Goal: Transaction & Acquisition: Book appointment/travel/reservation

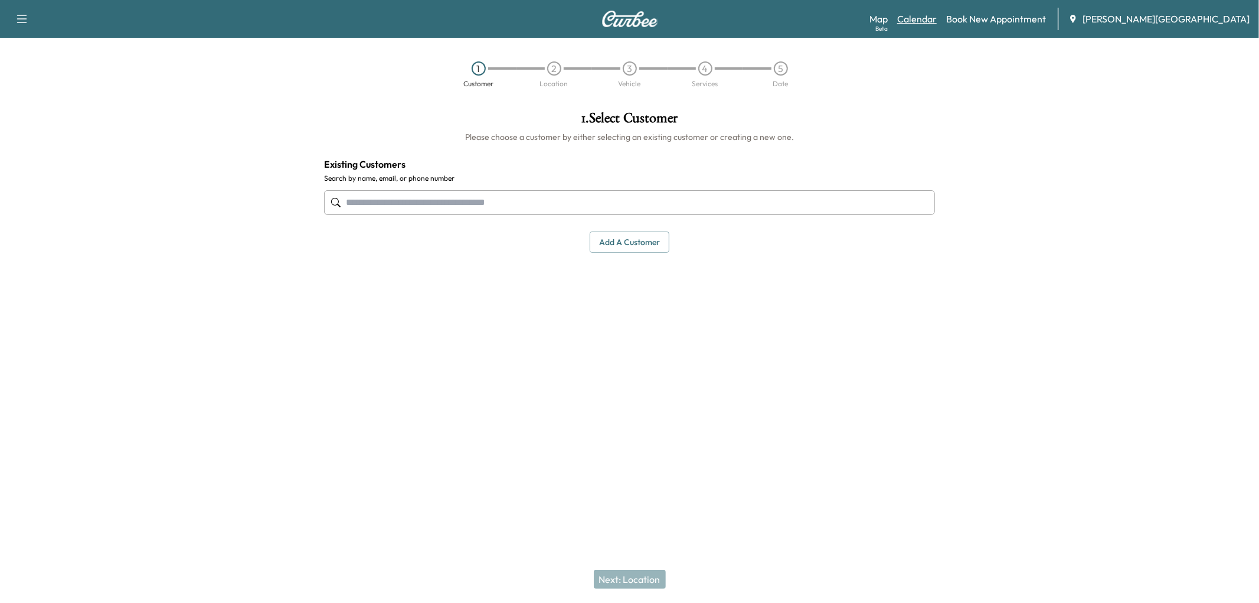
click at [937, 19] on link "Calendar" at bounding box center [917, 19] width 40 height 14
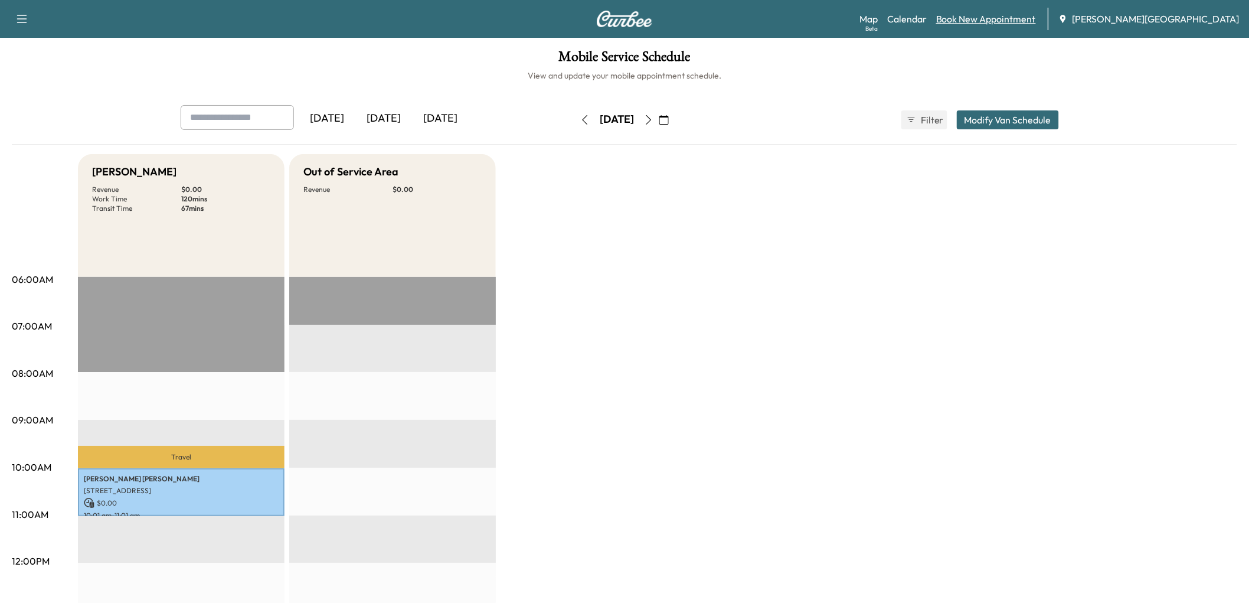
click at [1007, 19] on link "Book New Appointment" at bounding box center [986, 19] width 100 height 14
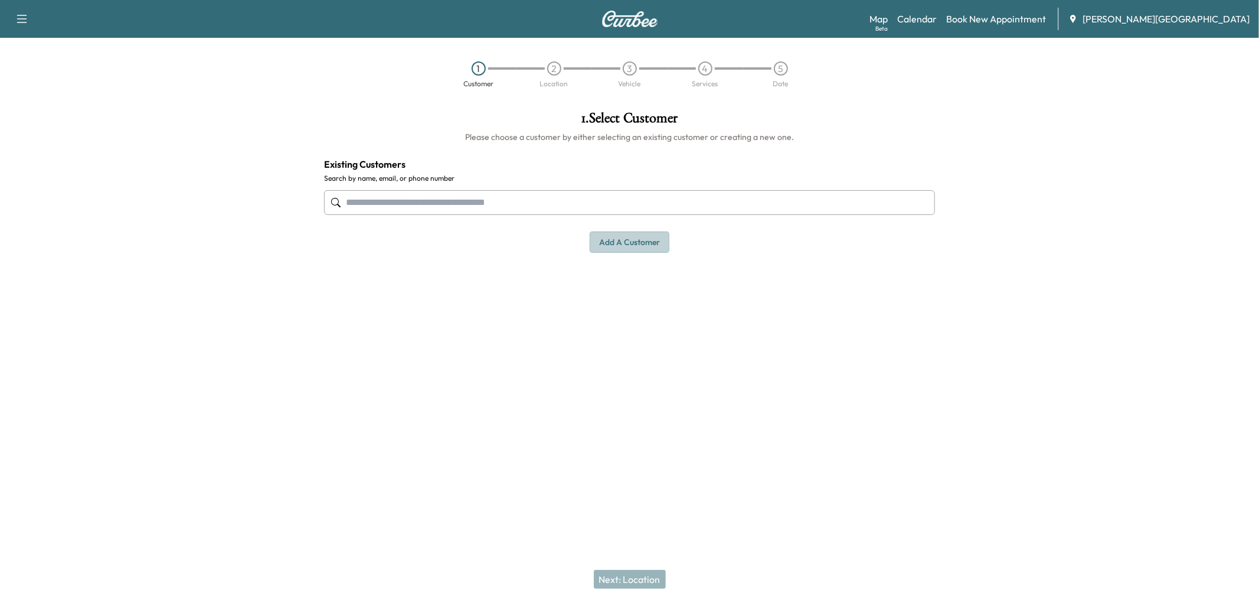
click at [614, 253] on button "Add a customer" at bounding box center [630, 242] width 80 height 22
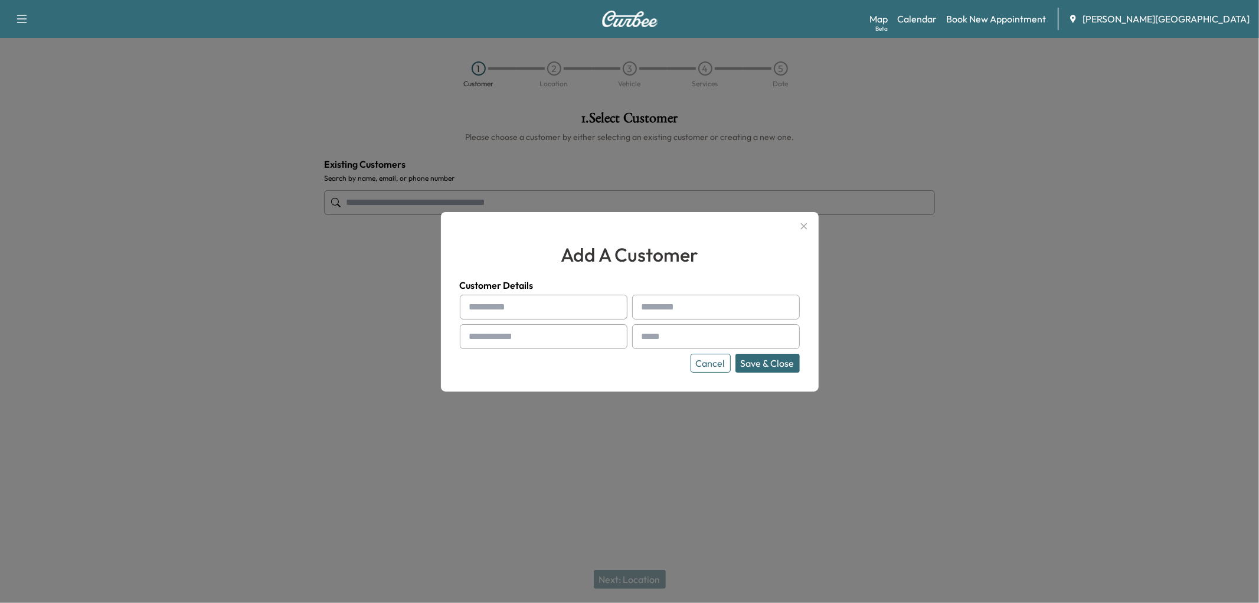
click at [552, 309] on input "text" at bounding box center [544, 307] width 168 height 25
type input "**********"
type input "******"
paste input "**********"
type input "**********"
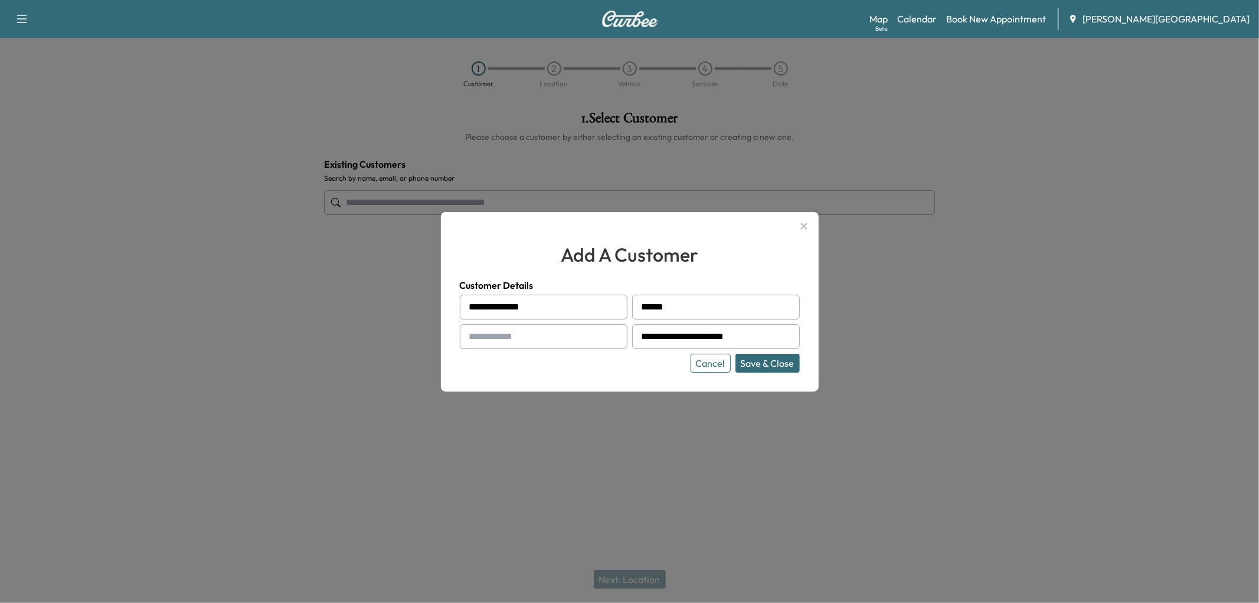
paste input "**********"
type input "**********"
click at [752, 372] on button "Save & Close" at bounding box center [767, 363] width 64 height 19
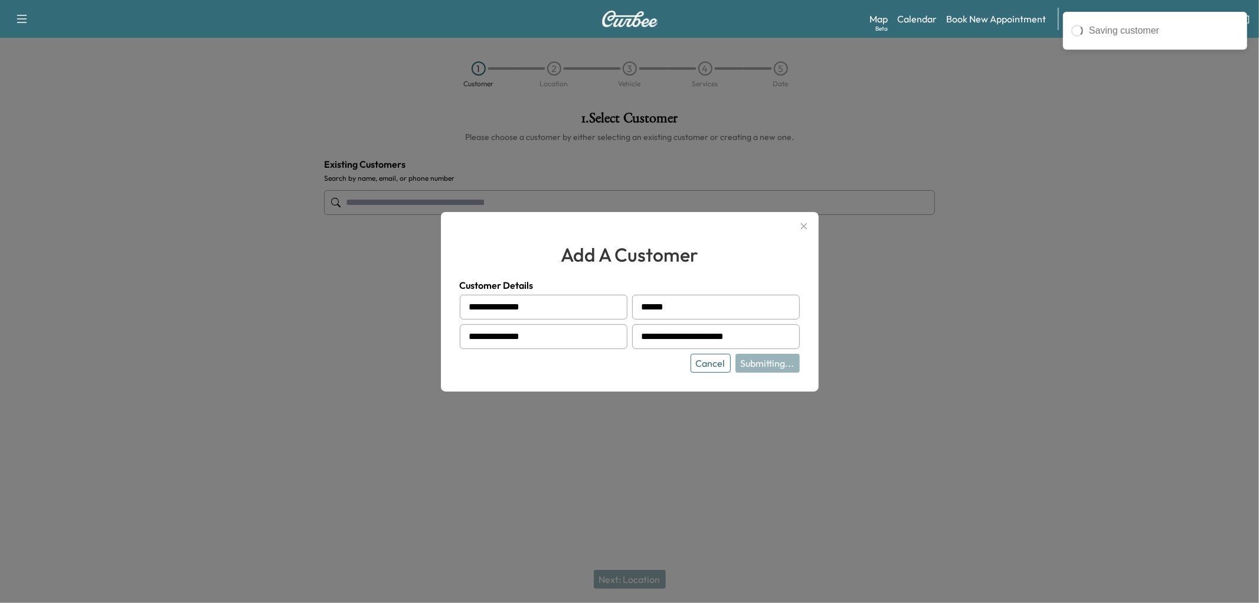
type input "**********"
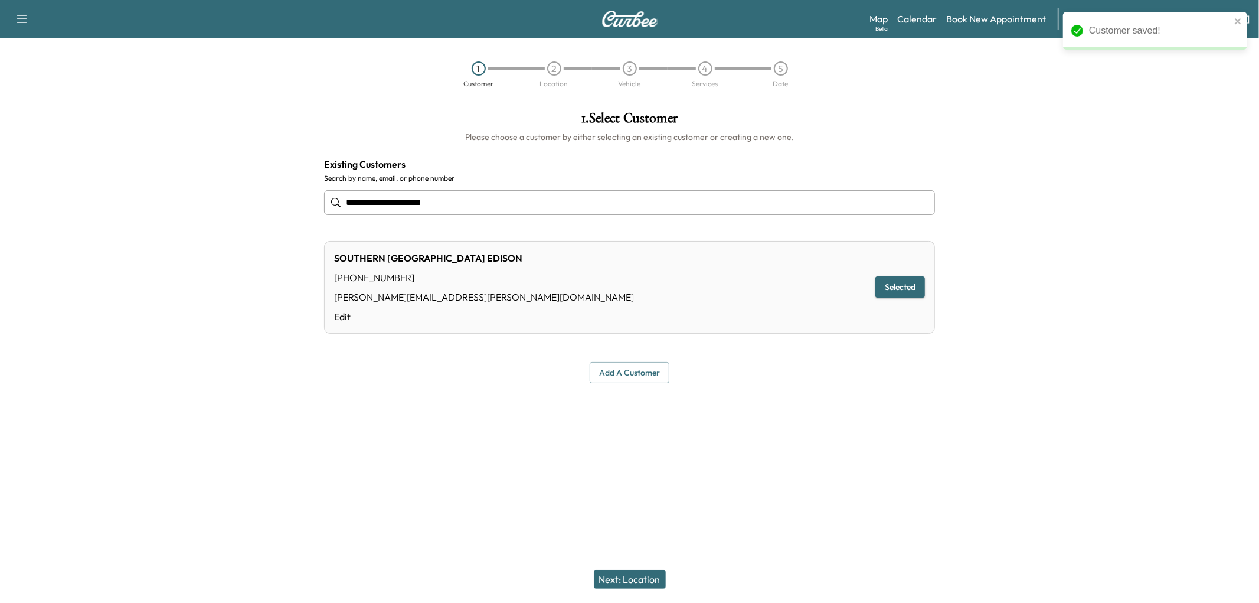
click at [659, 577] on button "Next: Location" at bounding box center [630, 579] width 72 height 19
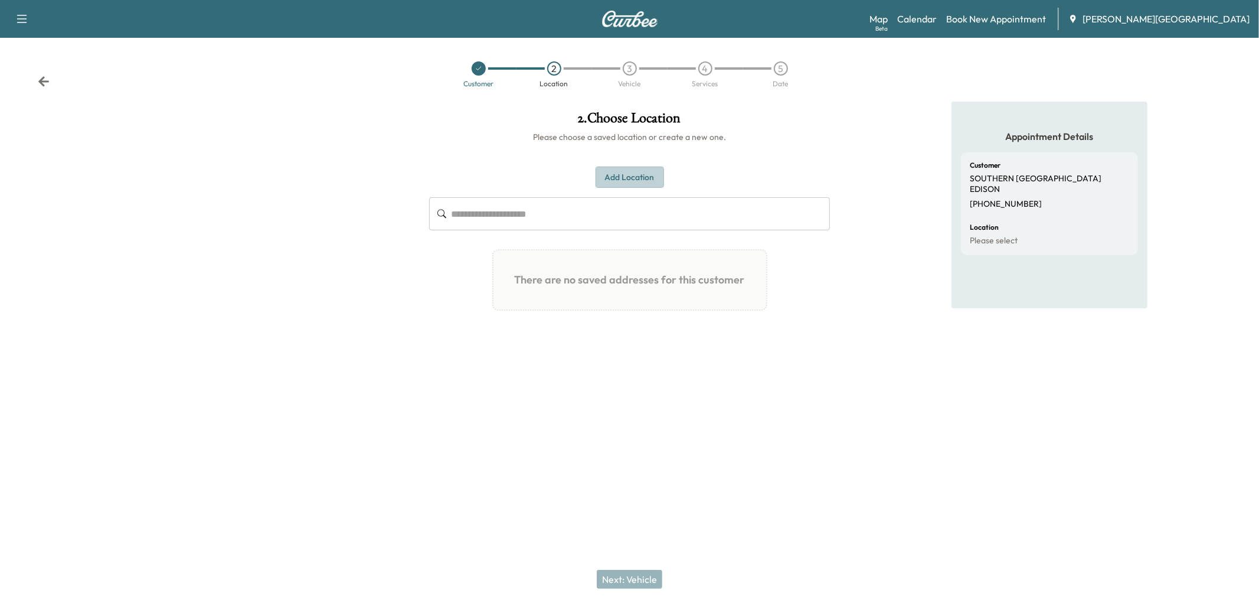
drag, startPoint x: 640, startPoint y: 210, endPoint x: 628, endPoint y: 218, distance: 14.8
click at [639, 188] on button "Add Location" at bounding box center [630, 177] width 68 height 22
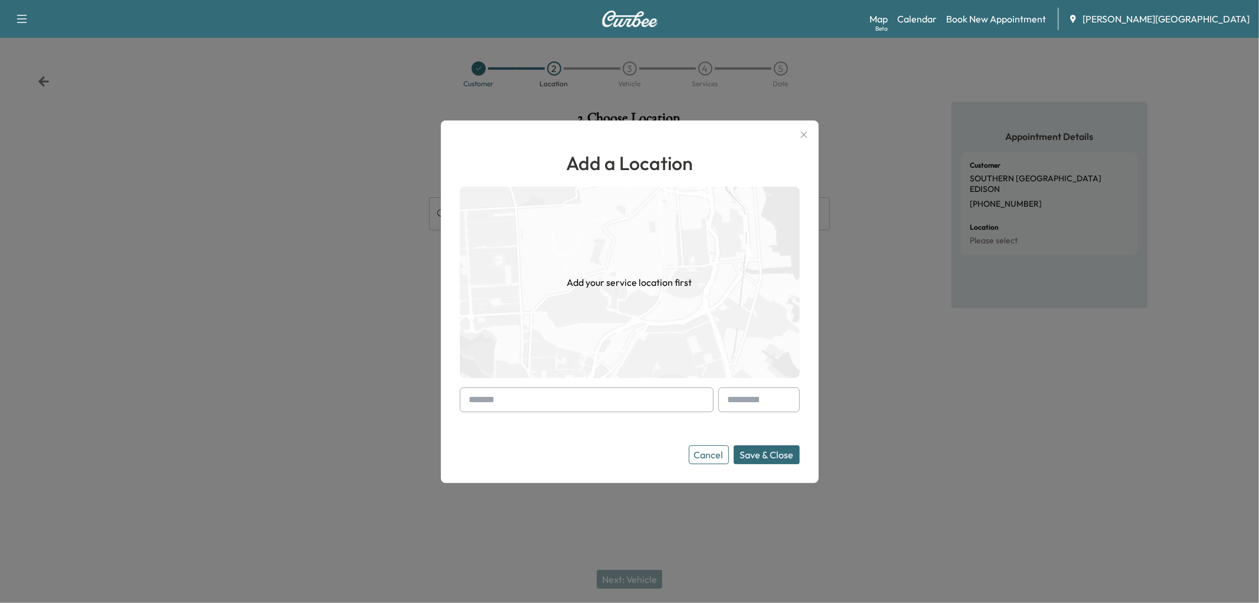
paste input "**********"
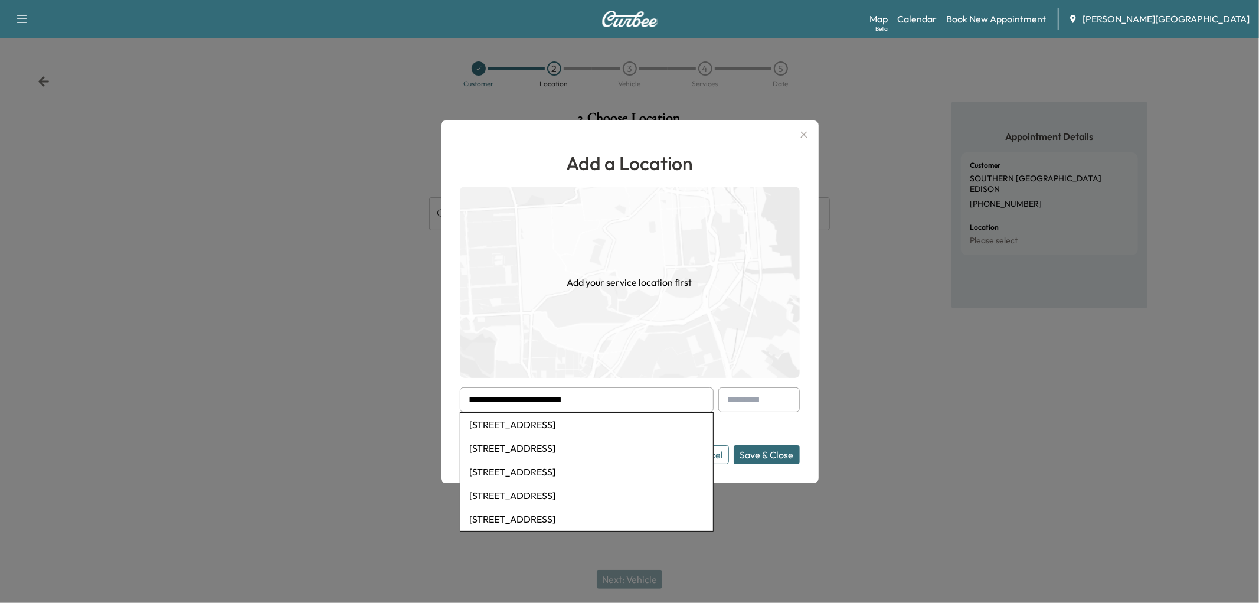
click at [626, 418] on li "[STREET_ADDRESS]" at bounding box center [586, 425] width 253 height 24
type input "**********"
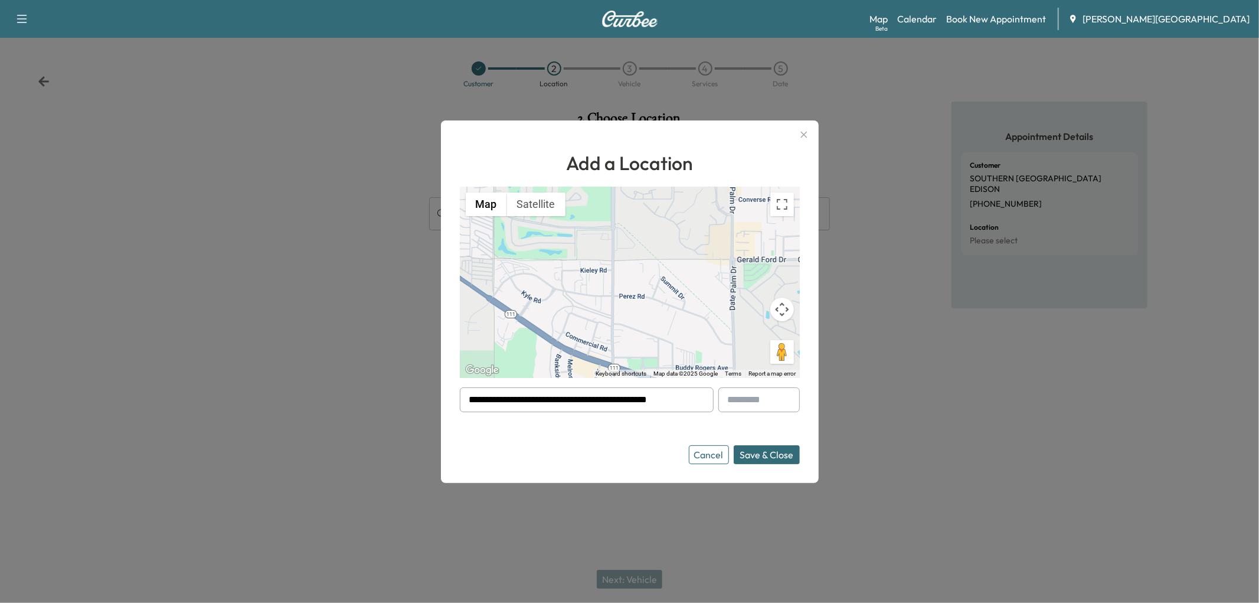
click at [782, 464] on button "Save & Close" at bounding box center [767, 454] width 66 height 19
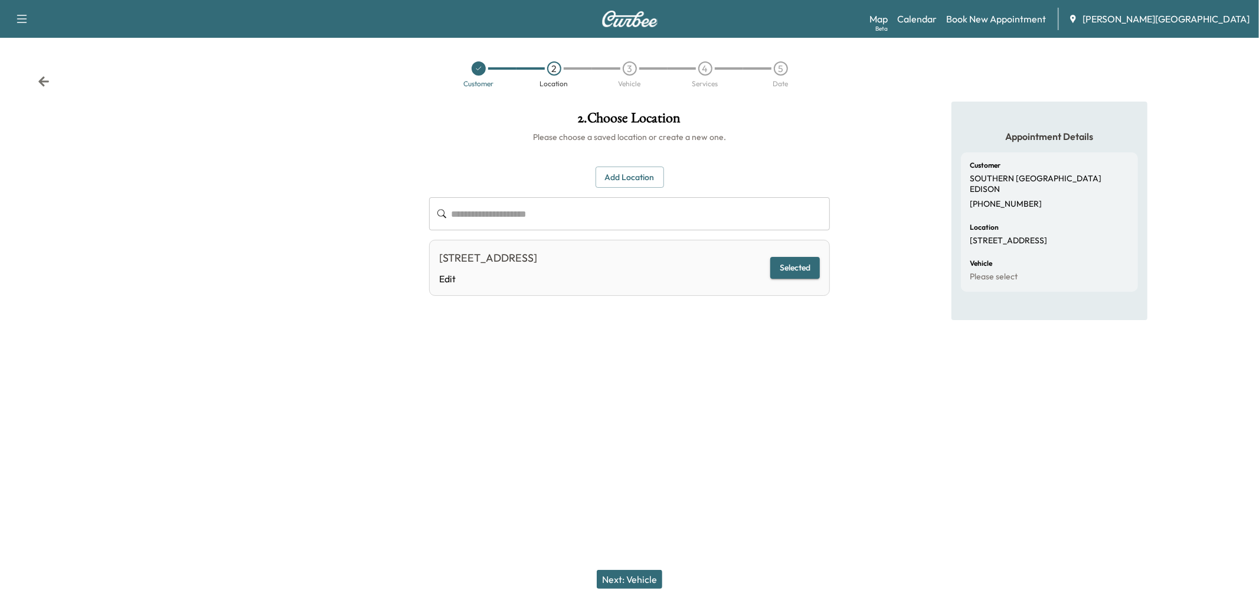
drag, startPoint x: 597, startPoint y: 573, endPoint x: 1235, endPoint y: 565, distance: 638.7
click at [599, 573] on button "Next: Vehicle" at bounding box center [630, 579] width 66 height 19
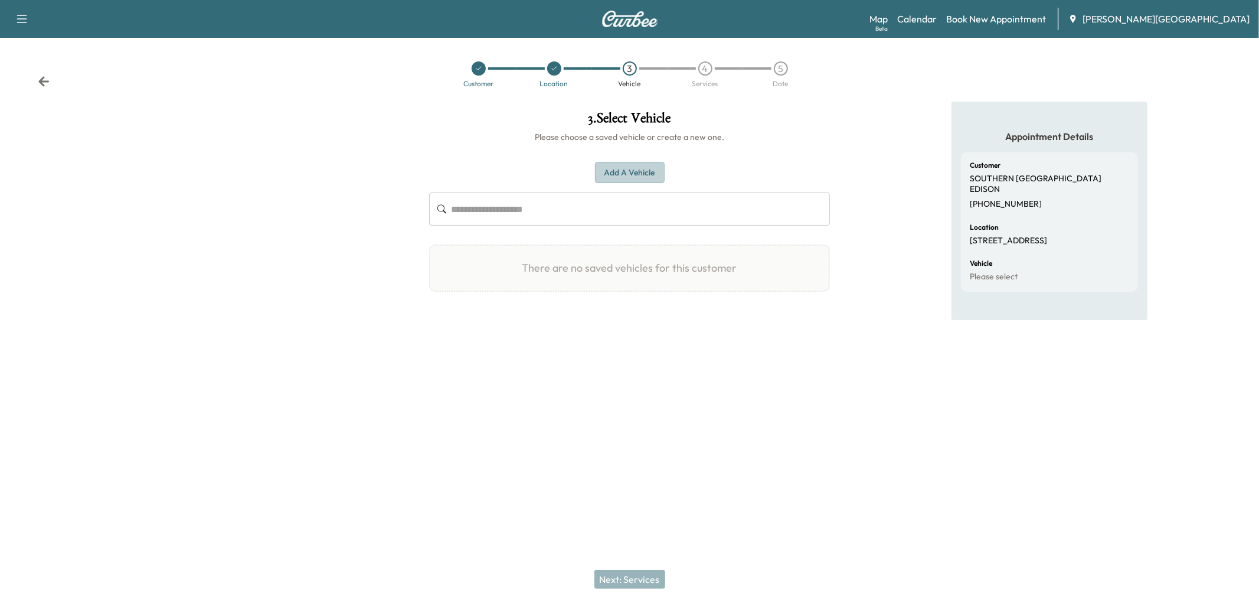
click at [622, 184] on button "Add a Vehicle" at bounding box center [630, 173] width 70 height 22
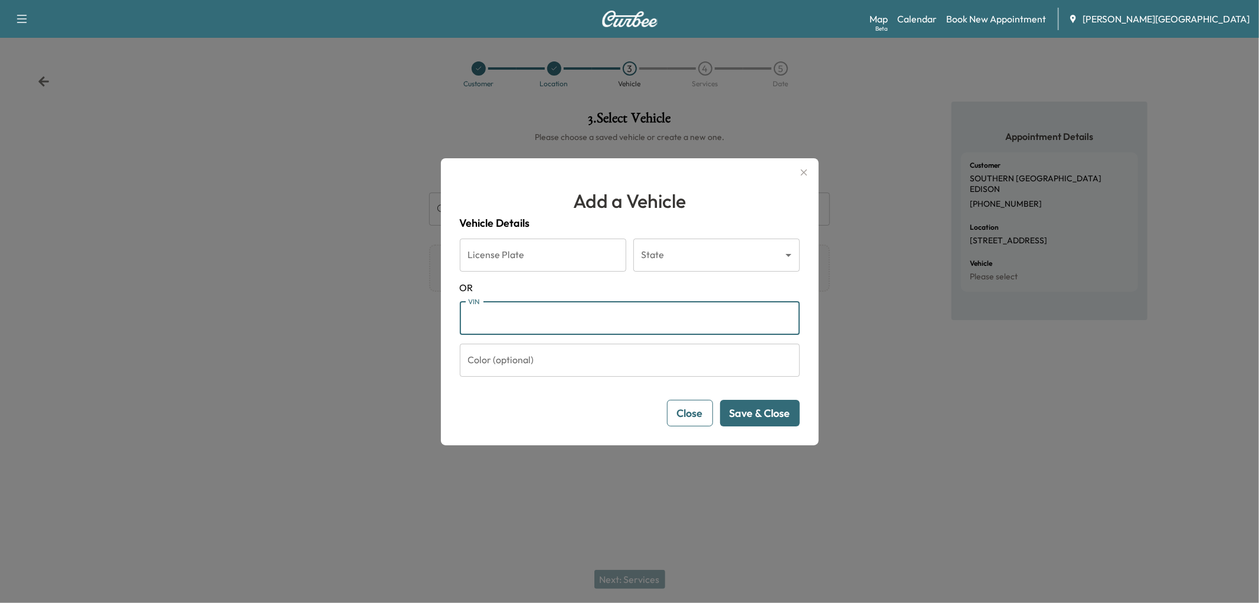
paste input "**********"
type input "**********"
click at [750, 426] on button "Save & Close" at bounding box center [760, 413] width 80 height 27
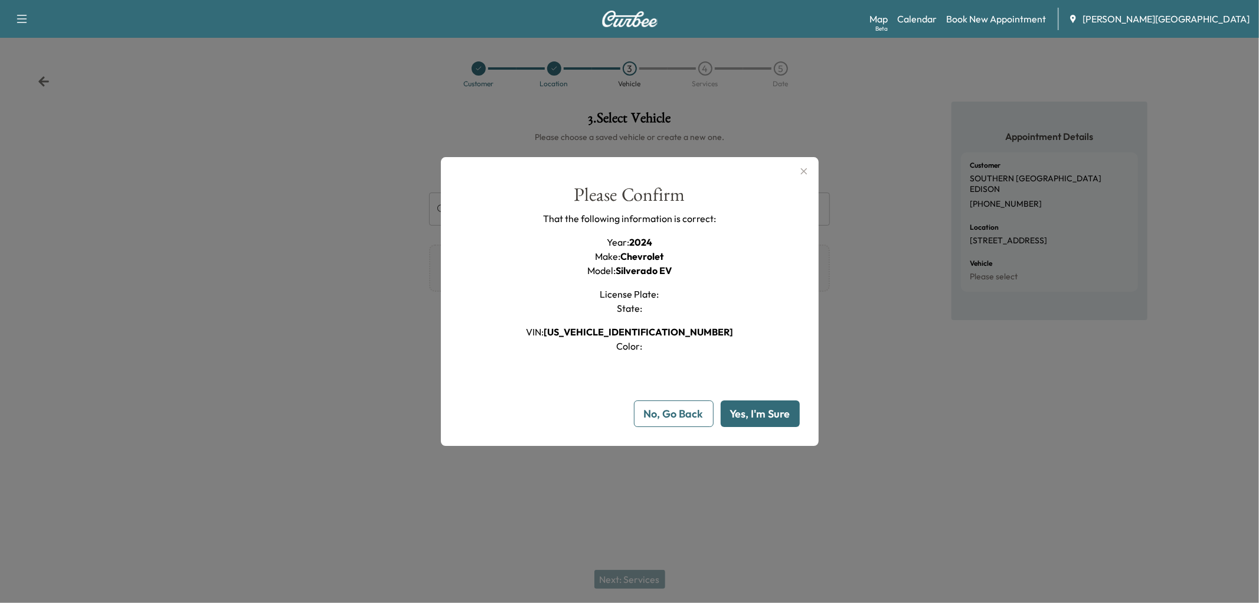
click at [746, 427] on button "Yes, I'm Sure" at bounding box center [760, 413] width 79 height 27
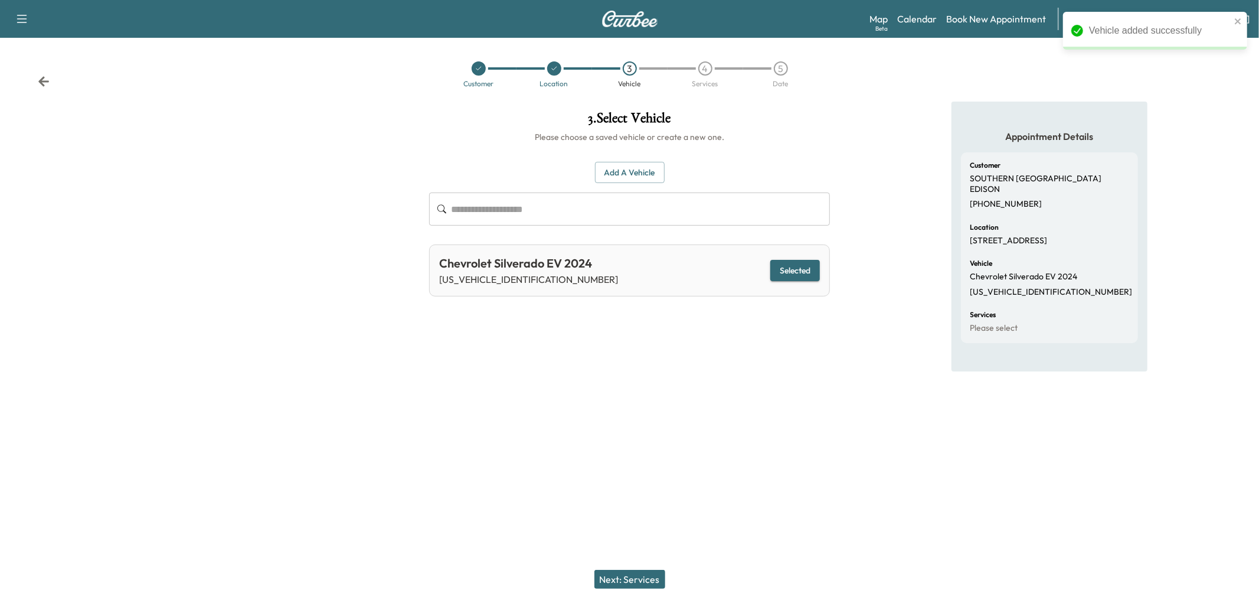
click at [640, 571] on button "Next: Services" at bounding box center [629, 579] width 71 height 19
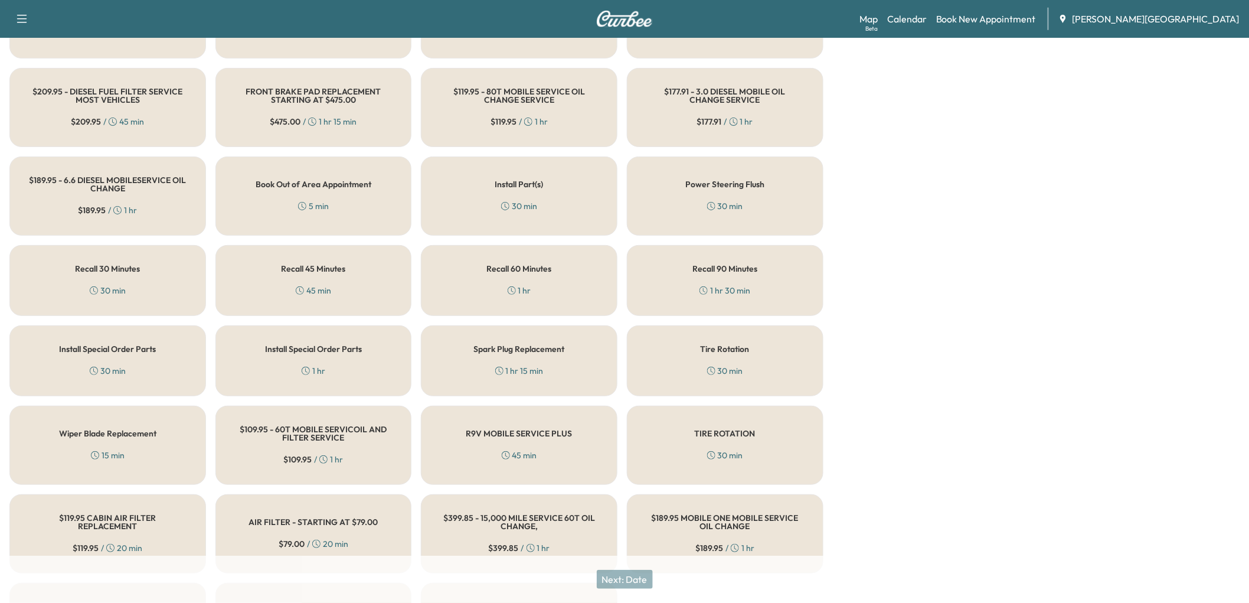
scroll to position [459, 0]
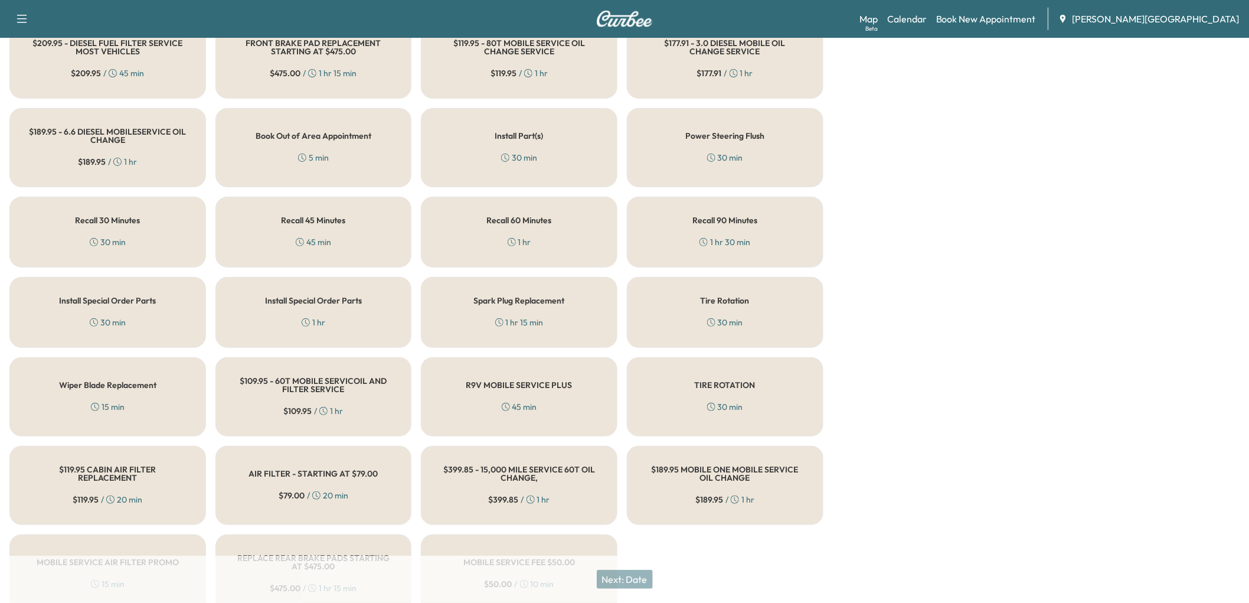
click at [715, 224] on h5 "Recall 90 Minutes" at bounding box center [724, 220] width 65 height 8
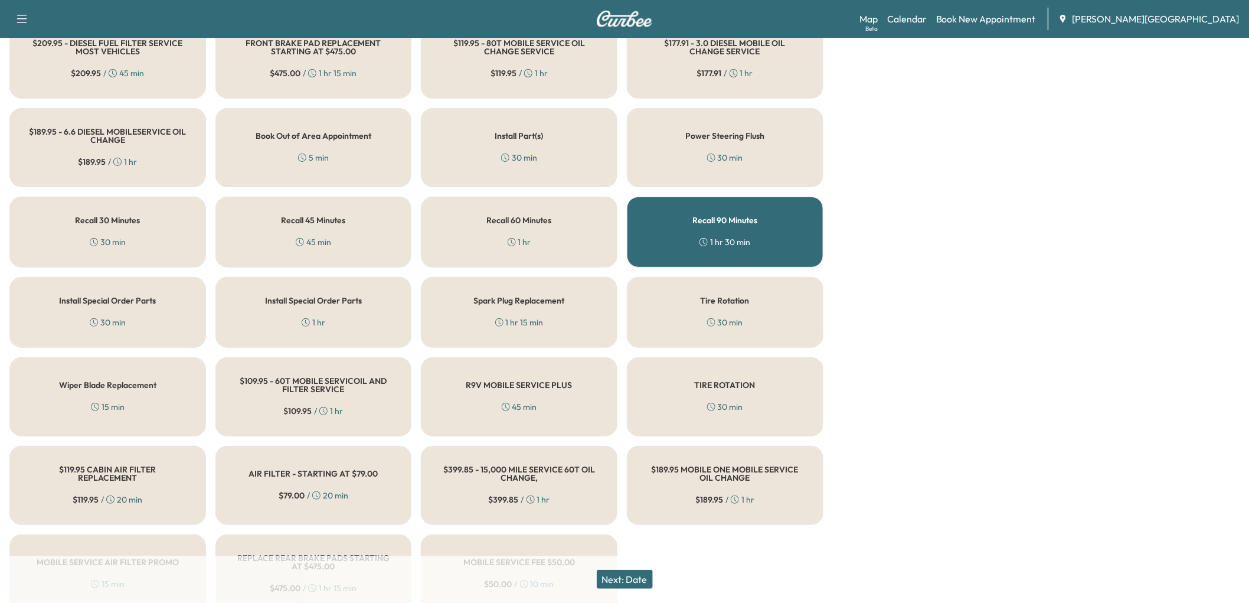
click at [642, 573] on button "Next: Date" at bounding box center [625, 579] width 56 height 19
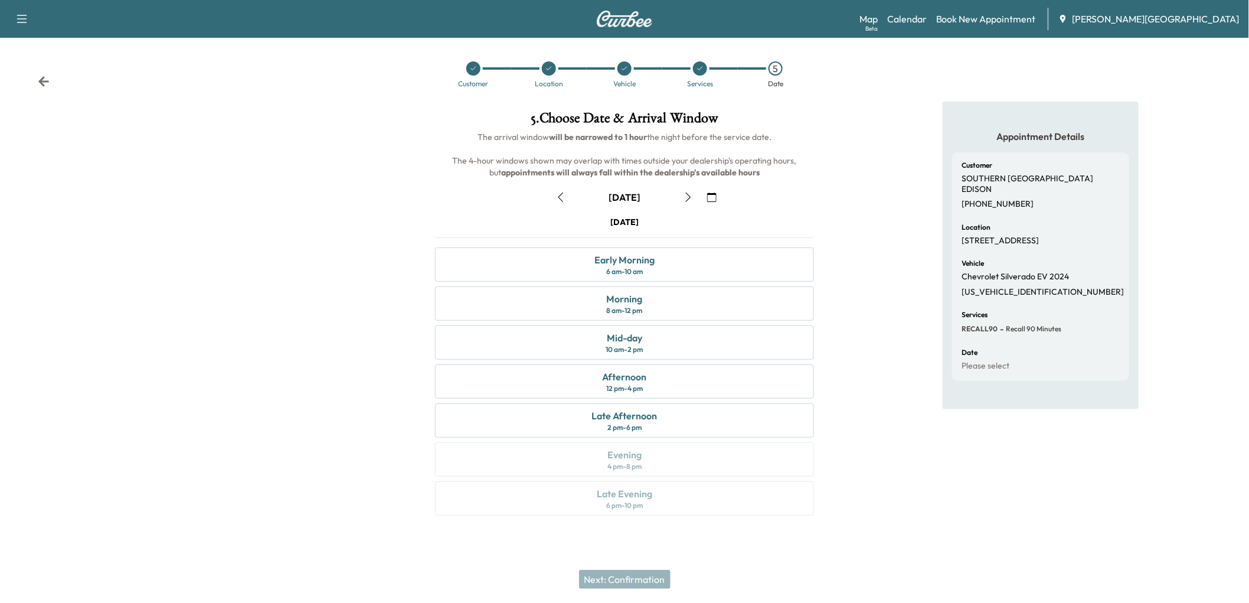
click at [564, 202] on icon "button" at bounding box center [560, 196] width 9 height 9
click at [702, 72] on icon at bounding box center [700, 68] width 7 height 7
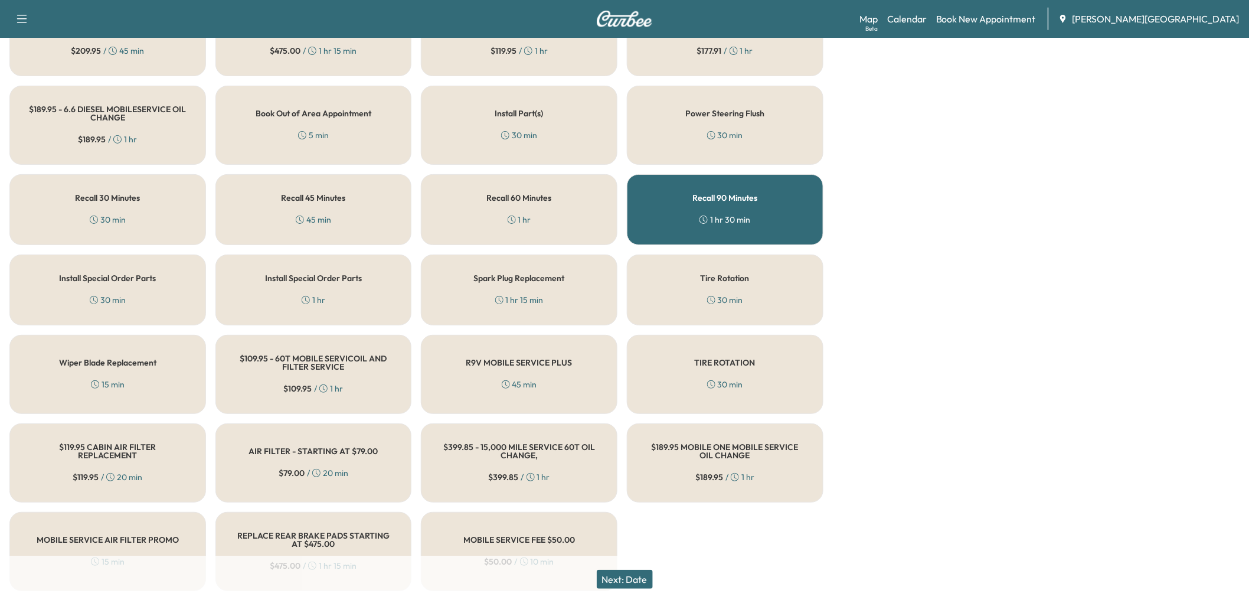
scroll to position [524, 0]
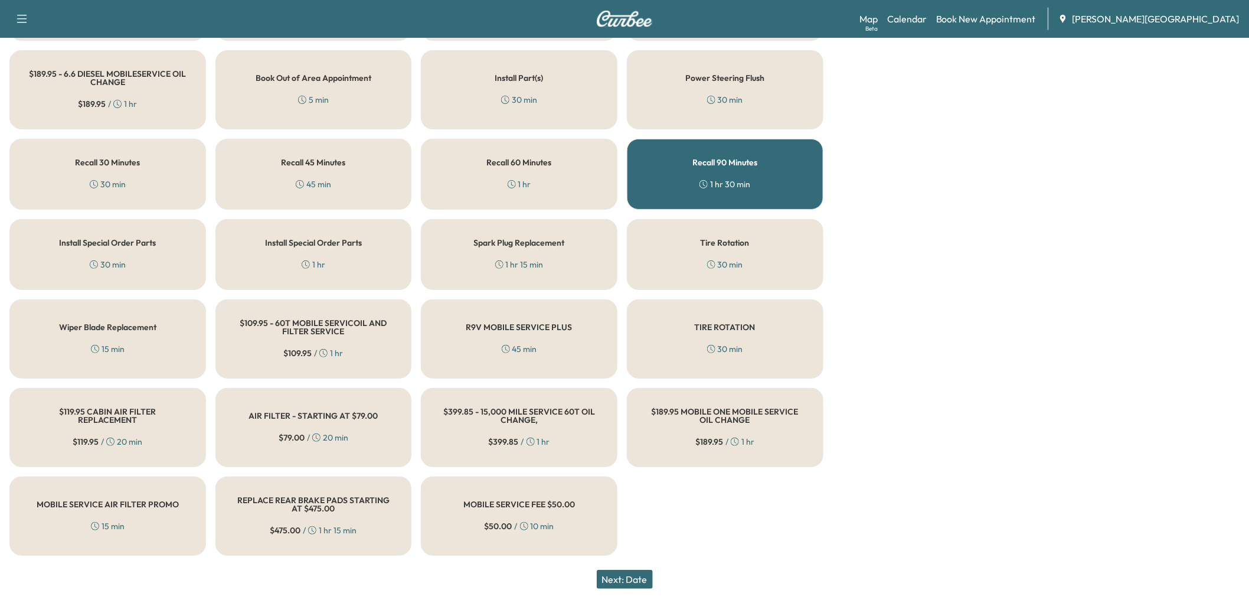
click at [300, 210] on div "Recall 45 Minutes 45 min" at bounding box center [313, 174] width 197 height 71
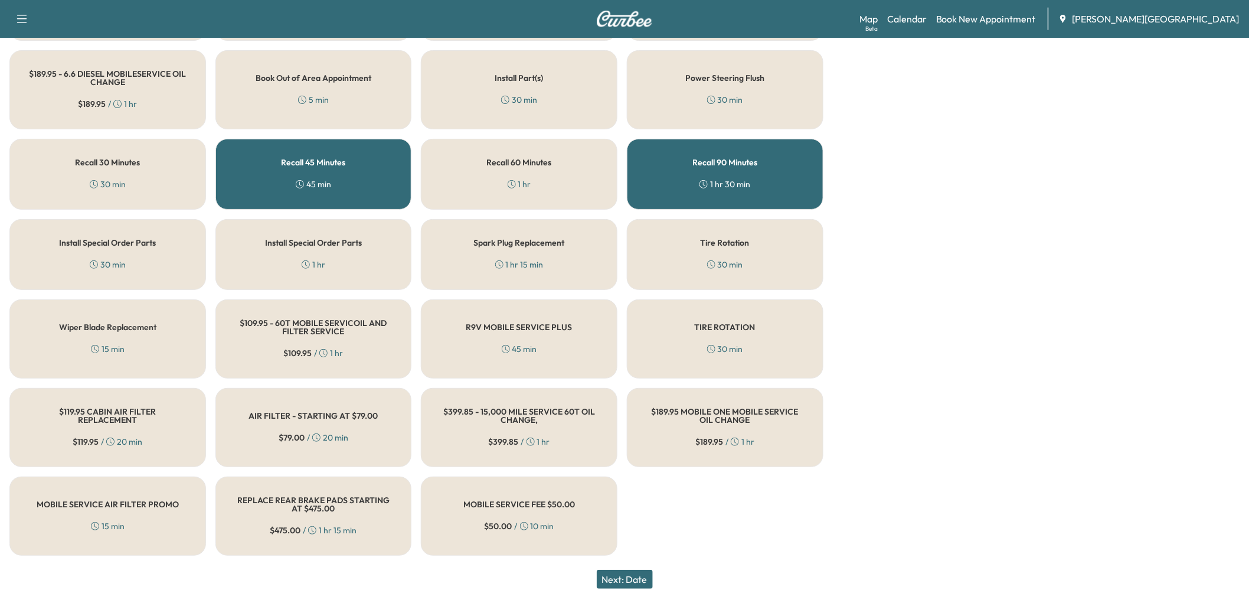
drag, startPoint x: 551, startPoint y: 344, endPoint x: 568, endPoint y: 349, distance: 17.9
click at [551, 210] on div "Recall 60 Minutes 1 hr" at bounding box center [519, 174] width 197 height 71
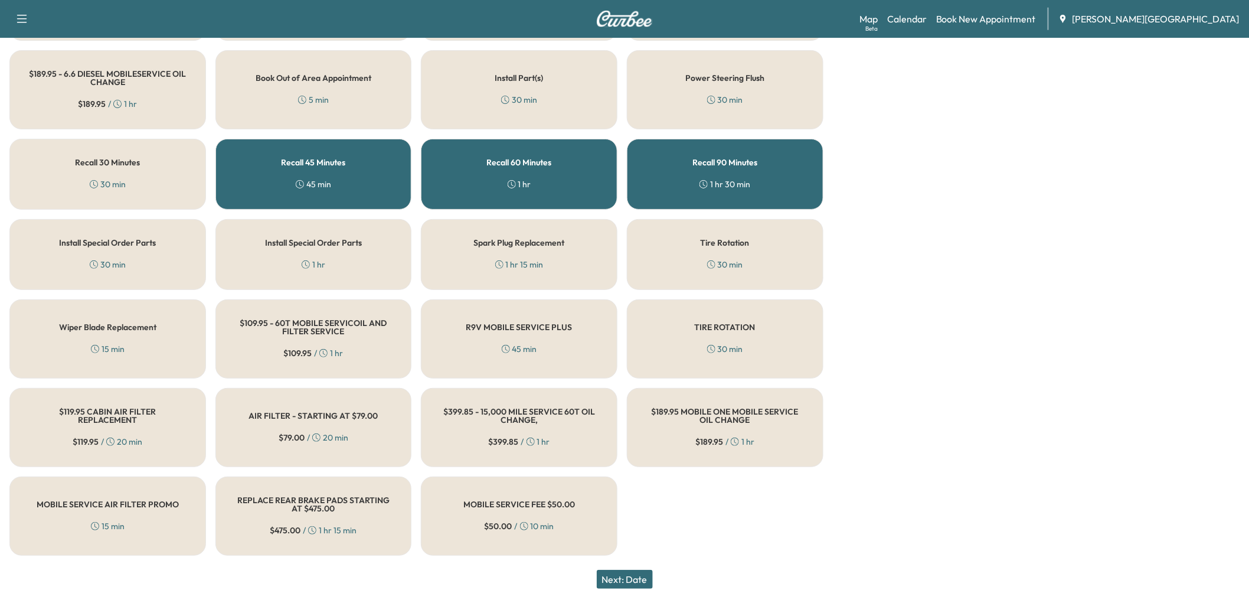
click at [697, 210] on div "Recall 90 Minutes 1 hr 30 min" at bounding box center [725, 174] width 197 height 71
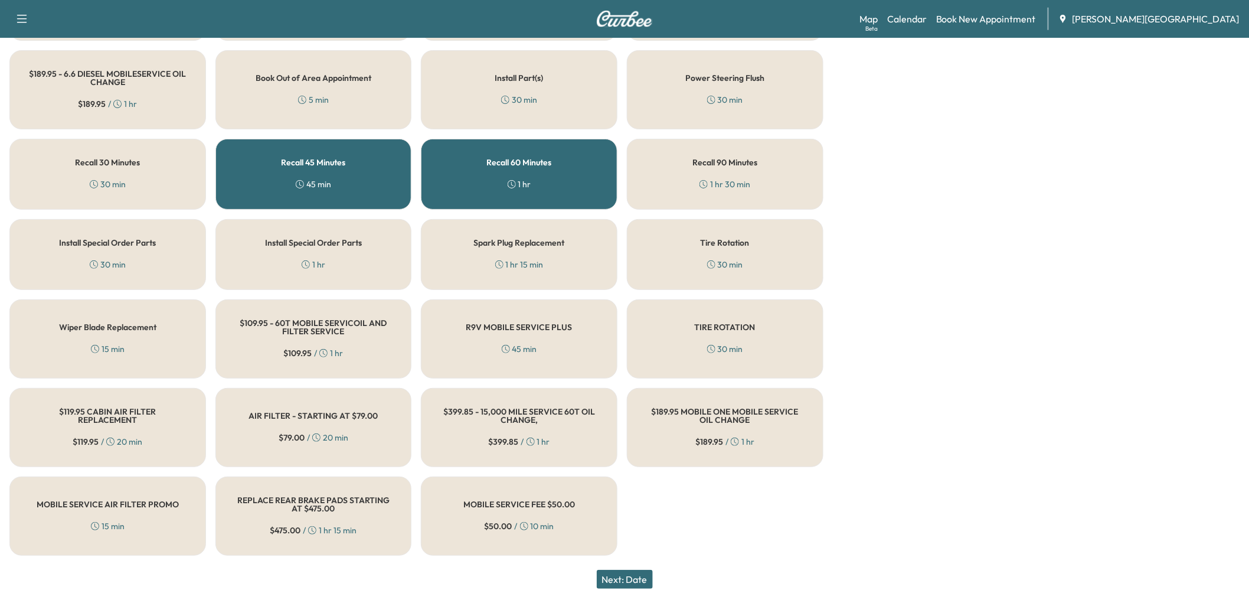
click at [591, 210] on div "Recall 60 Minutes 1 hr" at bounding box center [519, 174] width 197 height 71
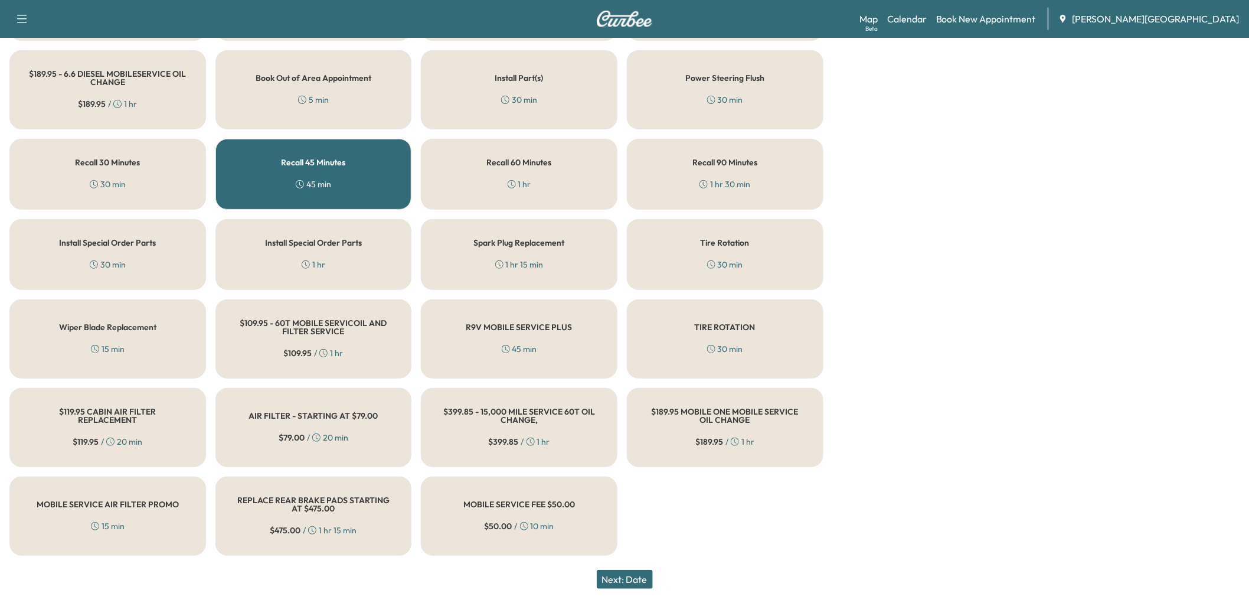
click at [645, 573] on button "Next: Date" at bounding box center [625, 579] width 56 height 19
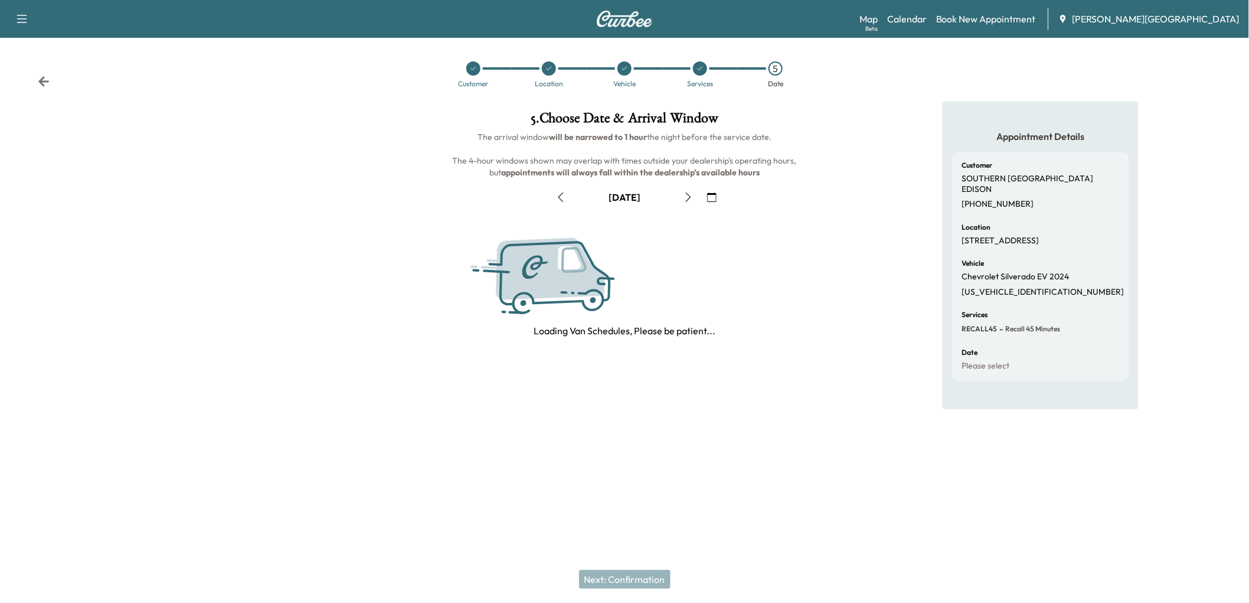
scroll to position [0, 0]
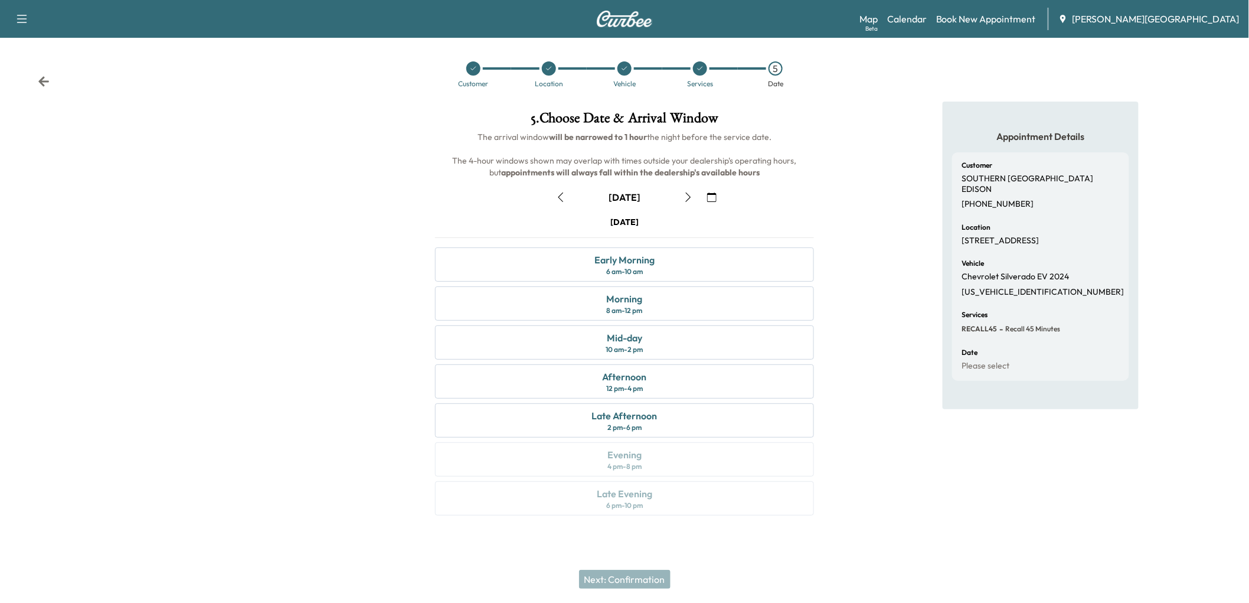
click at [564, 202] on icon "button" at bounding box center [560, 196] width 5 height 9
click at [657, 511] on div "[DATE] Early Morning 6 am - 10 am Morning 8 am - 12 pm Mid-day 10 am - 2 pm Aft…" at bounding box center [624, 368] width 397 height 304
drag, startPoint x: 657, startPoint y: 511, endPoint x: 668, endPoint y: 477, distance: 36.0
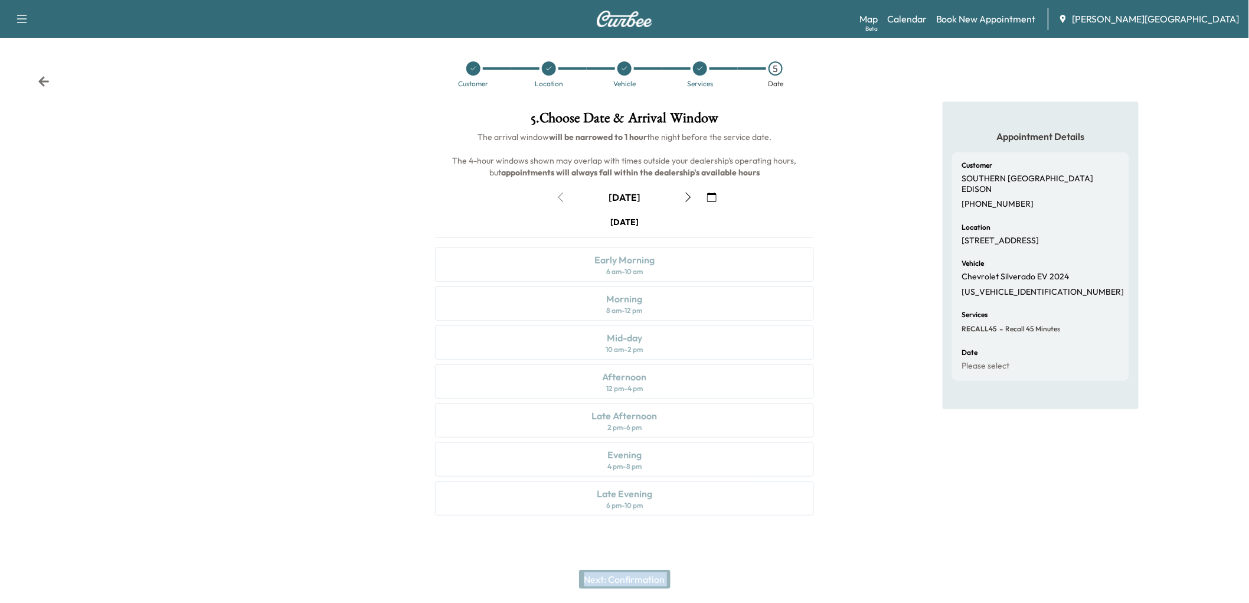
click at [662, 498] on div "[DATE] Early Morning 6 am - 10 am Morning 8 am - 12 pm Mid-day 10 am - 2 pm Aft…" at bounding box center [624, 368] width 397 height 304
click at [685, 393] on div "[DATE] Early Morning 6 am - 10 am Morning 8 am - 12 pm Mid-day 10 am - 2 pm Aft…" at bounding box center [624, 368] width 397 height 304
click at [1176, 26] on span "[PERSON_NAME][GEOGRAPHIC_DATA]" at bounding box center [1156, 19] width 167 height 14
click at [1068, 19] on icon at bounding box center [1062, 18] width 9 height 9
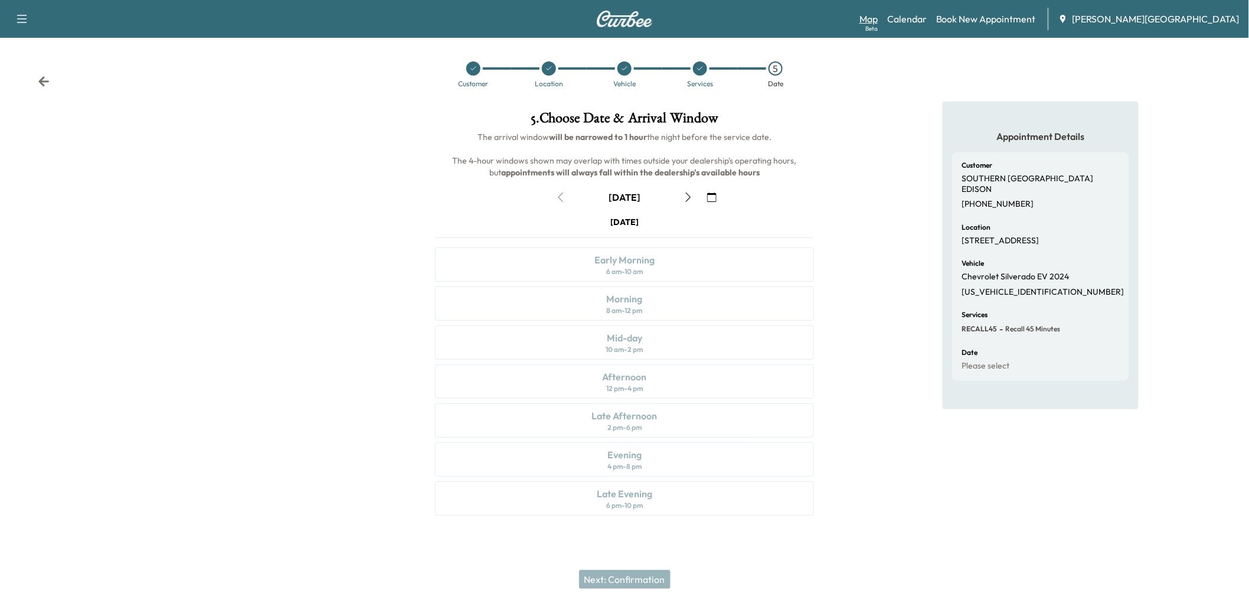
click at [878, 25] on link "Map Beta" at bounding box center [868, 19] width 18 height 14
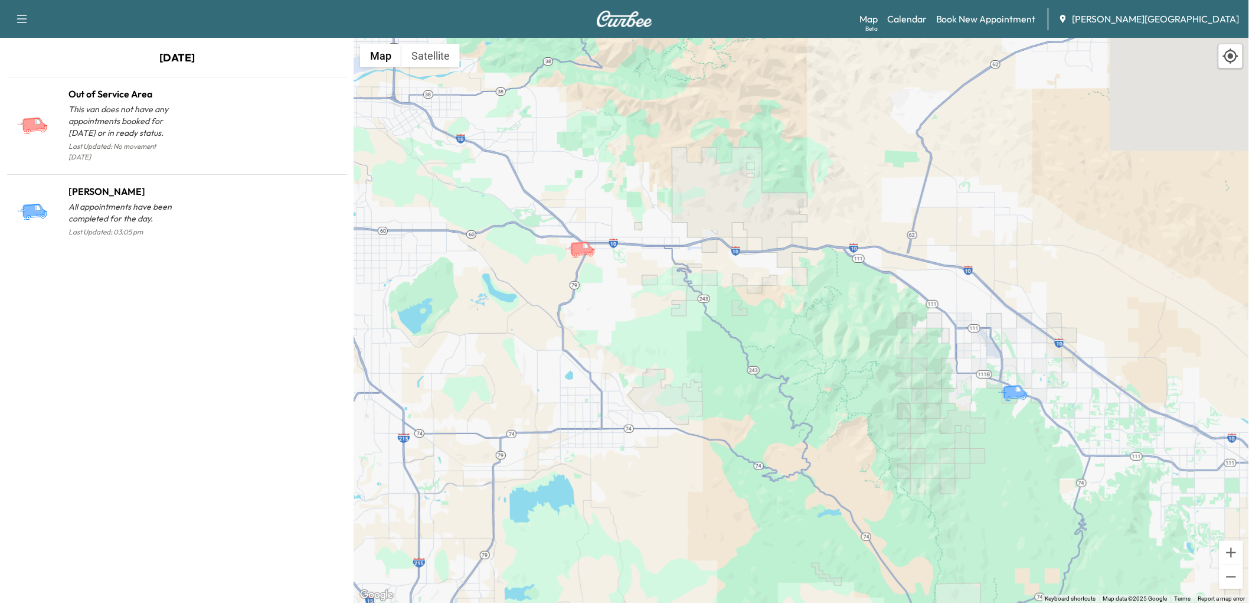
click at [24, 19] on icon "button" at bounding box center [22, 19] width 10 height 8
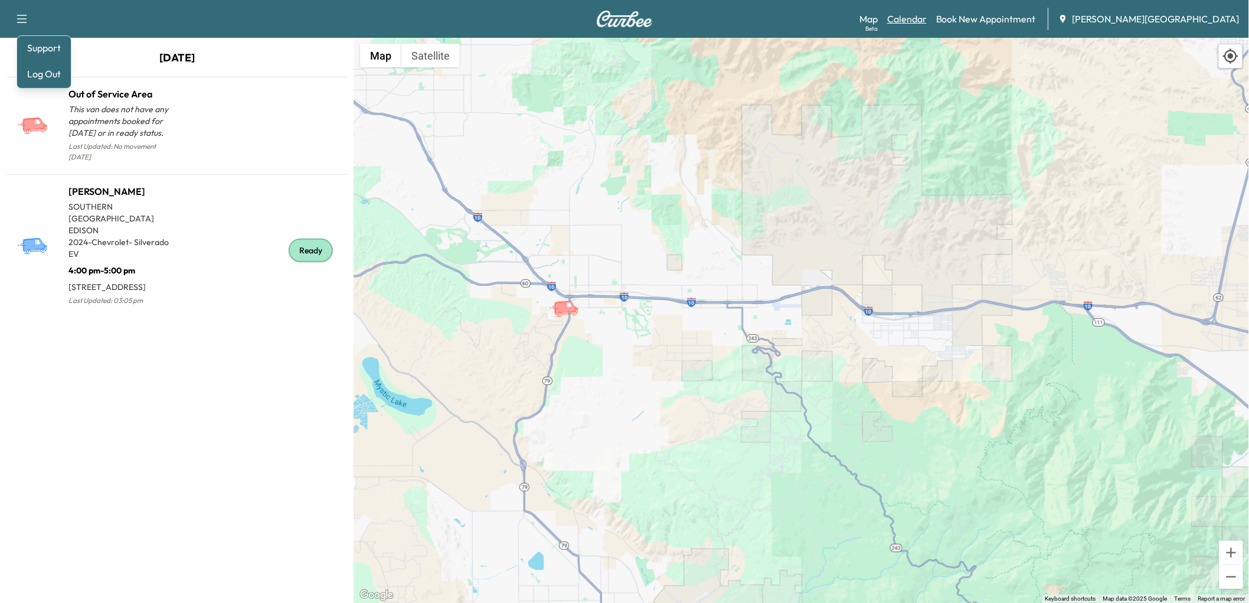
click at [927, 24] on link "Calendar" at bounding box center [907, 19] width 40 height 14
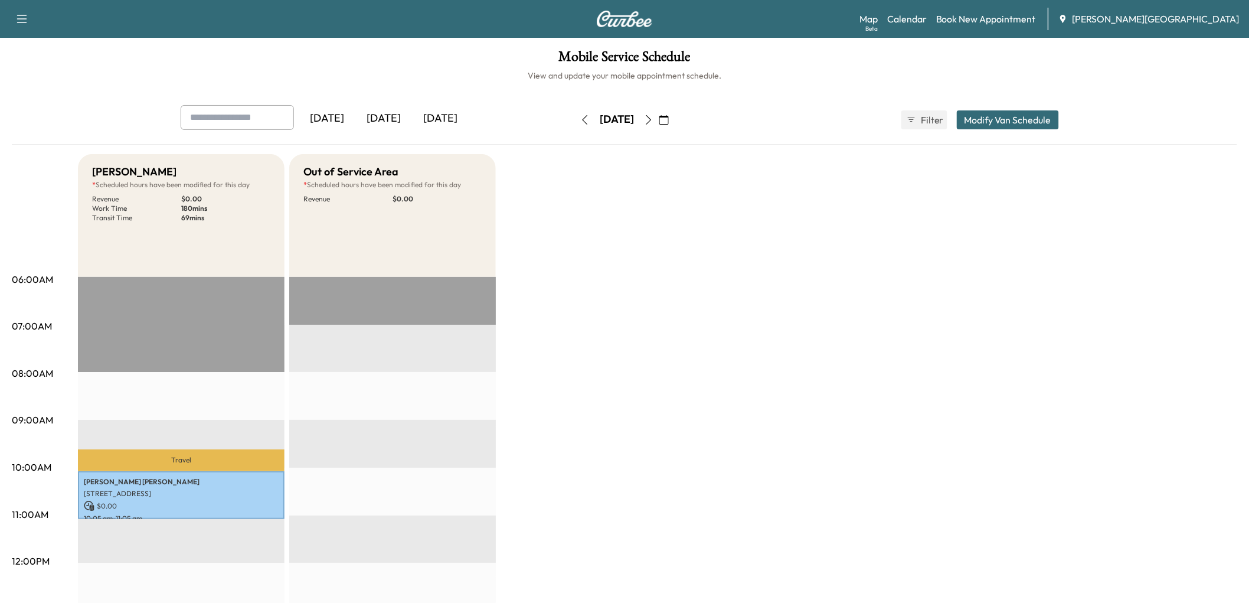
click at [412, 132] on div "[DATE]" at bounding box center [383, 118] width 57 height 27
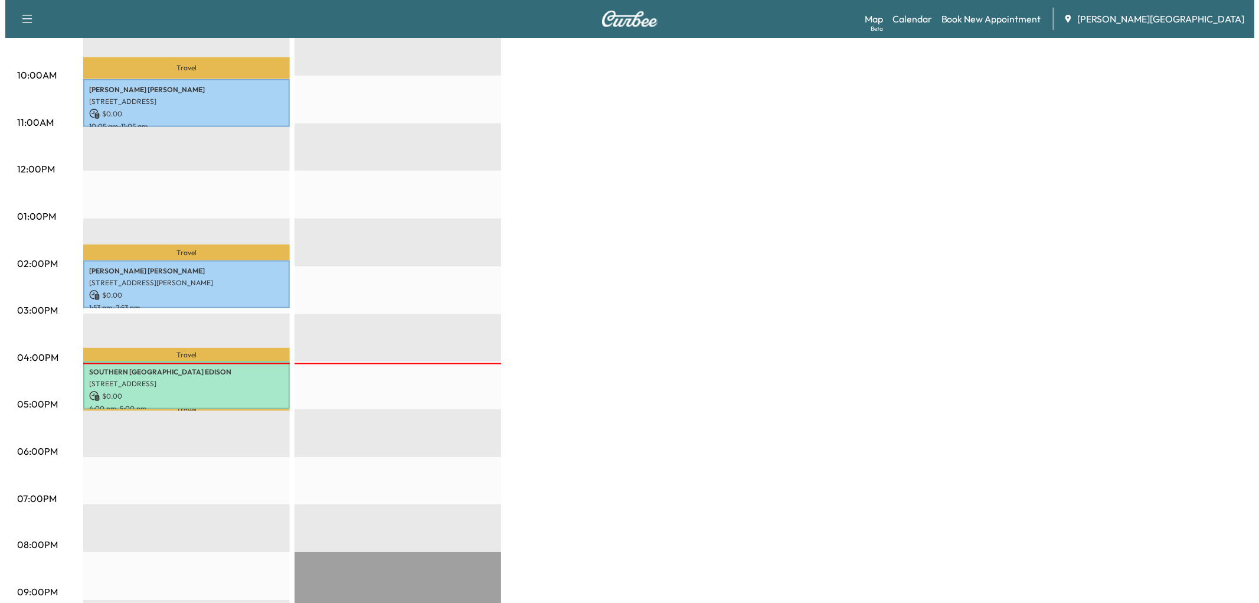
scroll to position [393, 0]
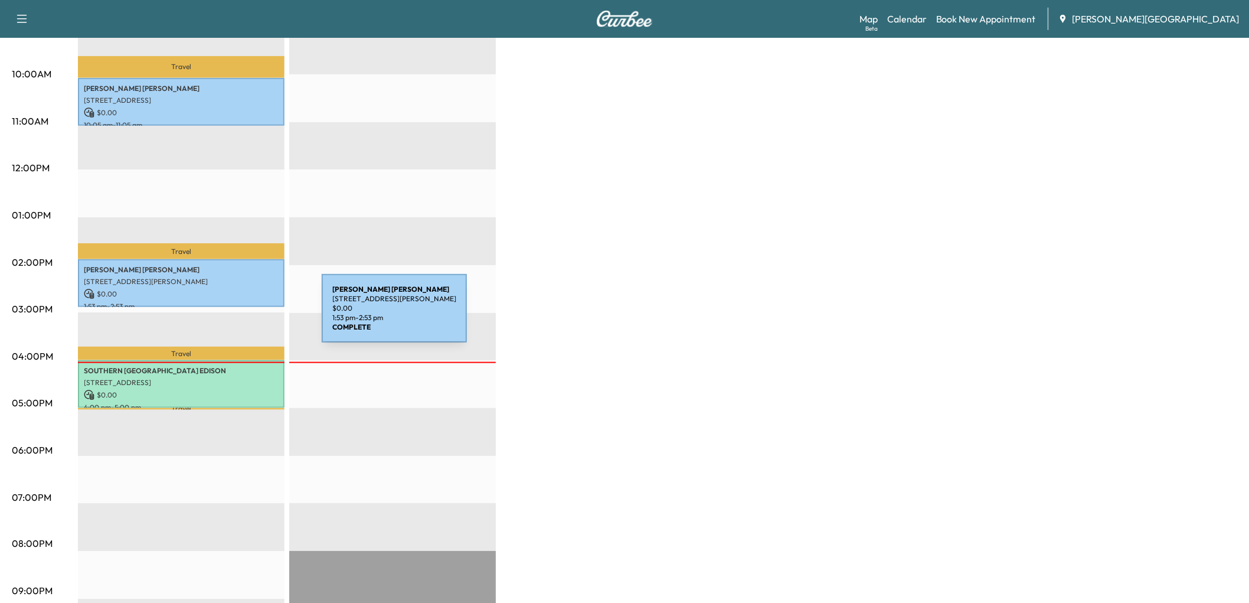
click at [233, 286] on p "[STREET_ADDRESS][PERSON_NAME]" at bounding box center [181, 281] width 195 height 9
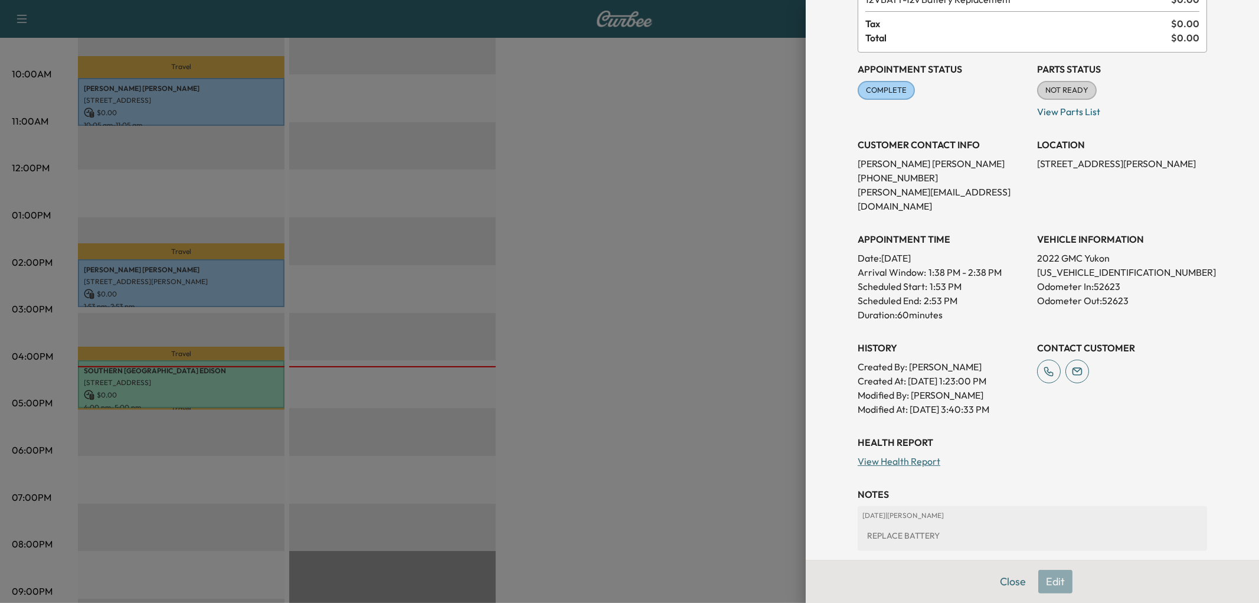
scroll to position [0, 0]
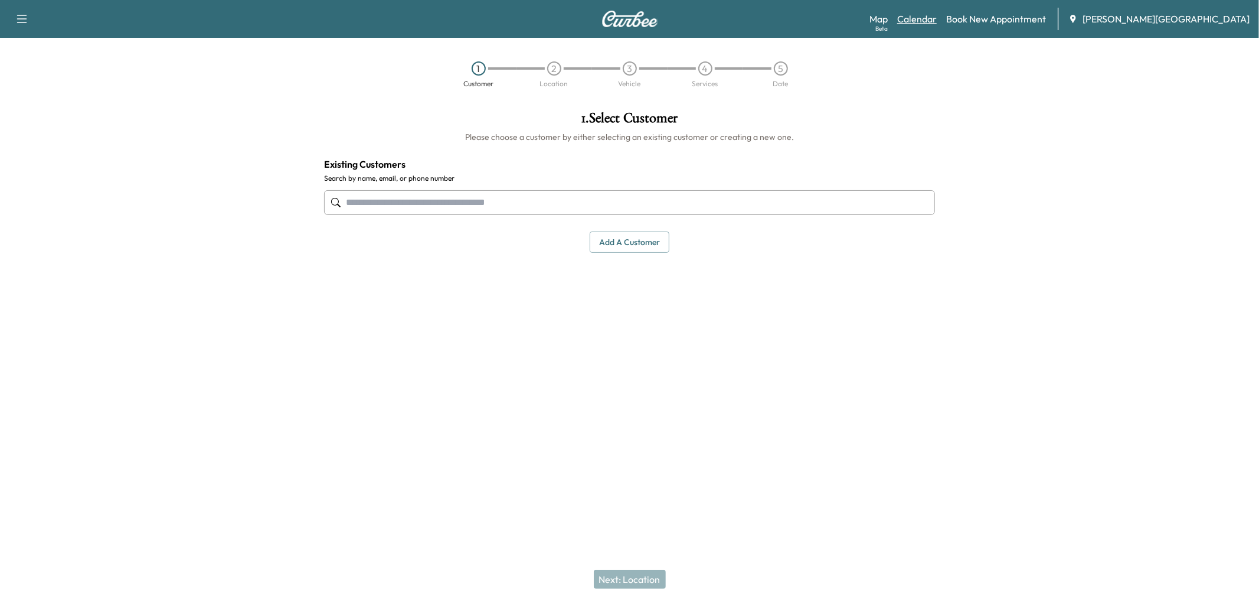
click at [937, 19] on link "Calendar" at bounding box center [917, 19] width 40 height 14
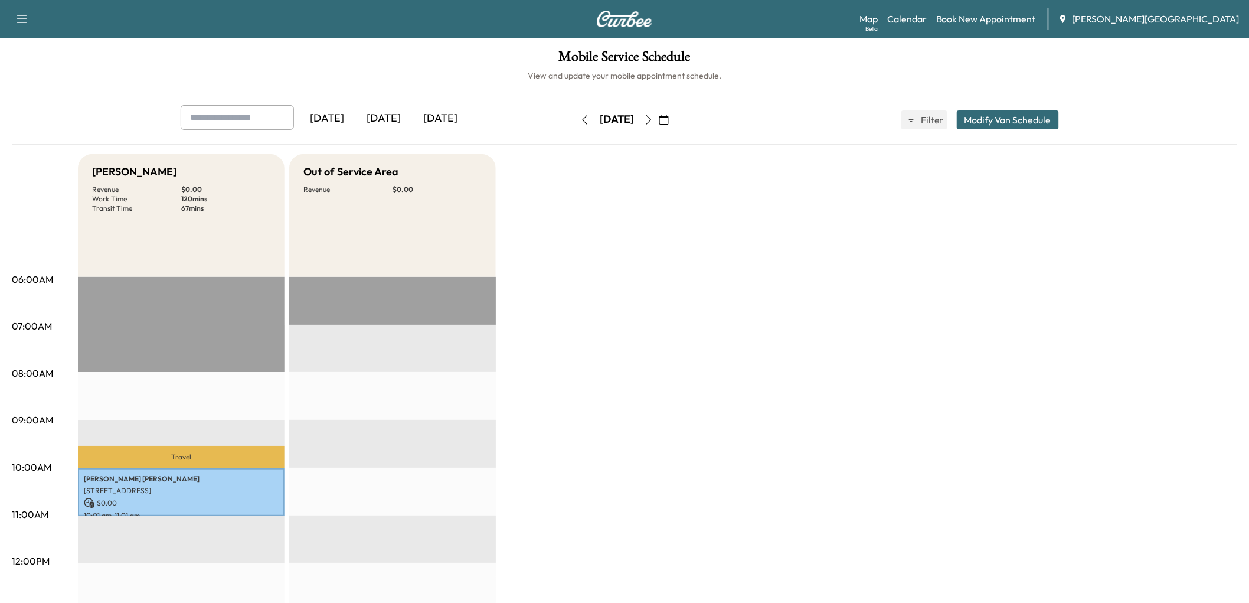
click at [976, 129] on button "Modify Van Schedule" at bounding box center [1008, 119] width 102 height 19
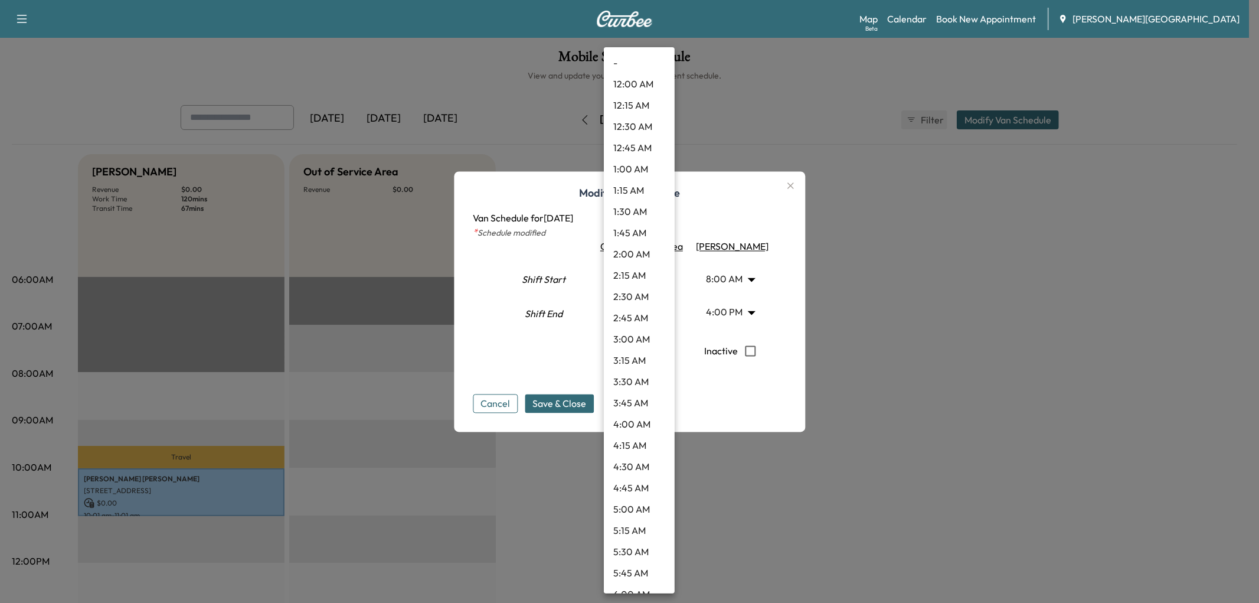
click at [658, 323] on body "Support Log Out Map Beta Calendar Book New Appointment Jessup Auto Plaza Mobile…" at bounding box center [629, 301] width 1259 height 603
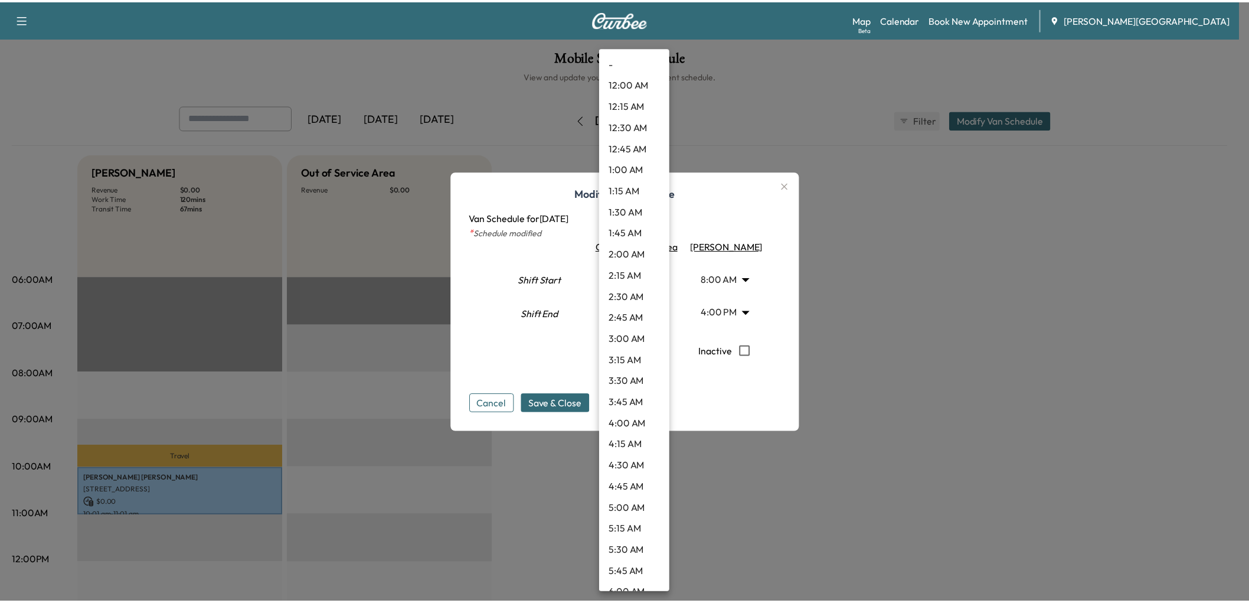
scroll to position [1553, 0]
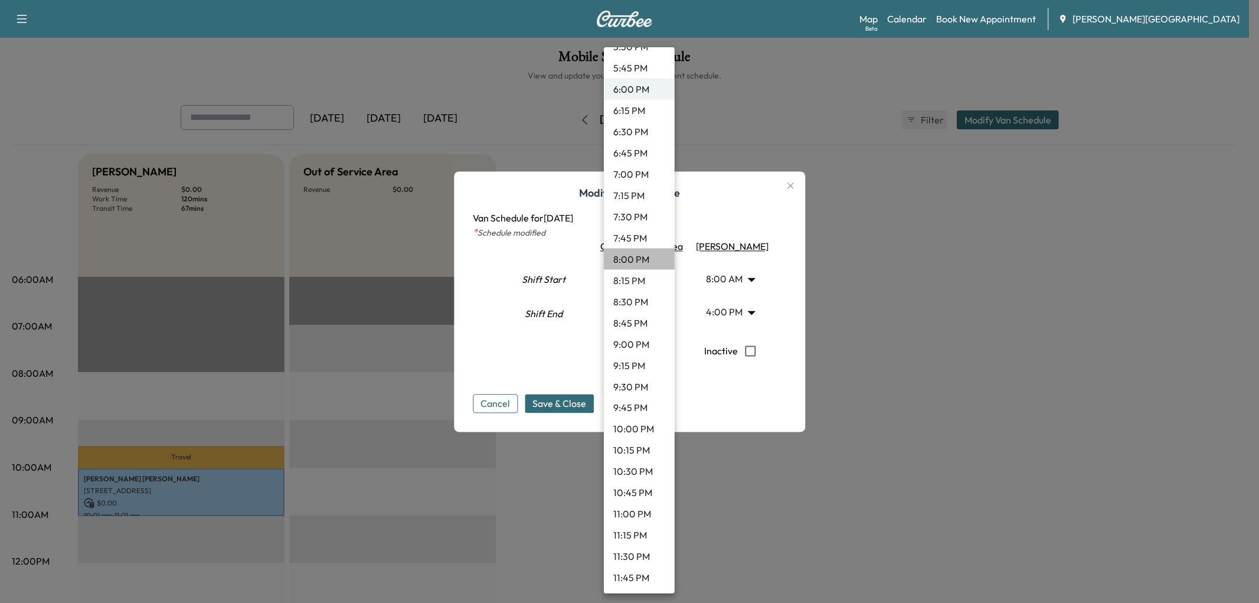
click at [622, 270] on li "8:00 PM" at bounding box center [639, 259] width 71 height 21
type input "**"
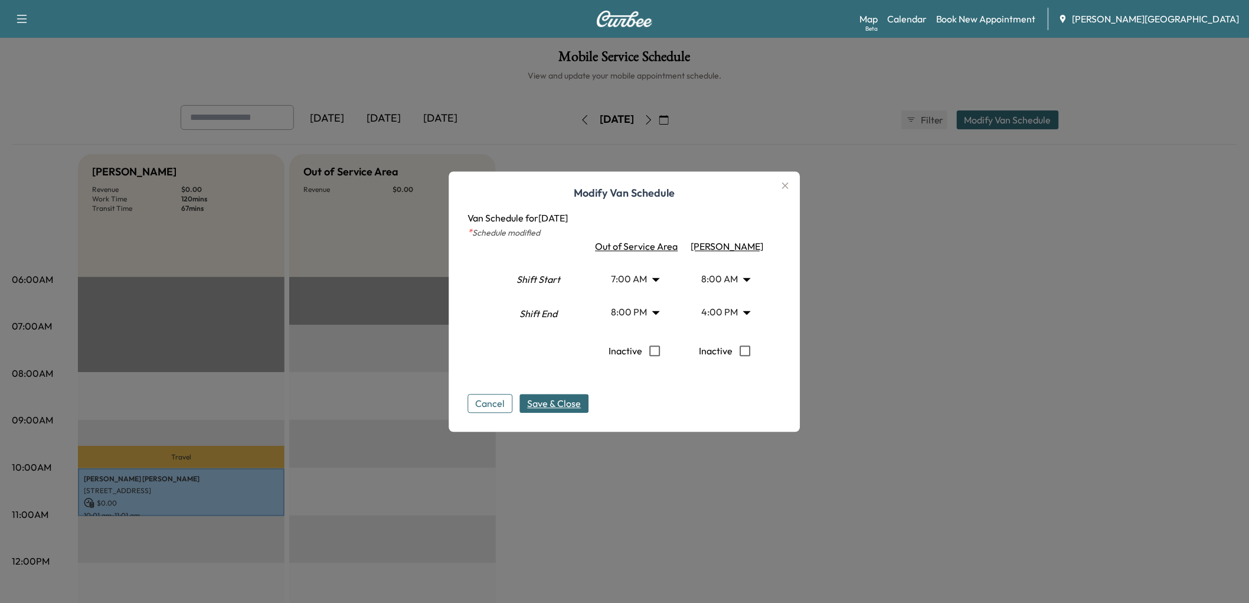
click at [528, 410] on span "Save & Close" at bounding box center [555, 403] width 54 height 14
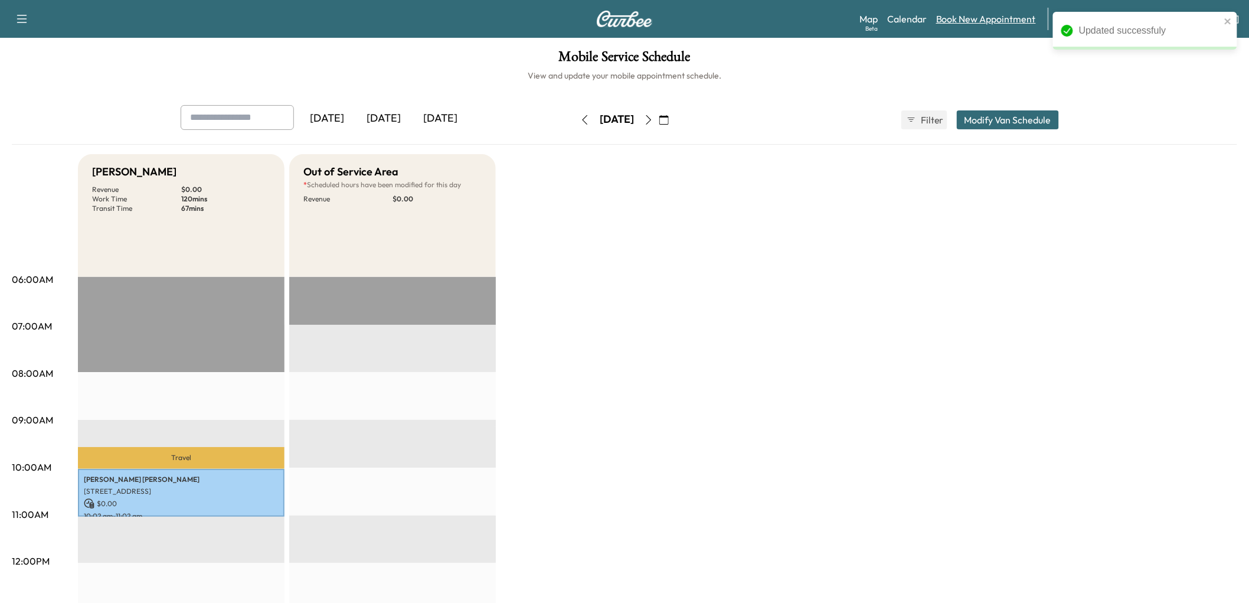
click at [1025, 26] on link "Book New Appointment" at bounding box center [986, 19] width 100 height 14
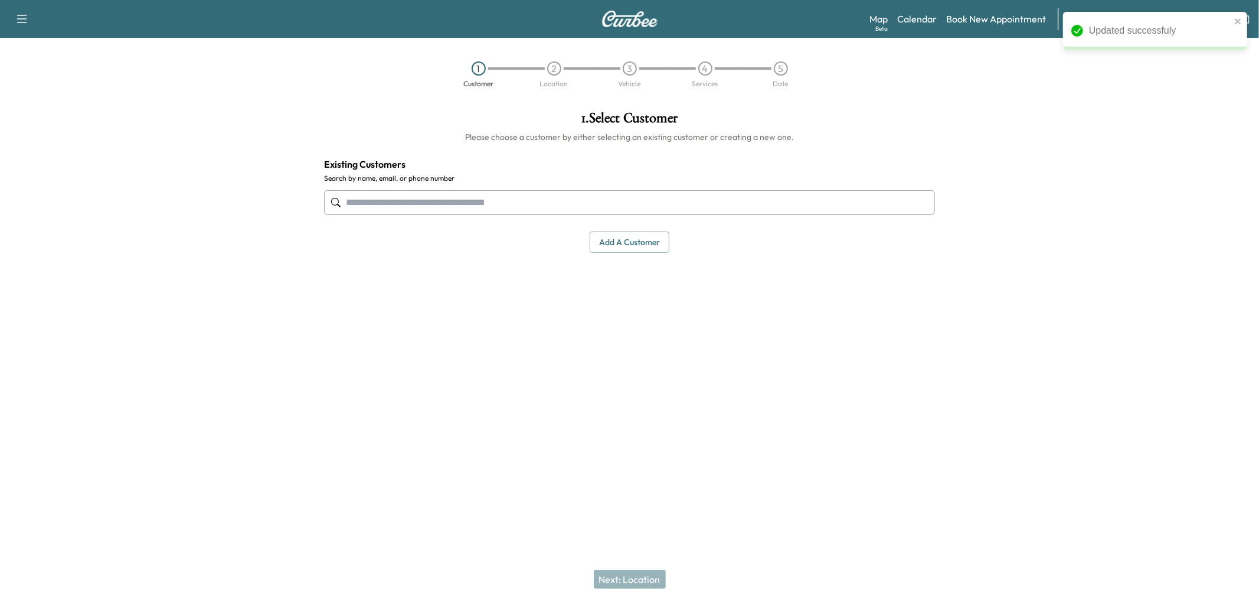
click at [701, 215] on input "text" at bounding box center [629, 202] width 611 height 25
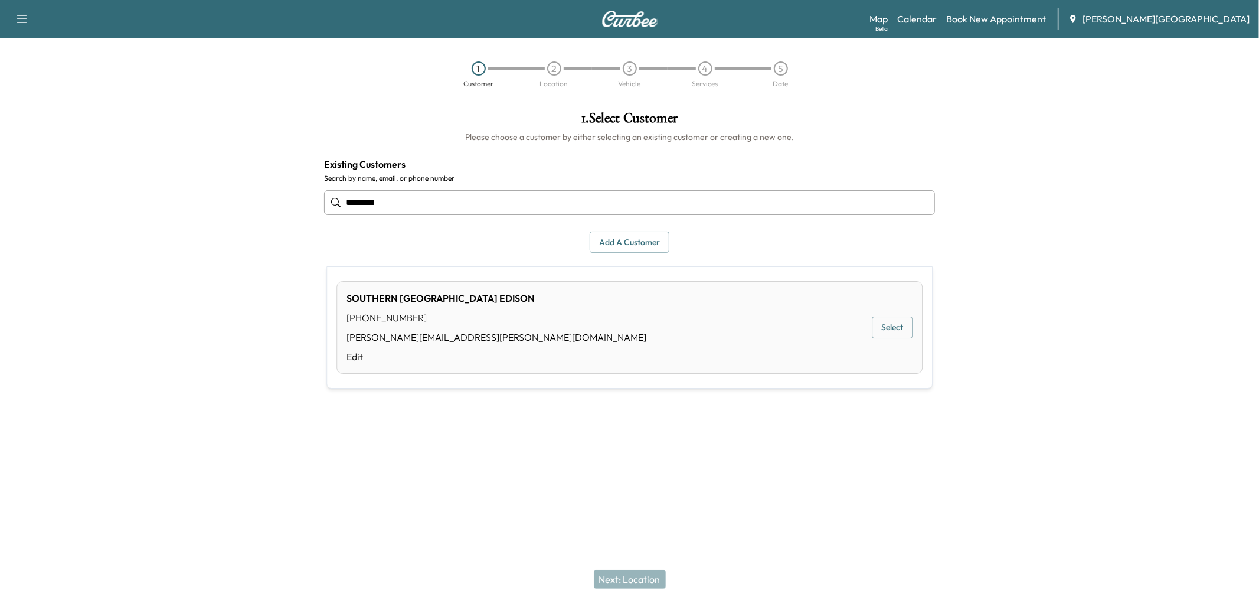
click at [552, 309] on div "SOUTHERN CALI EDISON (760) 637-1691 dwayne.martinez@sce.com Edit Select" at bounding box center [629, 327] width 586 height 93
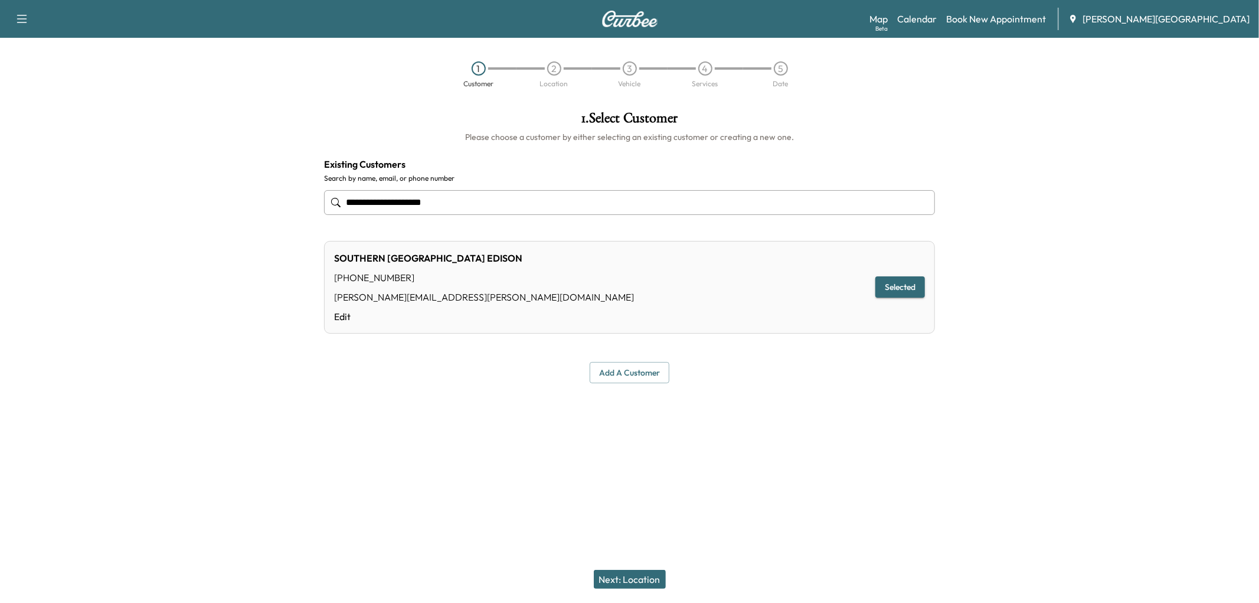
type input "**********"
click at [630, 576] on button "Next: Location" at bounding box center [630, 579] width 72 height 19
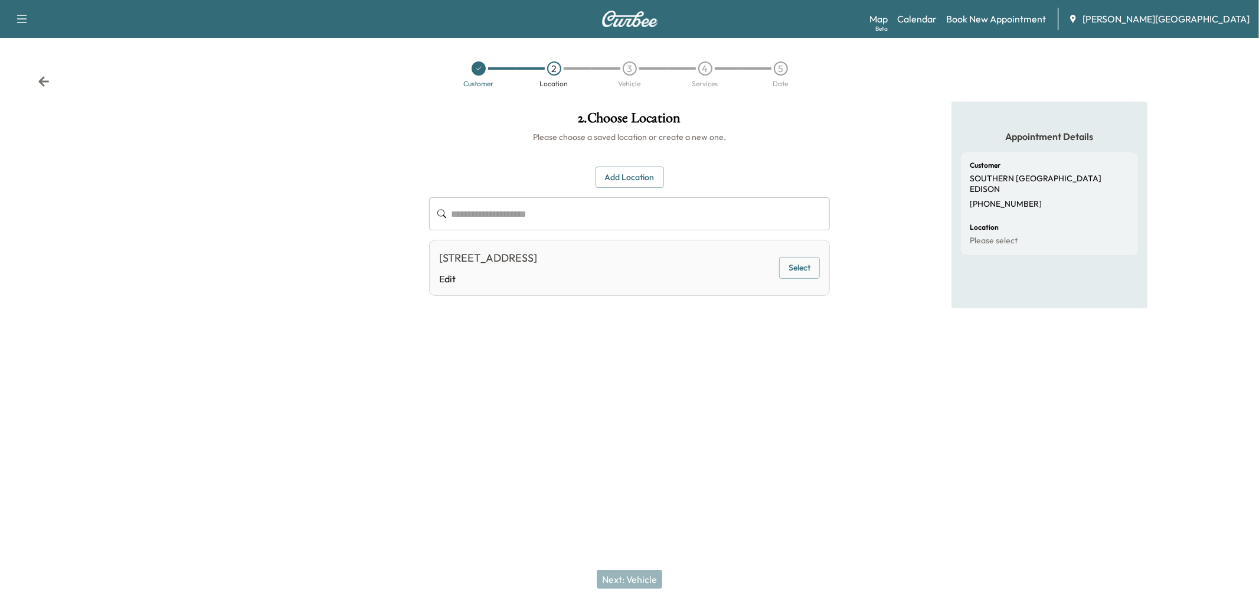
click at [537, 266] on div "[STREET_ADDRESS]" at bounding box center [488, 258] width 98 height 17
click at [779, 279] on button "Select" at bounding box center [799, 268] width 41 height 22
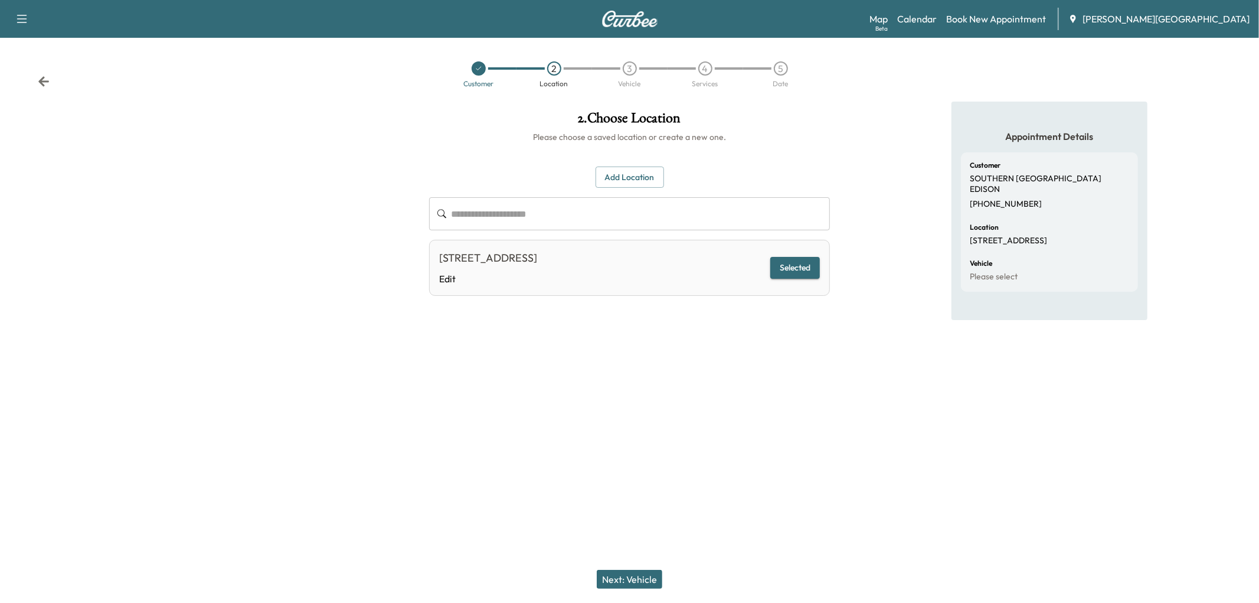
click at [627, 581] on button "Next: Vehicle" at bounding box center [630, 579] width 66 height 19
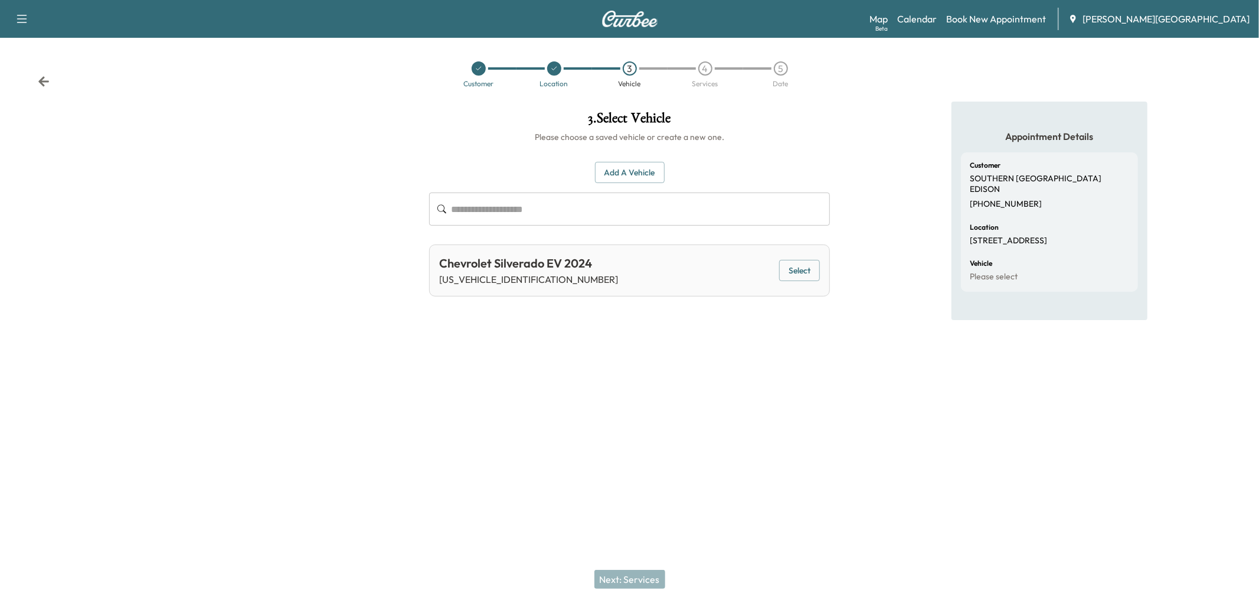
drag, startPoint x: 789, startPoint y: 313, endPoint x: 794, endPoint y: 349, distance: 35.7
click at [792, 282] on button "Select" at bounding box center [799, 271] width 41 height 22
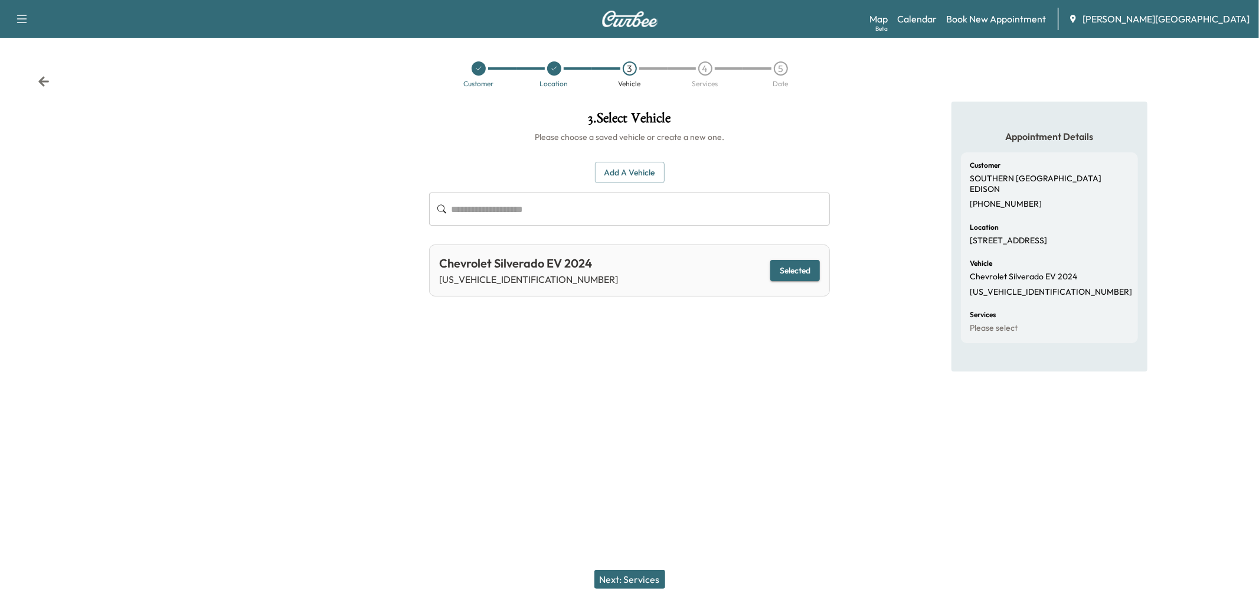
click at [640, 580] on button "Next: Services" at bounding box center [629, 579] width 71 height 19
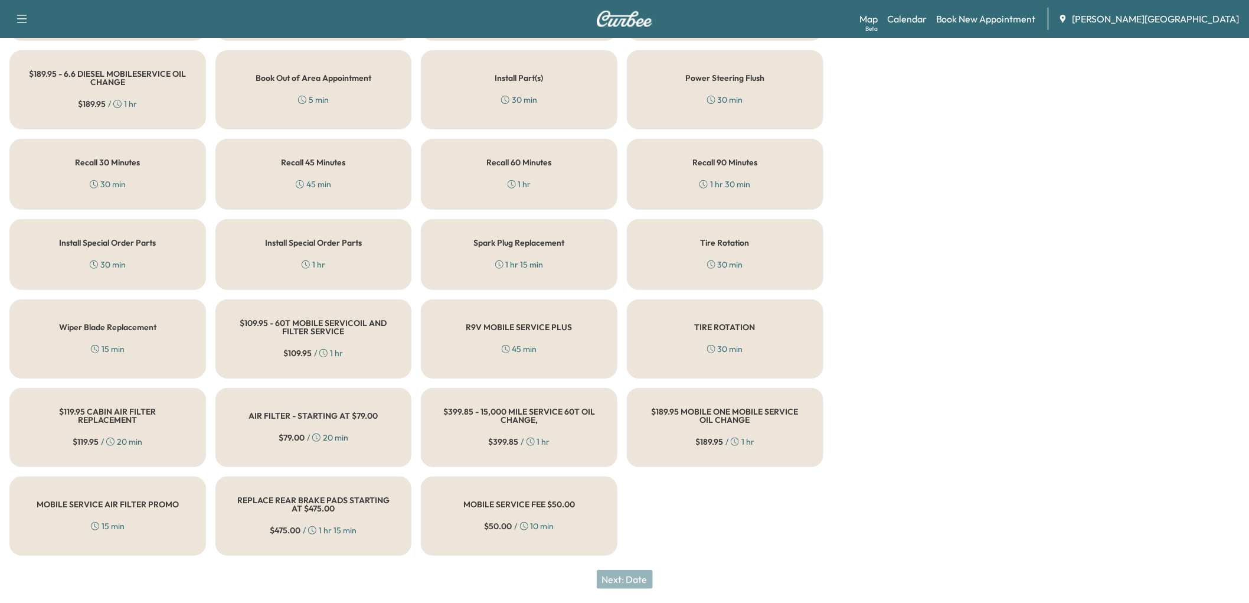
scroll to position [524, 0]
click at [323, 210] on div "Recall 45 Minutes 45 min" at bounding box center [313, 174] width 197 height 71
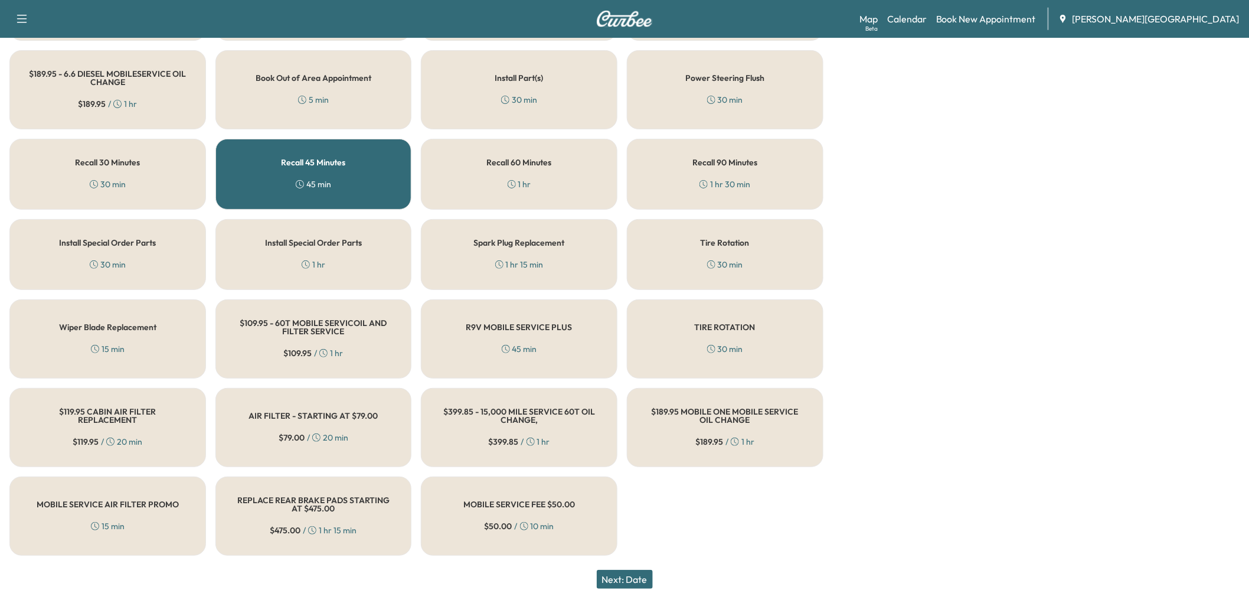
click at [629, 573] on button "Next: Date" at bounding box center [625, 579] width 56 height 19
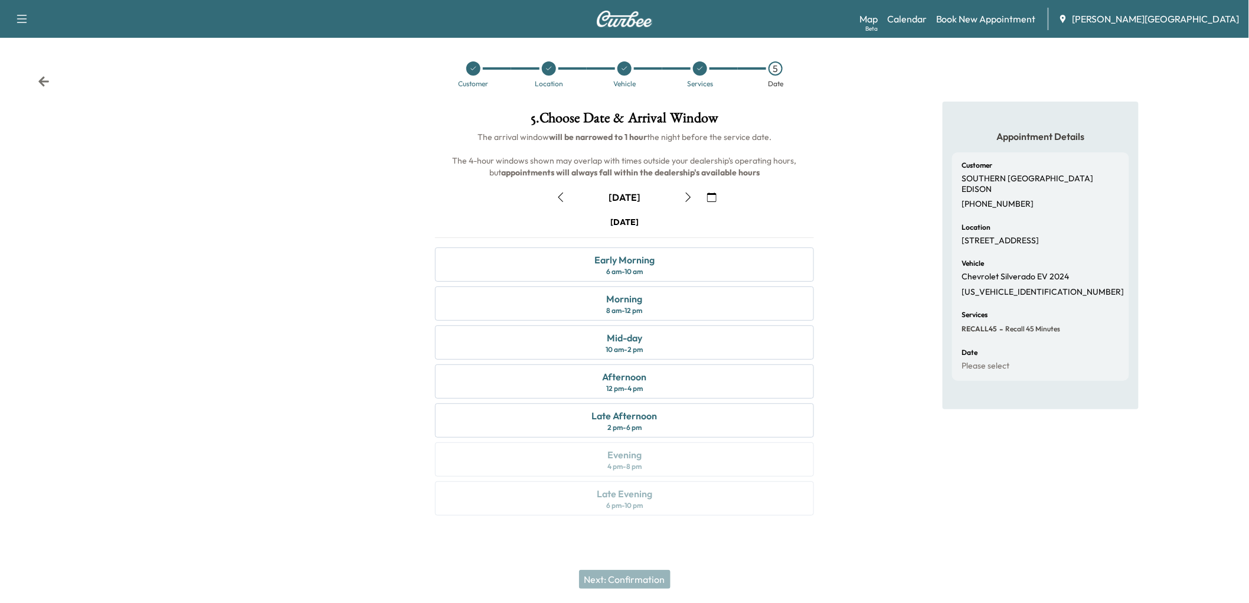
click at [563, 202] on icon "button" at bounding box center [560, 196] width 9 height 9
click at [50, 87] on icon at bounding box center [44, 82] width 12 height 12
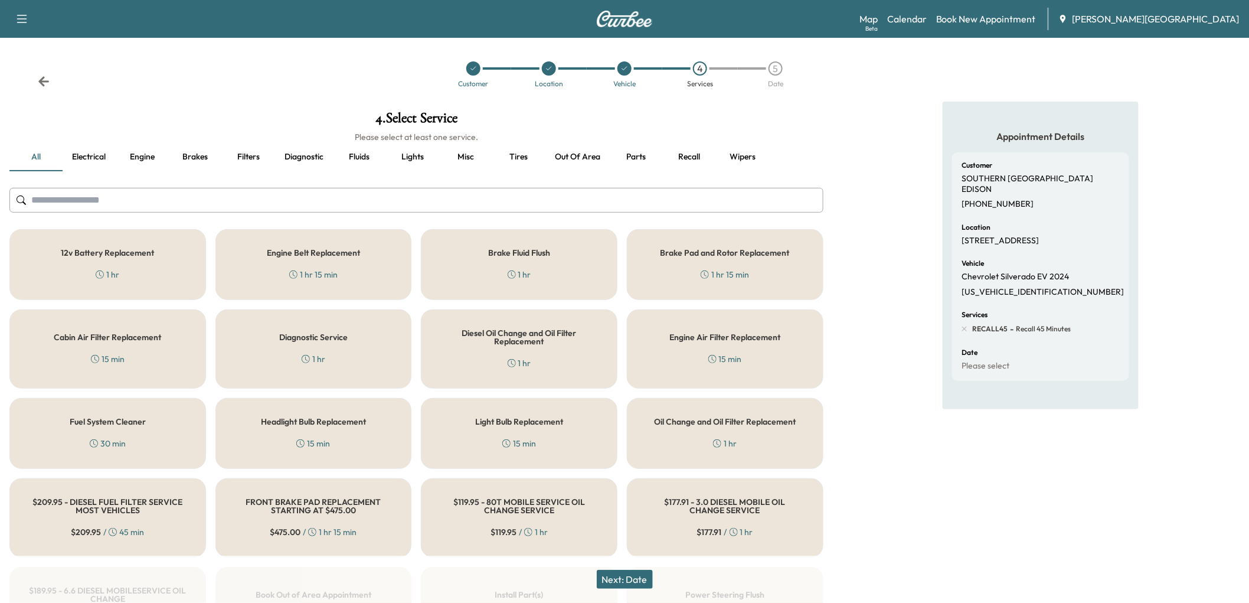
click at [50, 87] on icon at bounding box center [44, 82] width 12 height 12
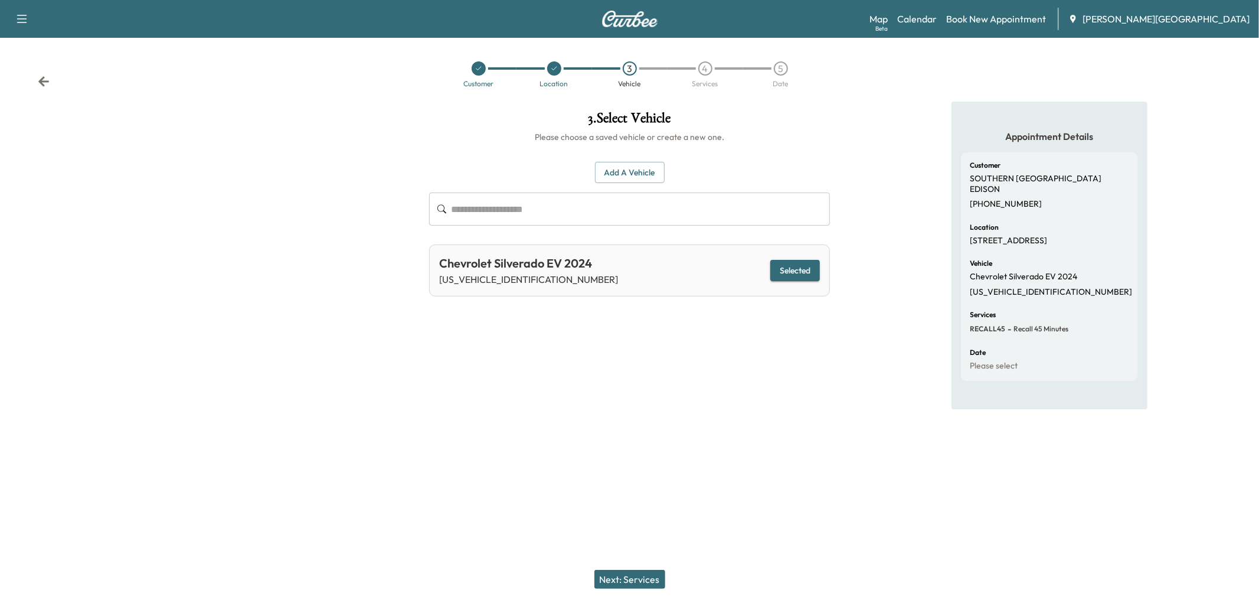
click at [49, 86] on icon at bounding box center [43, 81] width 11 height 10
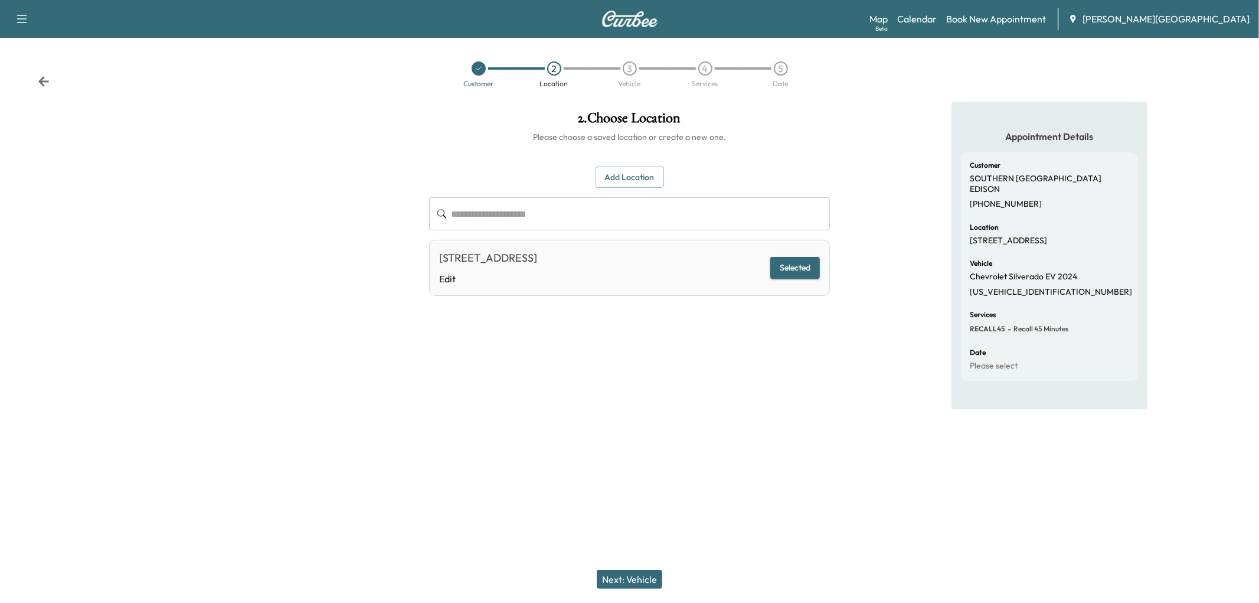
click at [50, 87] on icon at bounding box center [44, 82] width 12 height 12
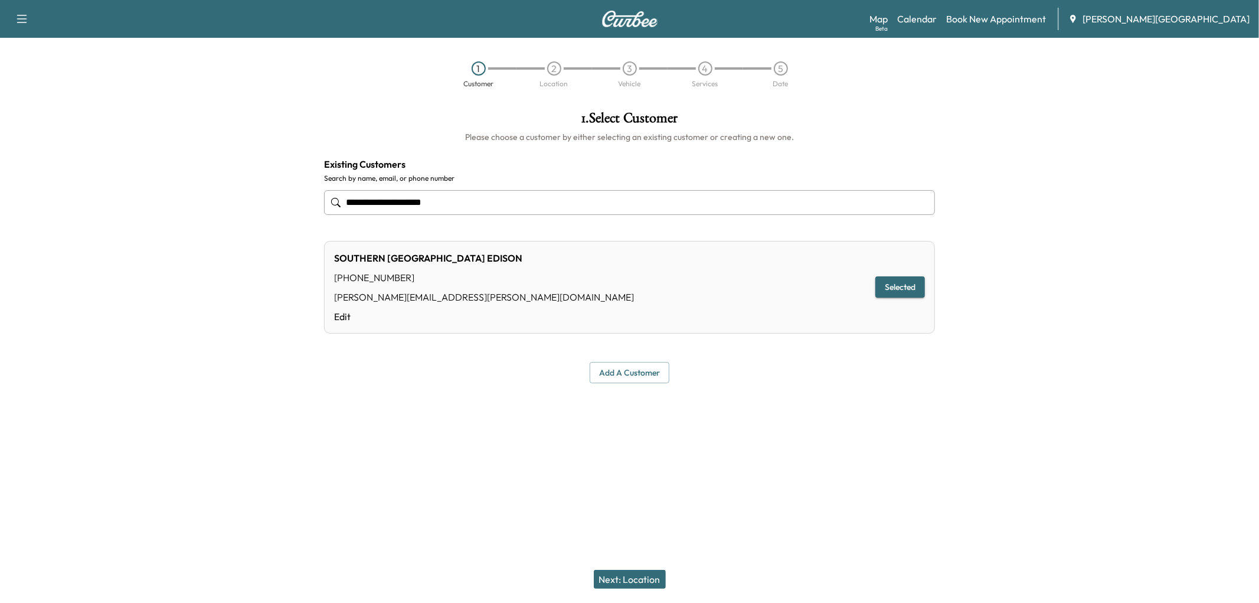
click at [50, 91] on div "1 Customer 2 Location 3 Vehicle 4 Services 5 Date" at bounding box center [629, 74] width 1259 height 54
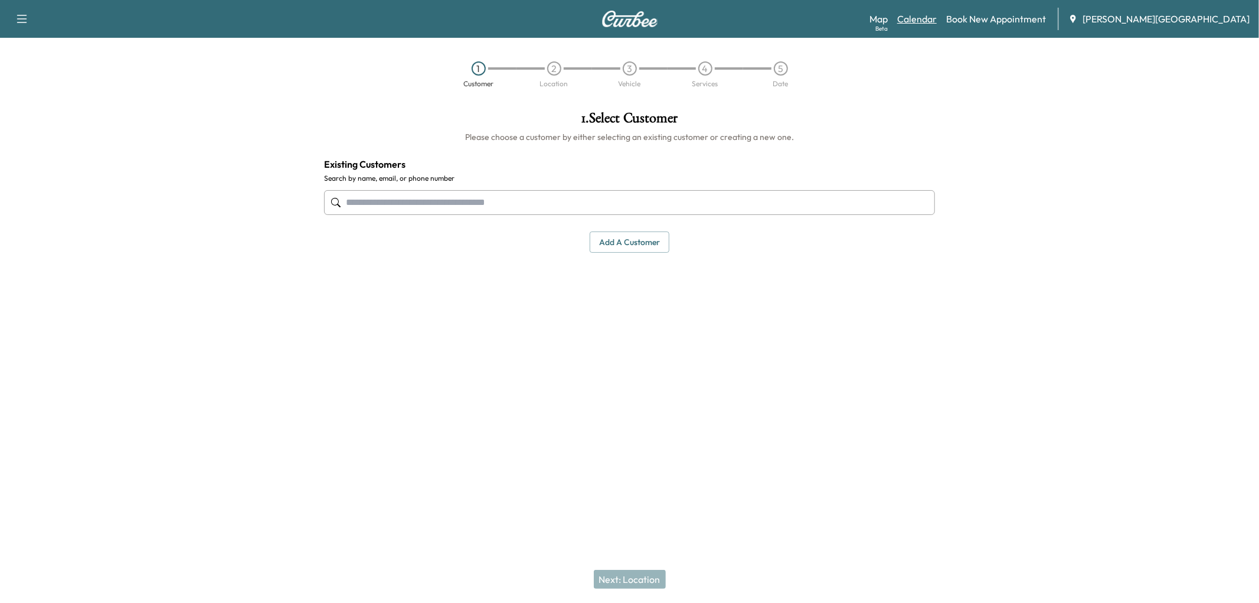
click at [937, 26] on link "Calendar" at bounding box center [917, 19] width 40 height 14
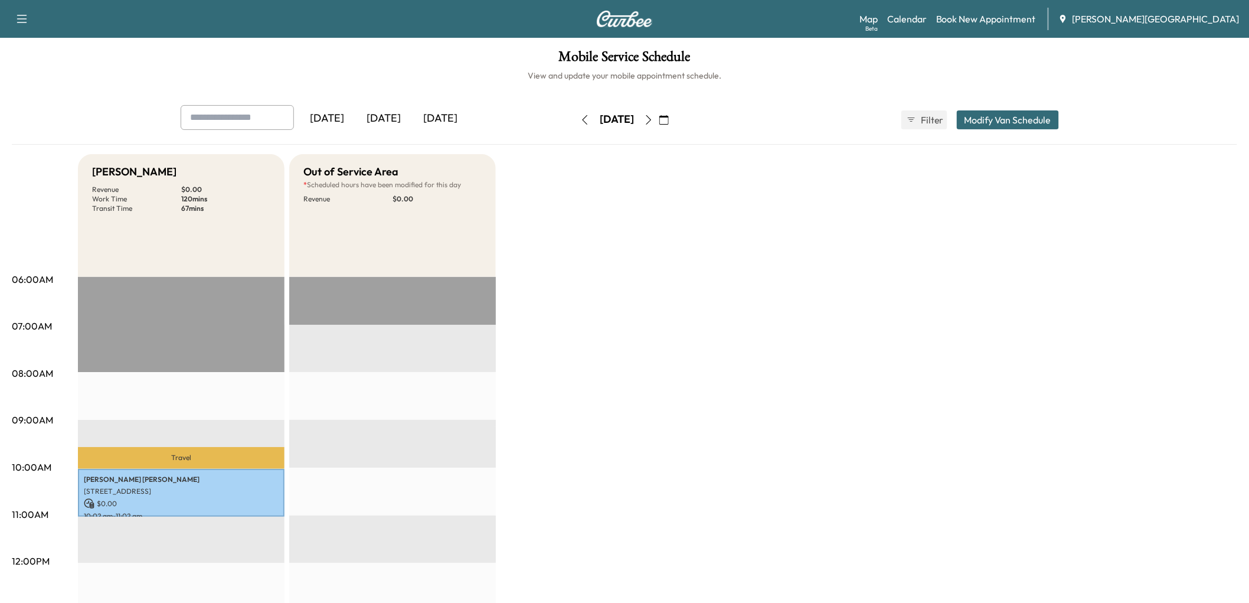
click at [969, 129] on button "Modify Van Schedule" at bounding box center [1008, 119] width 102 height 19
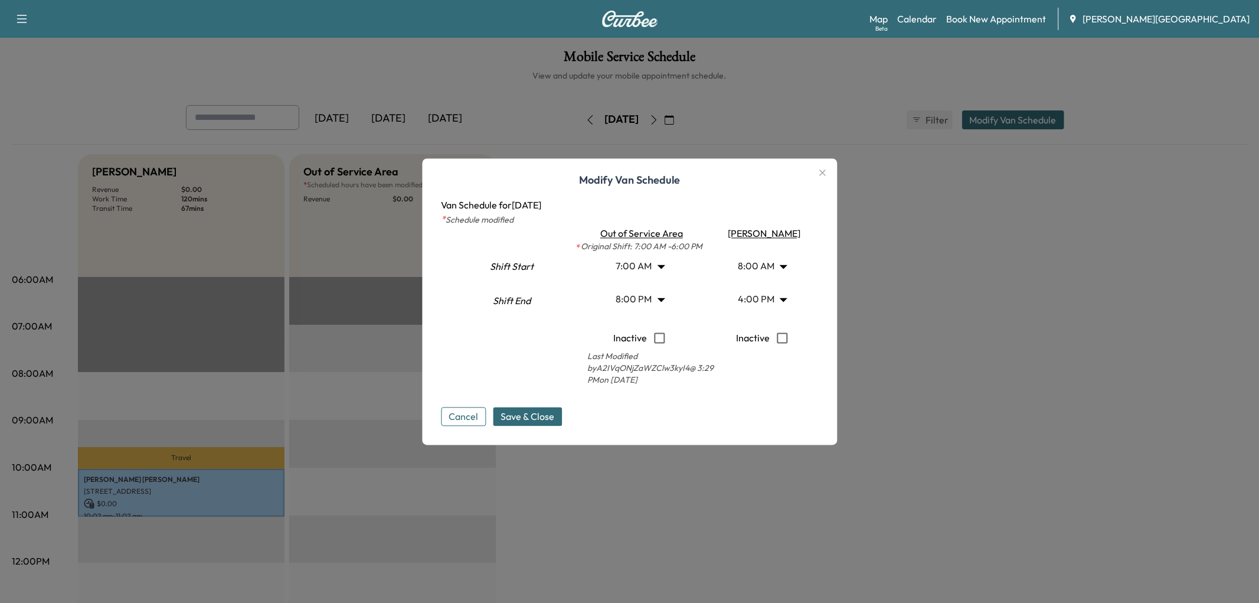
click at [666, 299] on body "Support Log Out Map Beta Calendar Book New Appointment Jessup Auto Plaza Mobile…" at bounding box center [629, 301] width 1259 height 603
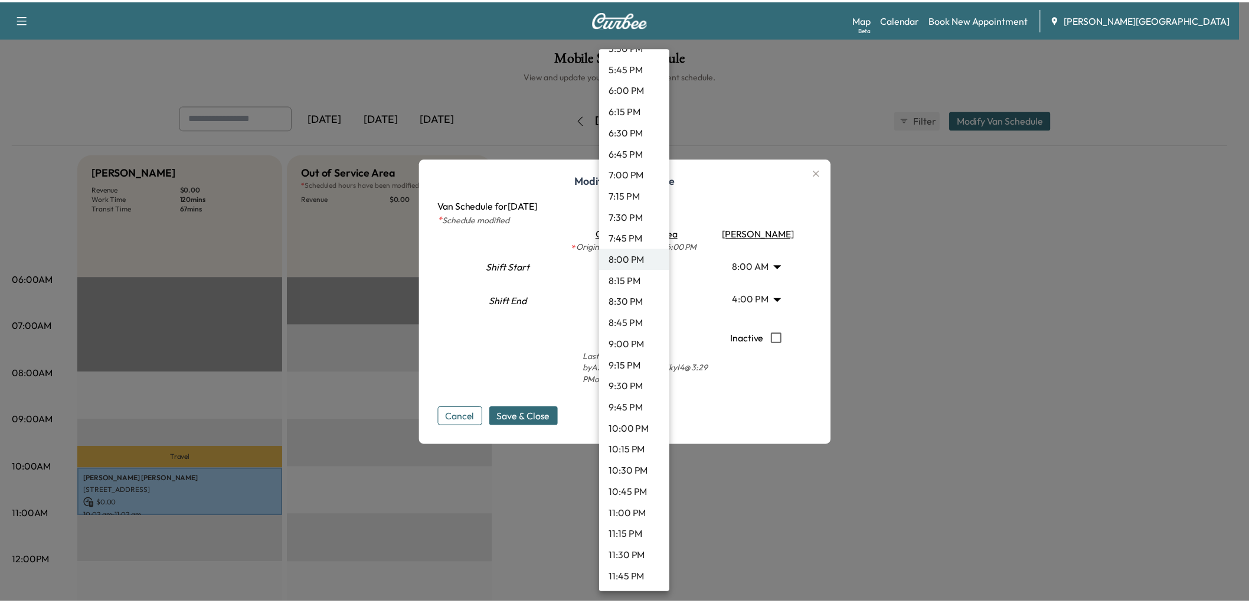
scroll to position [1866, 0]
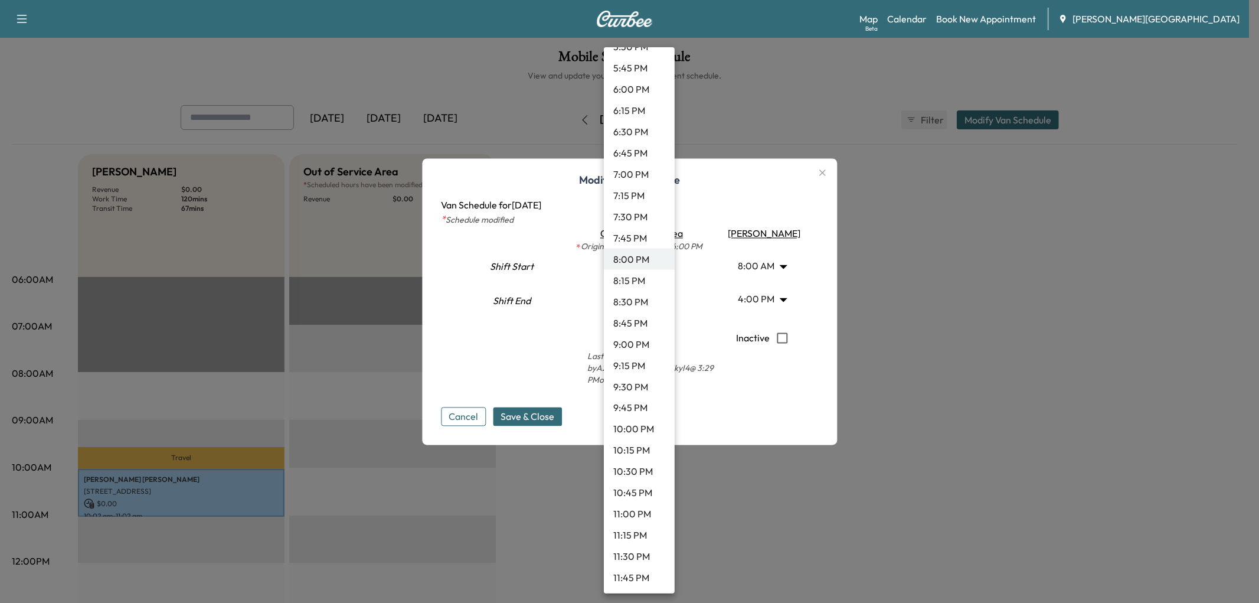
click at [644, 557] on li "11:30 PM" at bounding box center [639, 556] width 71 height 21
type input "****"
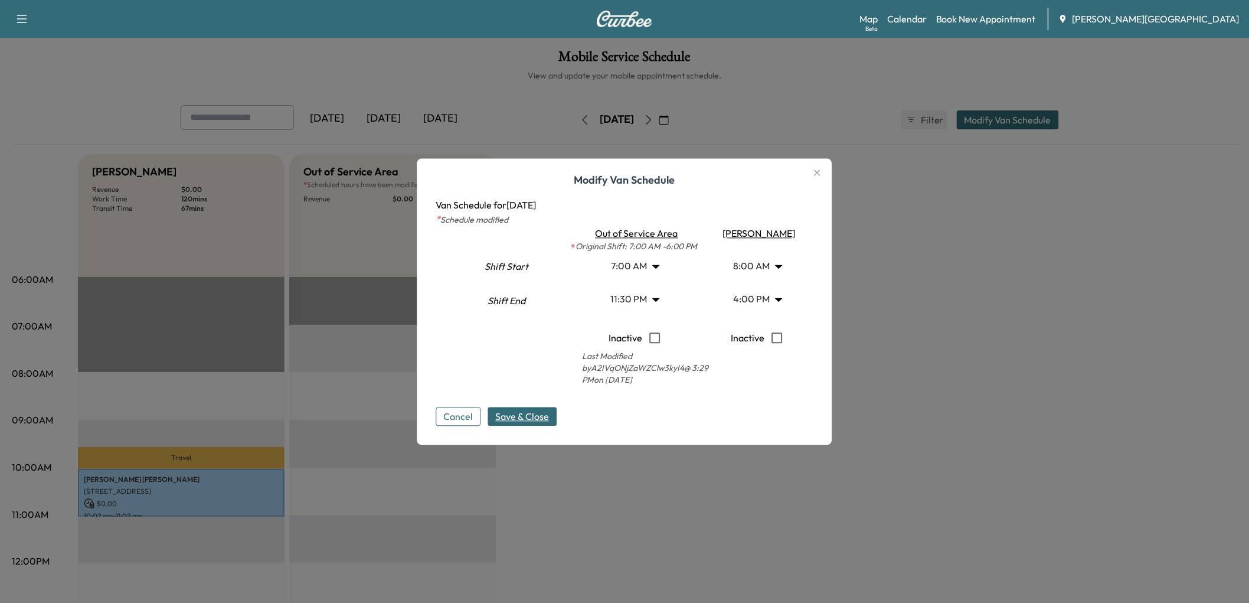
click at [496, 423] on span "Save & Close" at bounding box center [523, 416] width 54 height 14
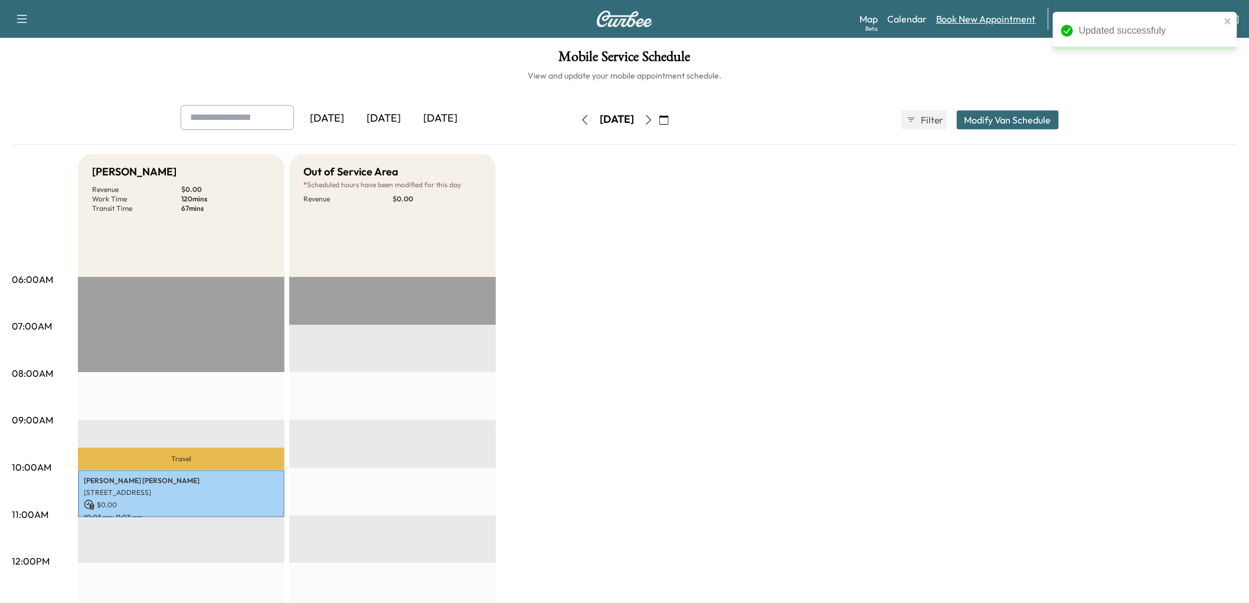
click at [983, 22] on link "Book New Appointment" at bounding box center [986, 19] width 100 height 14
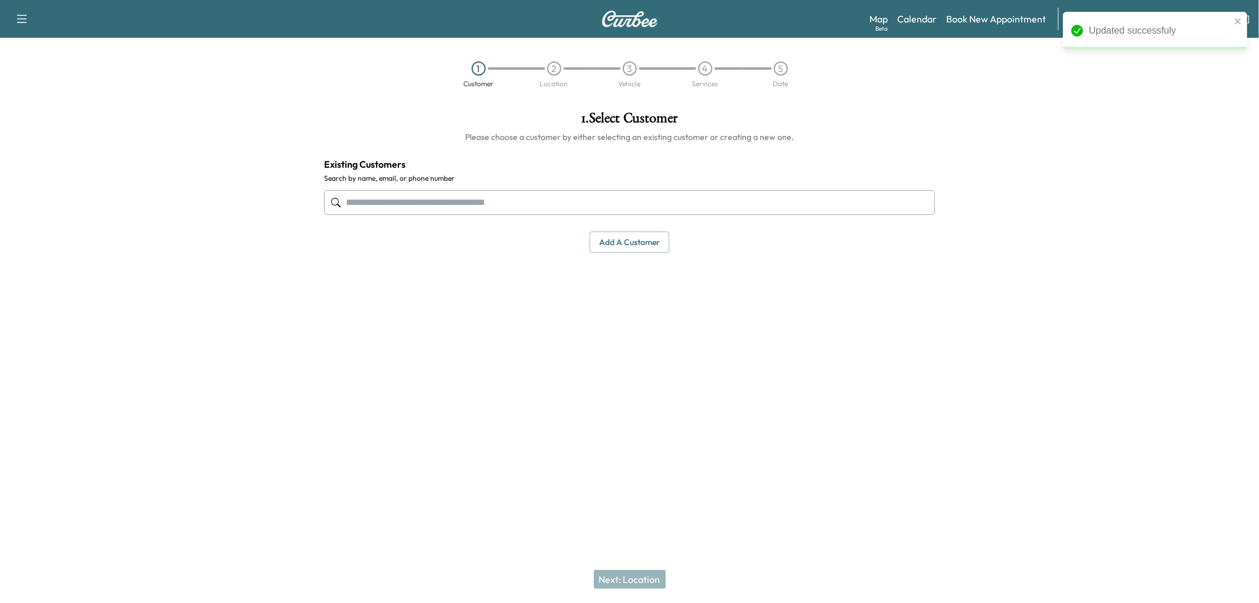
click at [544, 215] on input "text" at bounding box center [629, 202] width 611 height 25
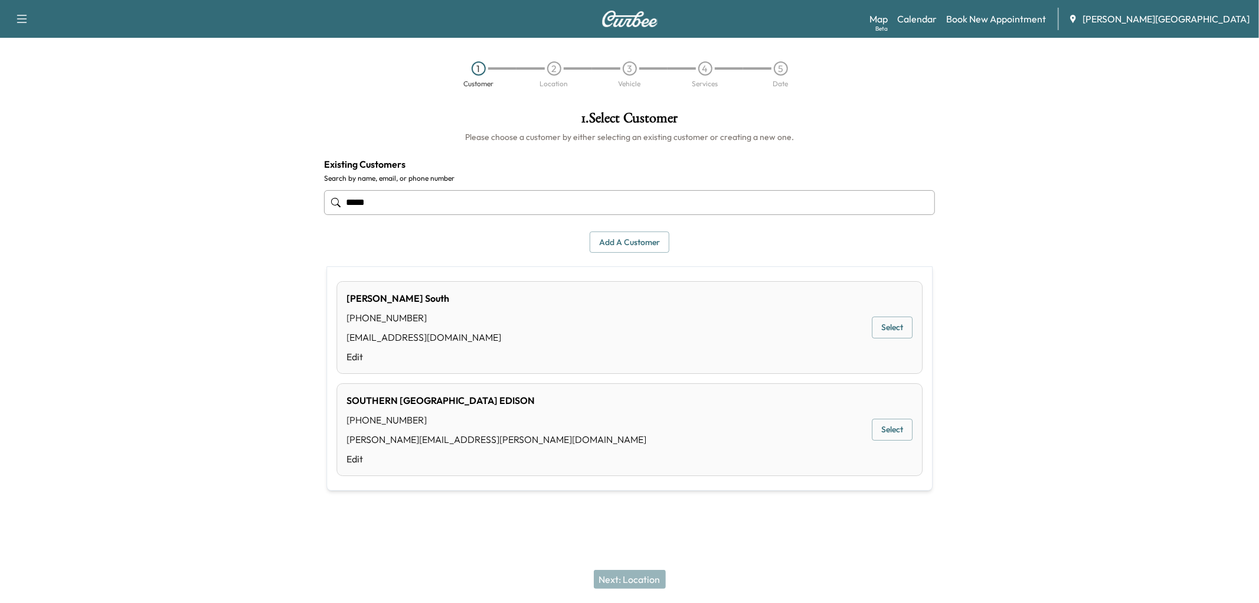
click at [500, 444] on div "SOUTHERN CALI EDISON (760) 637-1691 dwayne.martinez@sce.com Edit Select" at bounding box center [629, 429] width 586 height 93
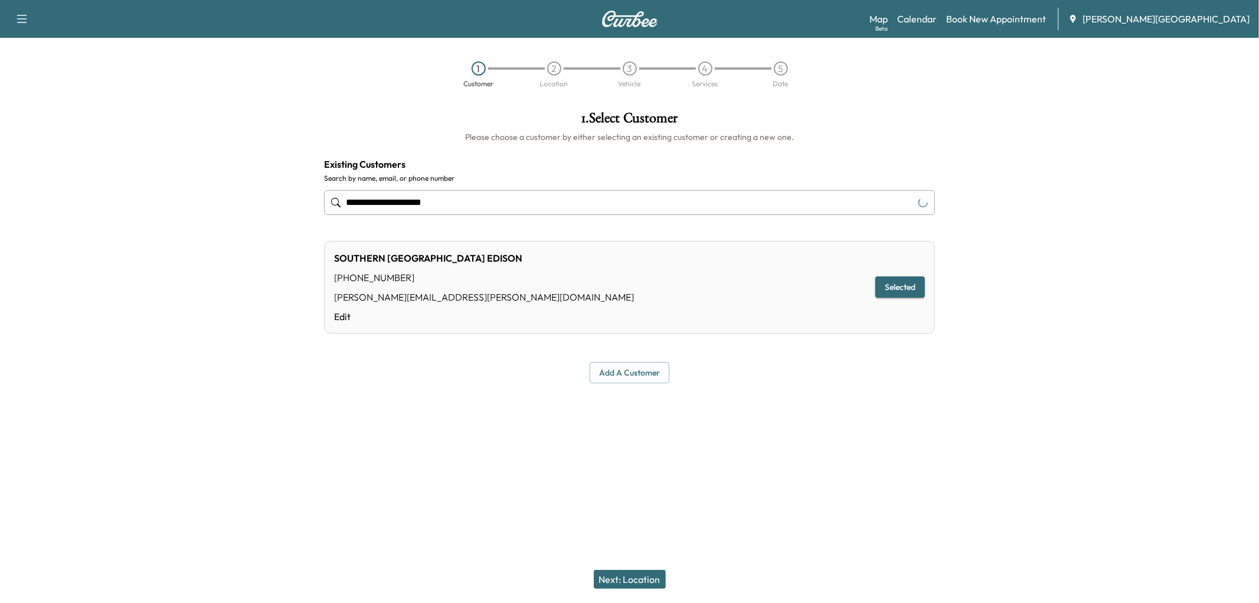
type input "**********"
click at [623, 573] on button "Next: Location" at bounding box center [630, 579] width 72 height 19
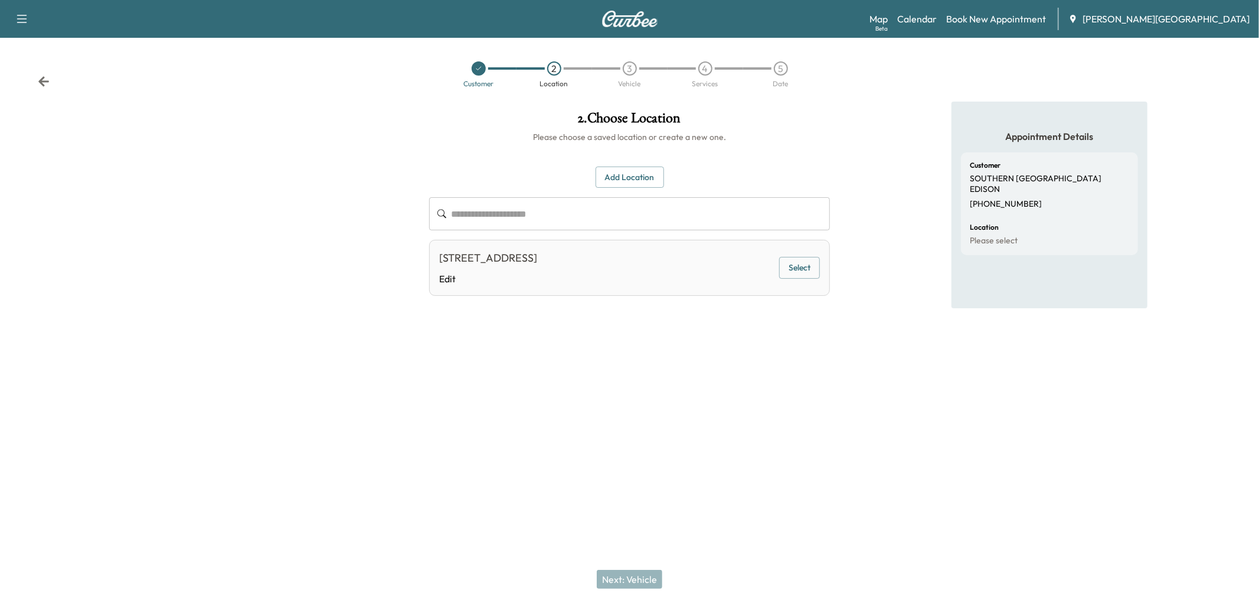
click at [537, 266] on div "[STREET_ADDRESS]" at bounding box center [488, 258] width 98 height 17
click at [803, 279] on button "Select" at bounding box center [799, 268] width 41 height 22
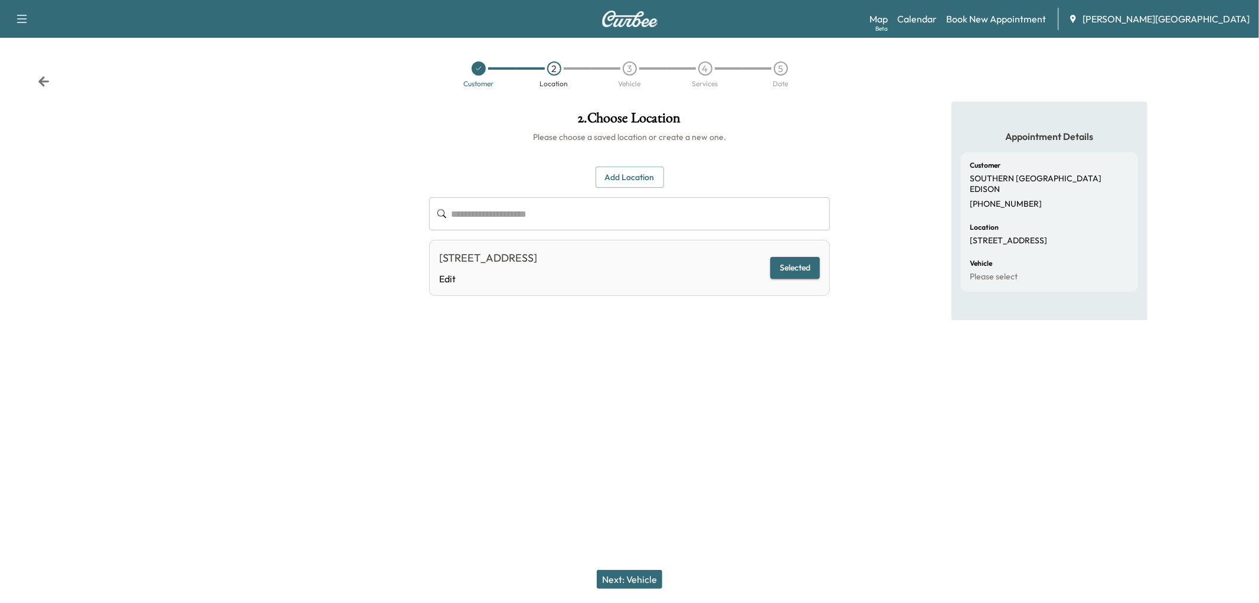
drag, startPoint x: 606, startPoint y: 583, endPoint x: 609, endPoint y: 576, distance: 8.5
click at [609, 576] on button "Next: Vehicle" at bounding box center [630, 579] width 66 height 19
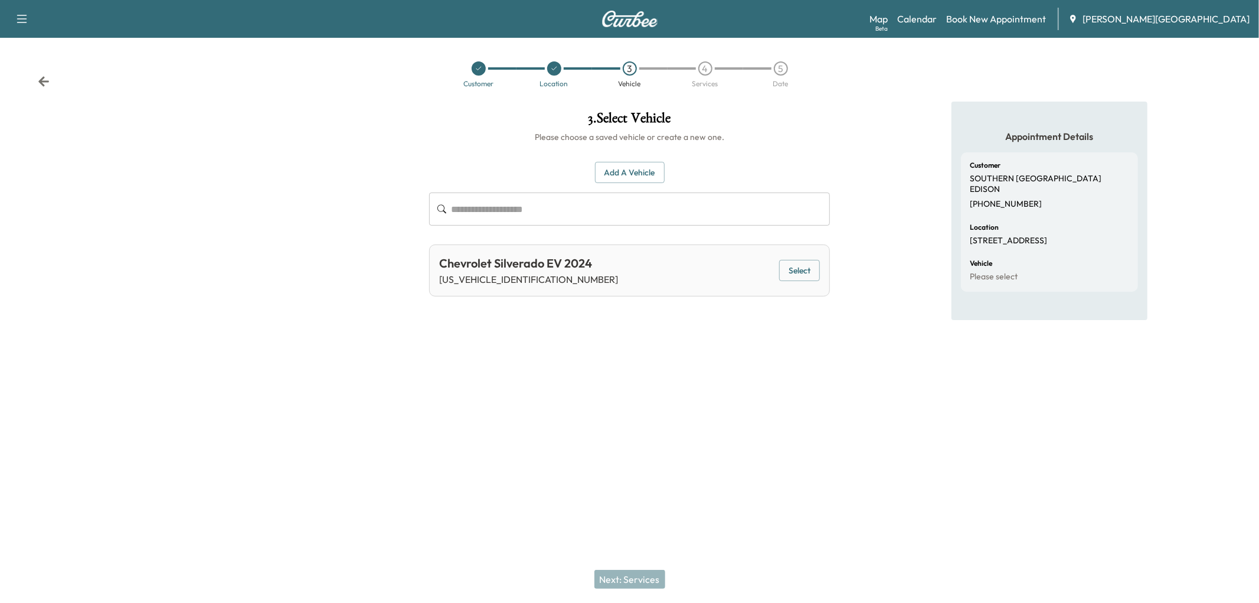
click at [803, 282] on button "Select" at bounding box center [799, 271] width 41 height 22
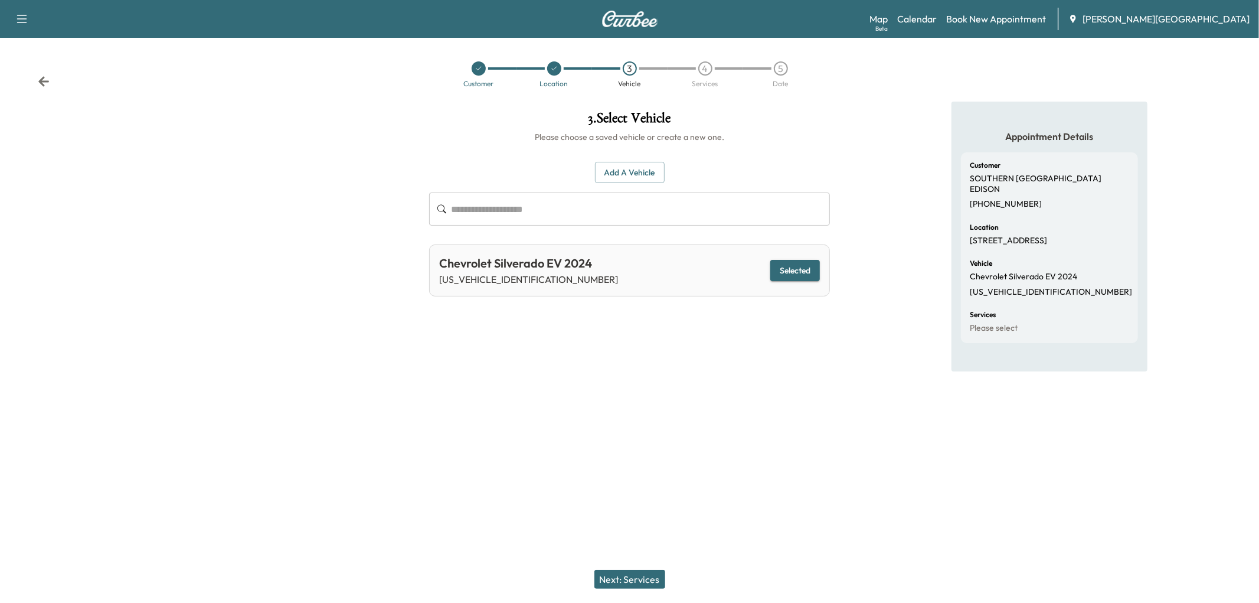
click at [646, 570] on button "Next: Services" at bounding box center [629, 579] width 71 height 19
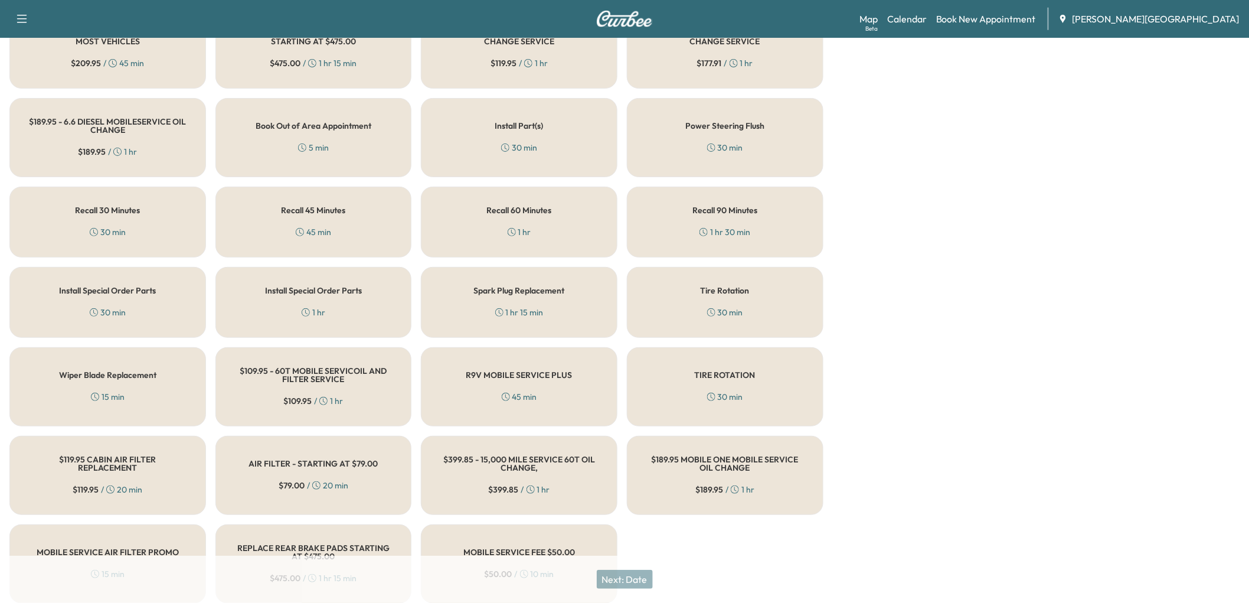
scroll to position [590, 0]
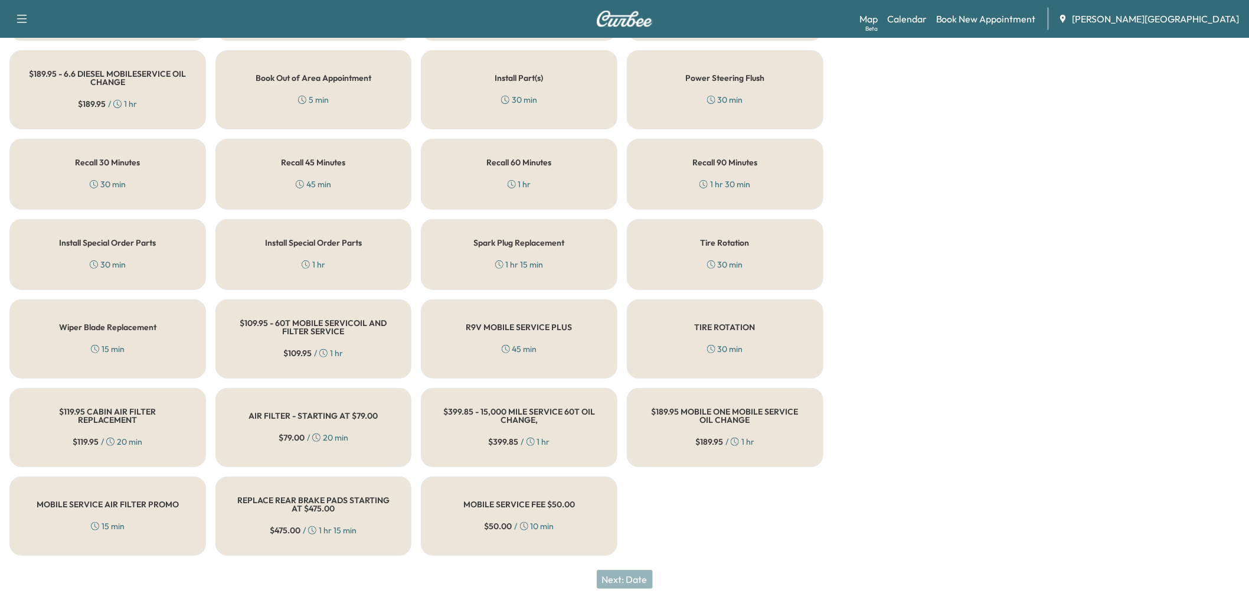
click at [476, 210] on div "Recall 60 Minutes 1 hr" at bounding box center [519, 174] width 197 height 71
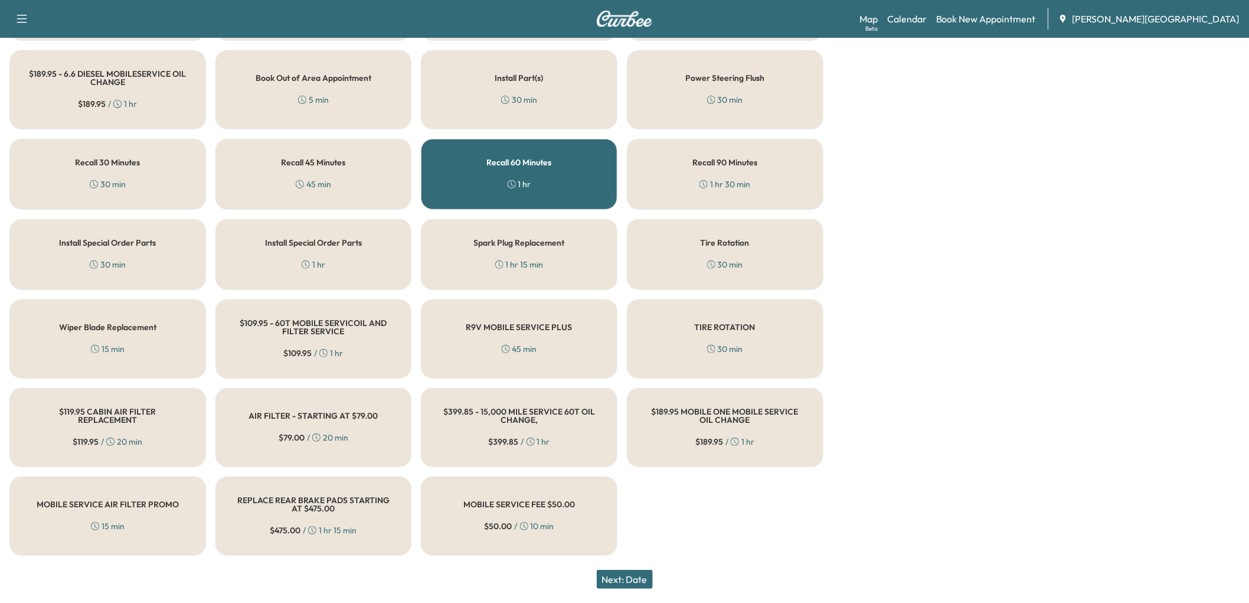
click at [616, 570] on button "Next: Date" at bounding box center [625, 579] width 56 height 19
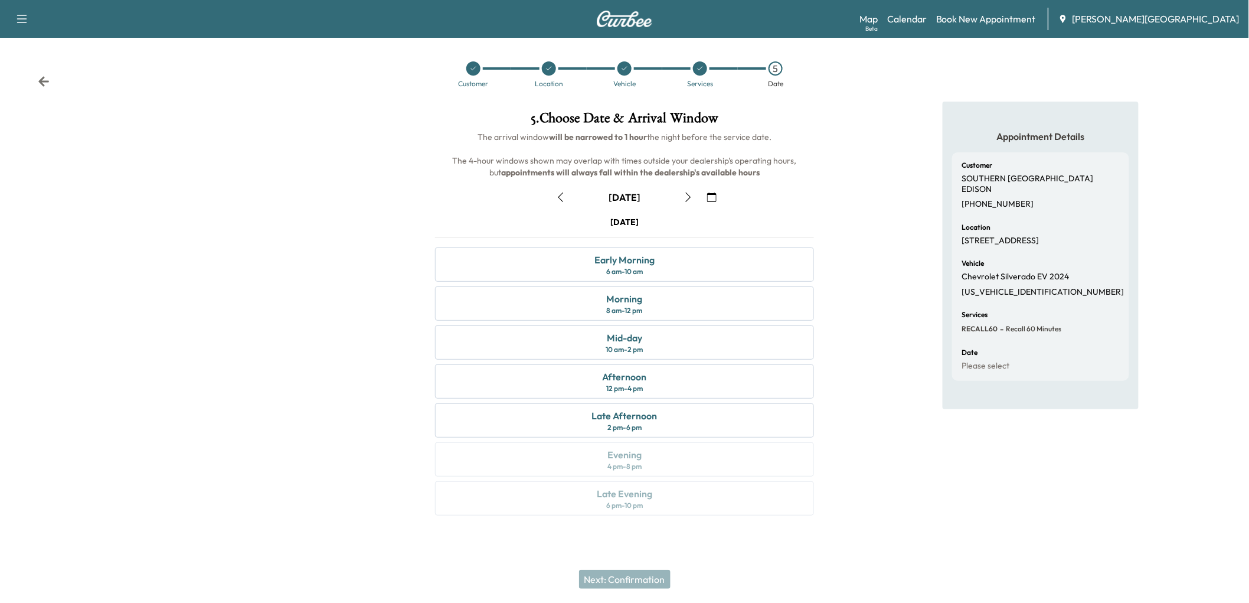
click at [564, 202] on icon "button" at bounding box center [560, 196] width 5 height 9
click at [563, 188] on div "[DATE]" at bounding box center [625, 197] width 148 height 19
click at [691, 192] on icon "button" at bounding box center [688, 196] width 9 height 9
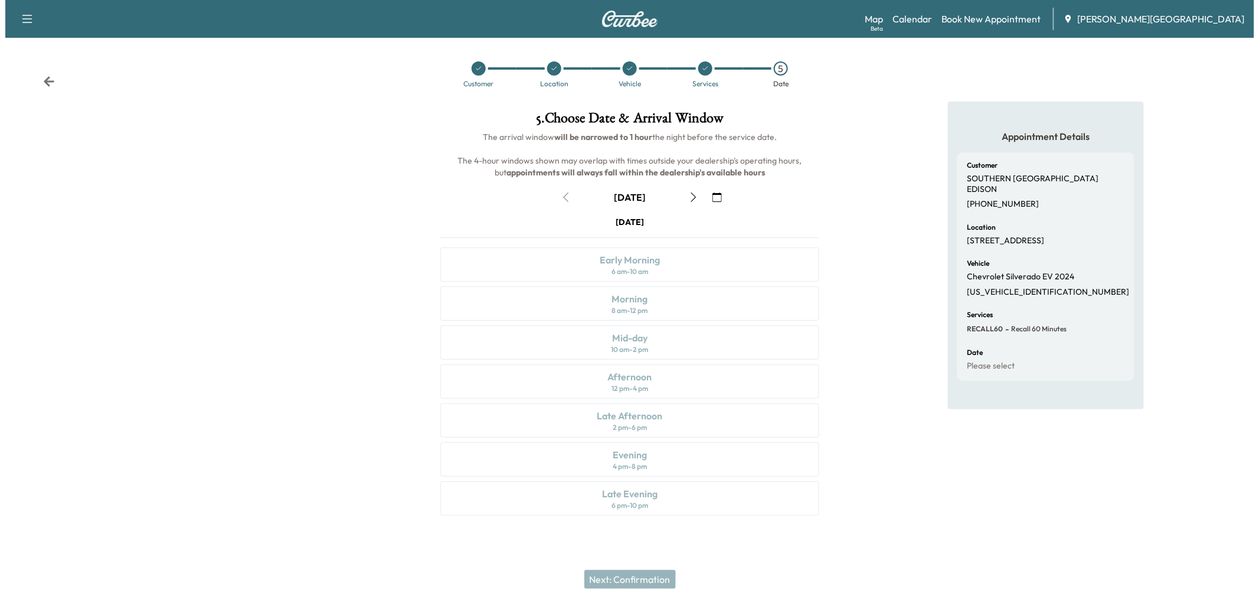
scroll to position [0, 0]
click at [565, 207] on button "button" at bounding box center [561, 197] width 20 height 19
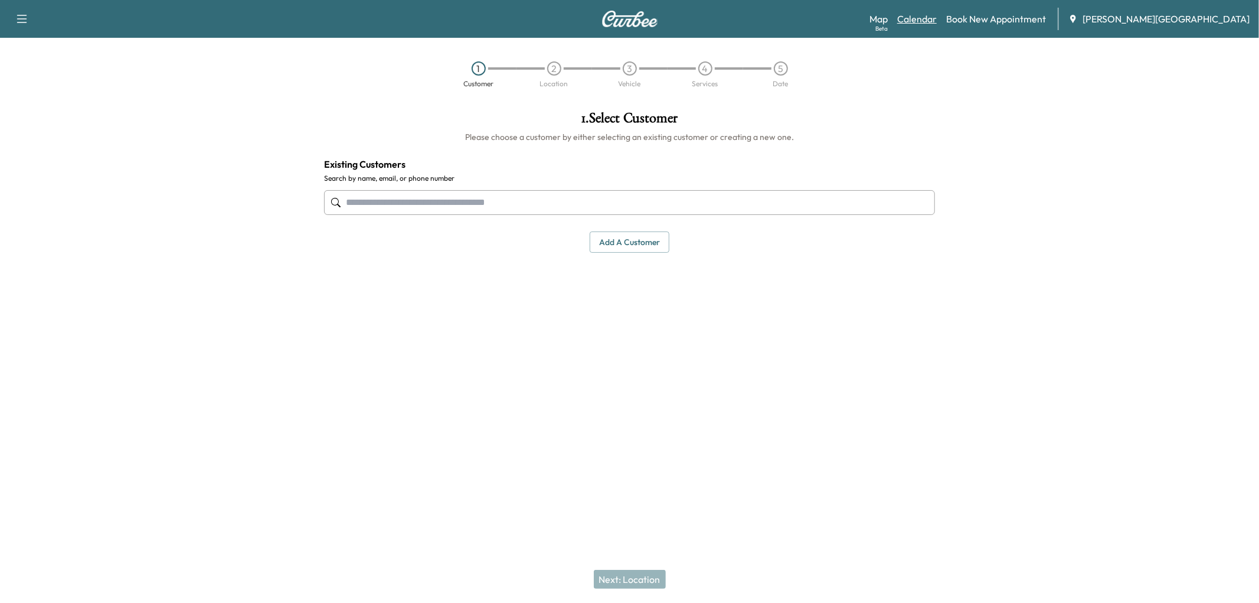
click at [937, 26] on link "Calendar" at bounding box center [917, 19] width 40 height 14
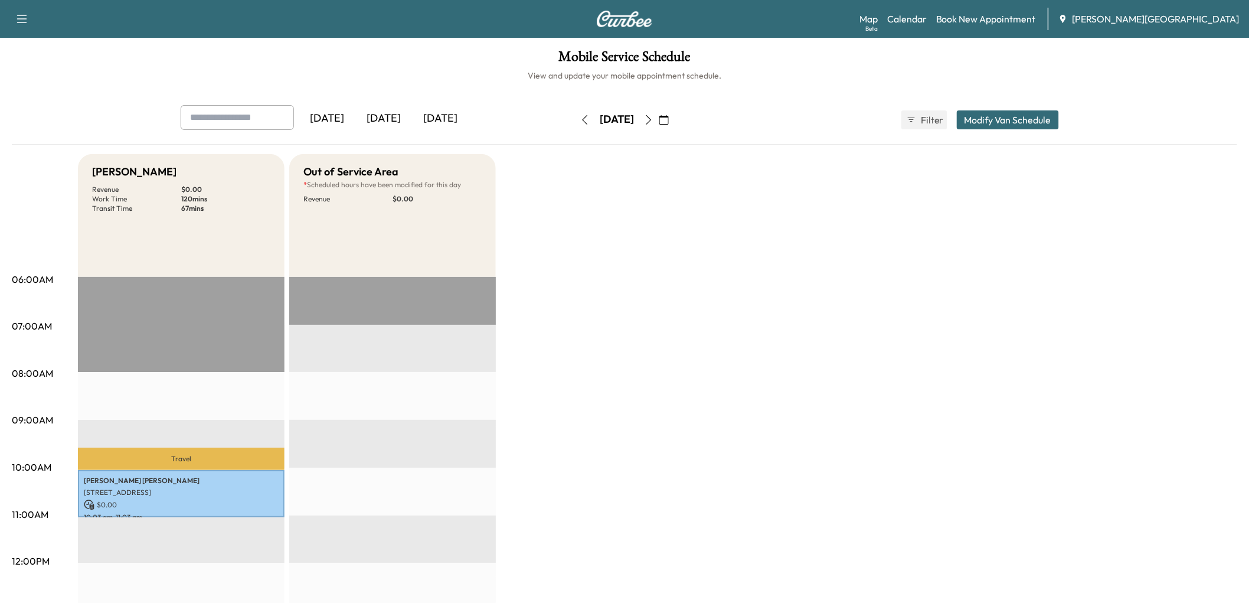
click at [1000, 129] on button "Modify Van Schedule" at bounding box center [1008, 119] width 102 height 19
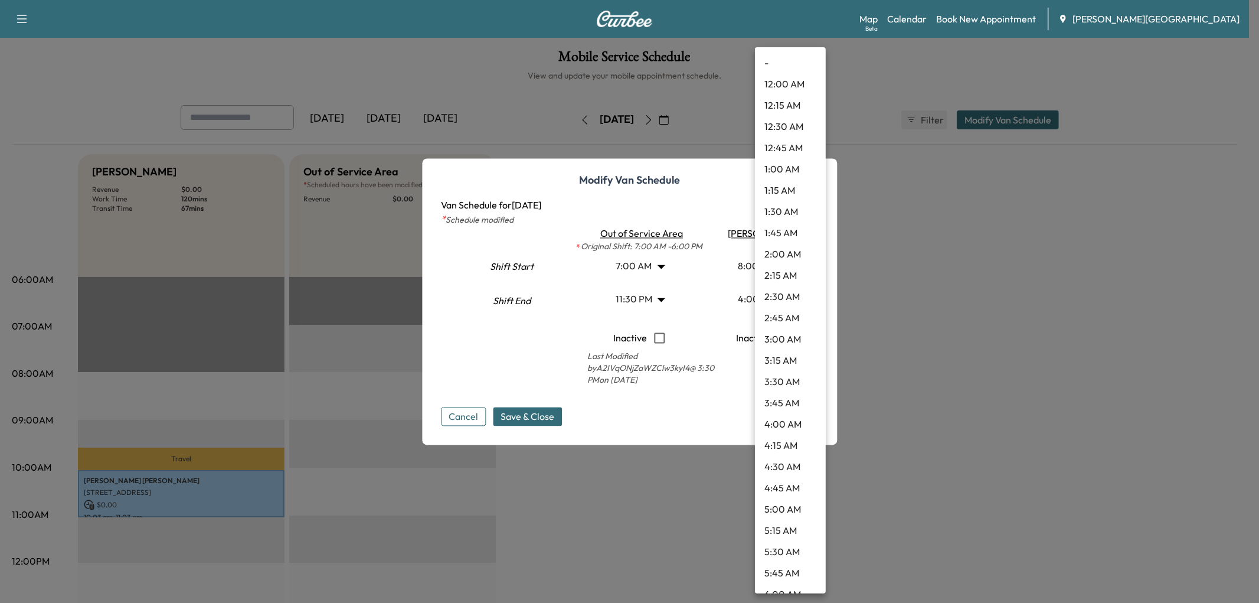
click at [810, 296] on body "Support Log Out Map Beta Calendar Book New Appointment Jessup Auto Plaza Mobile…" at bounding box center [629, 301] width 1259 height 603
click at [777, 525] on li "11:00 PM" at bounding box center [790, 514] width 71 height 21
type input "**"
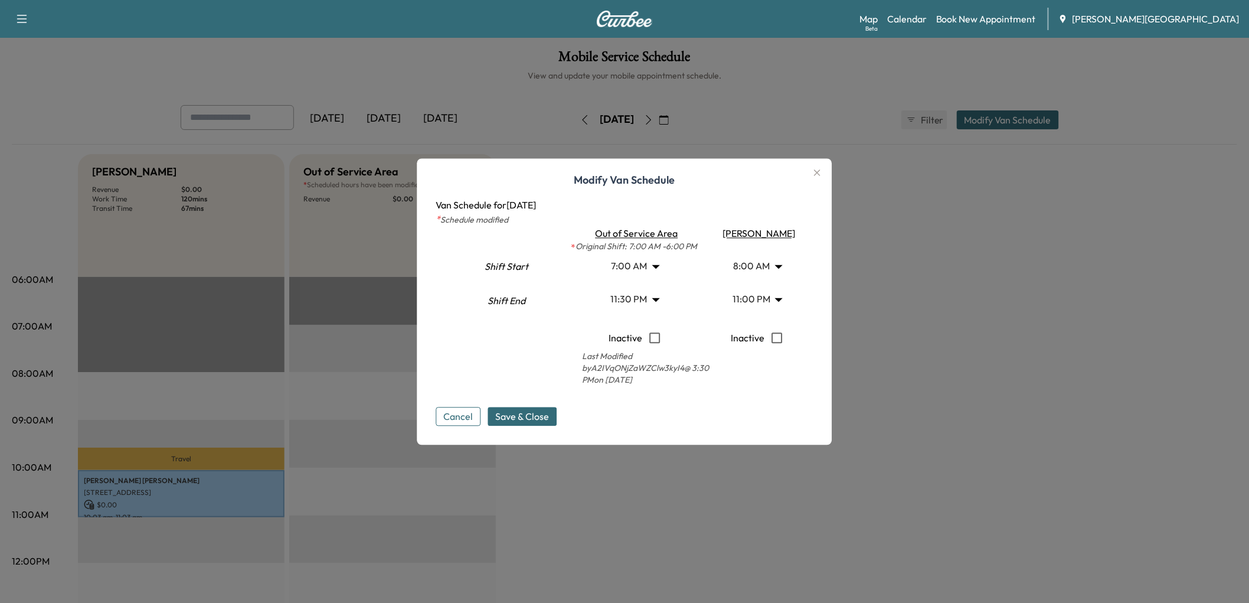
click at [666, 303] on body "Support Log Out Map Beta Calendar Book New Appointment Jessup Auto Plaza Mobile…" at bounding box center [624, 301] width 1249 height 603
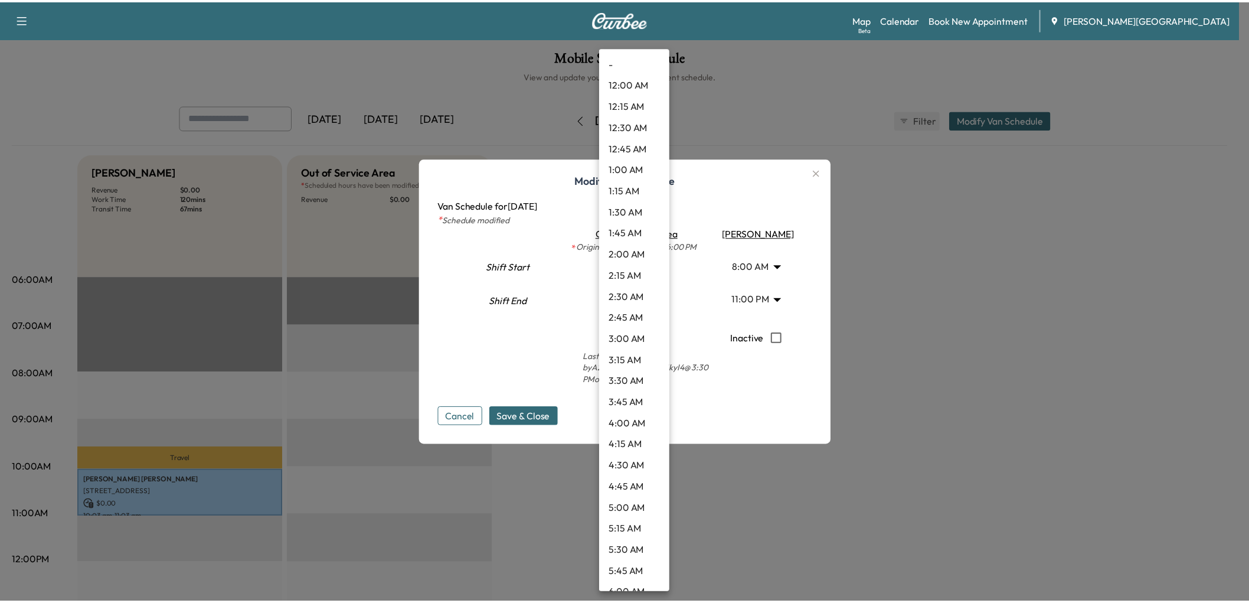
scroll to position [1866, 0]
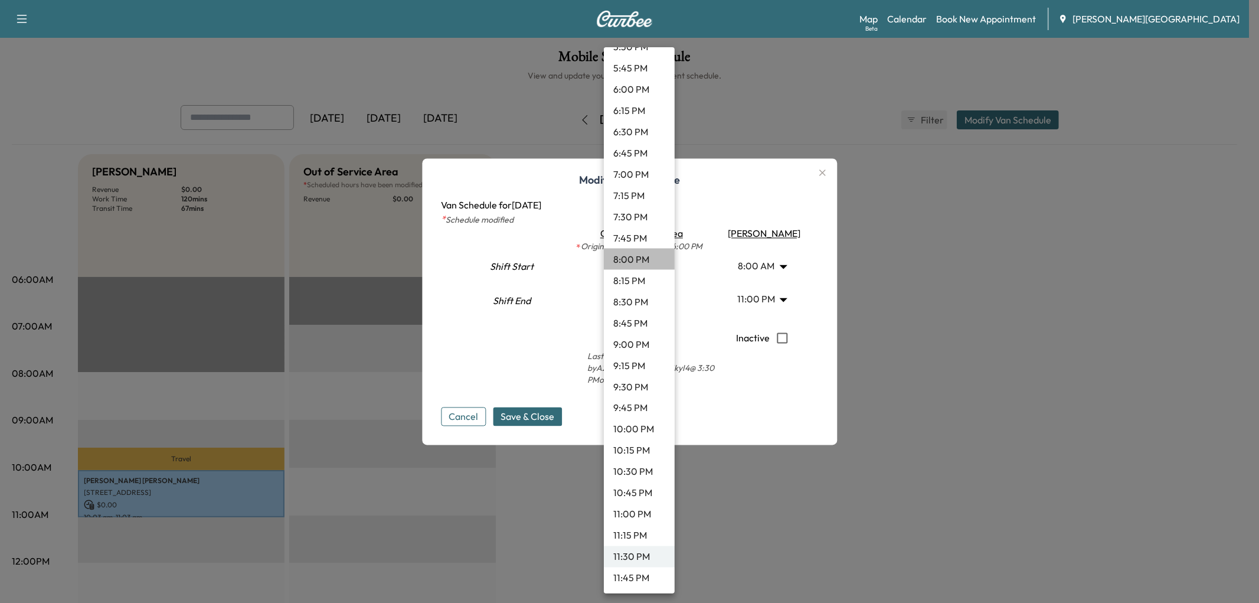
click at [630, 249] on li "8:00 PM" at bounding box center [639, 259] width 71 height 21
type input "**"
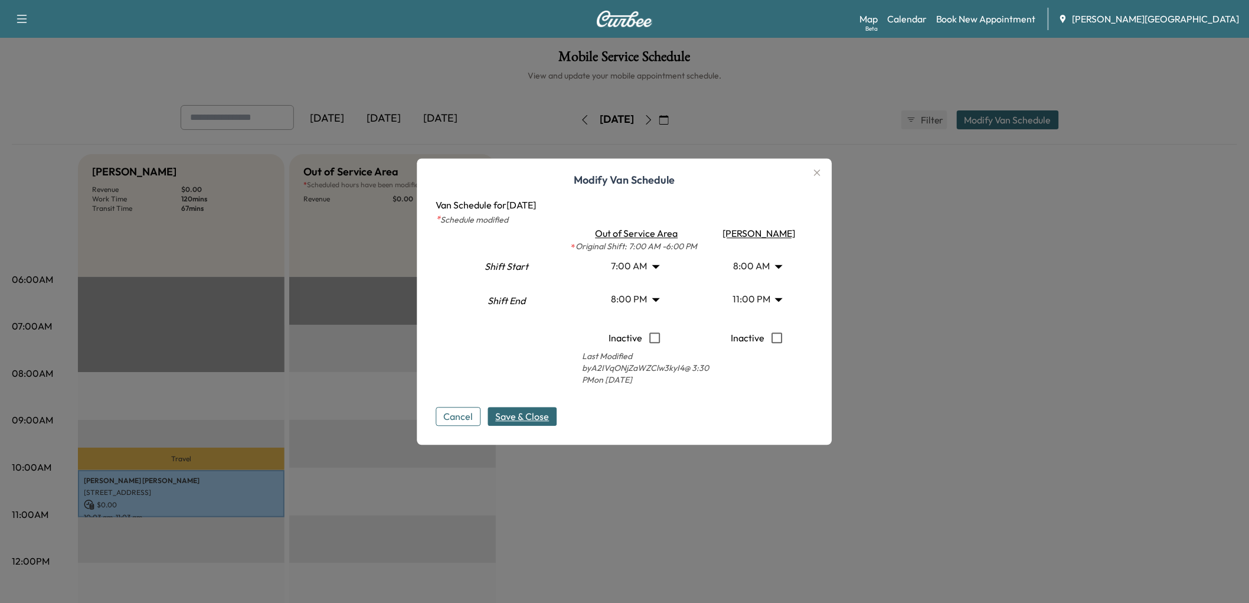
click at [526, 423] on span "Save & Close" at bounding box center [523, 416] width 54 height 14
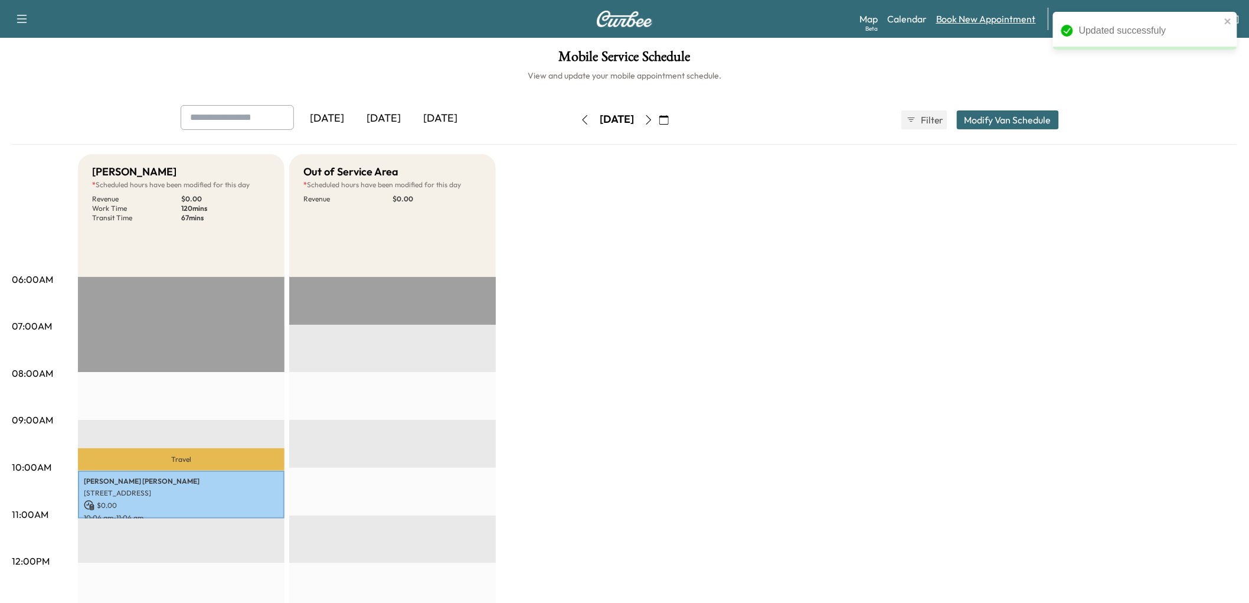
click at [999, 24] on link "Book New Appointment" at bounding box center [986, 19] width 100 height 14
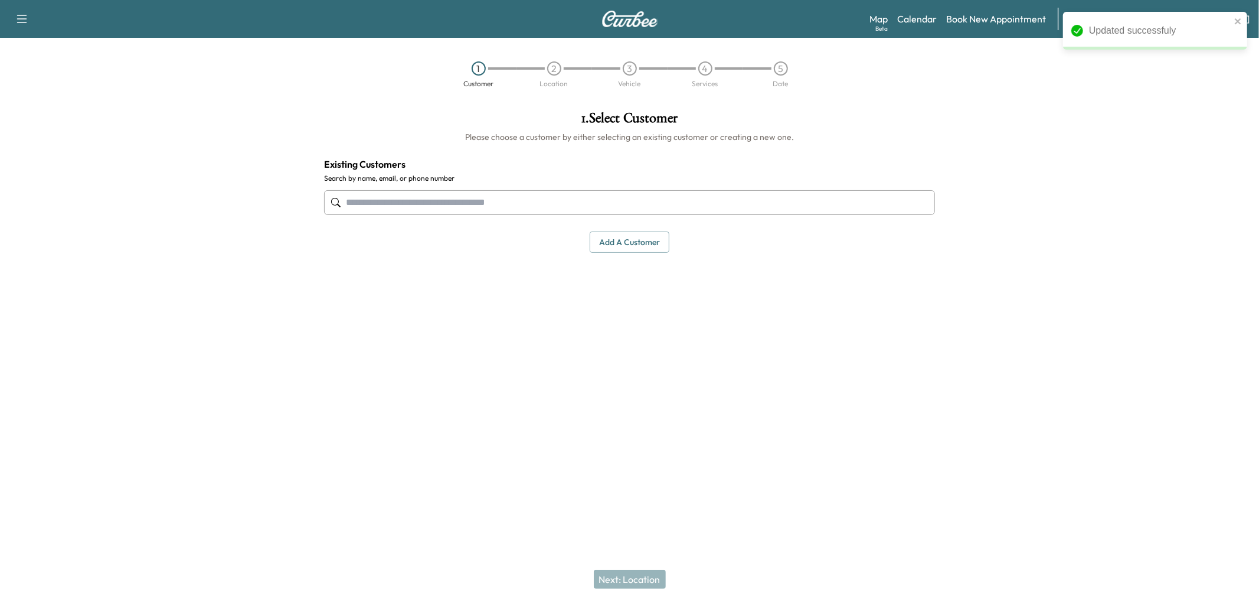
click at [658, 215] on input "text" at bounding box center [629, 202] width 611 height 25
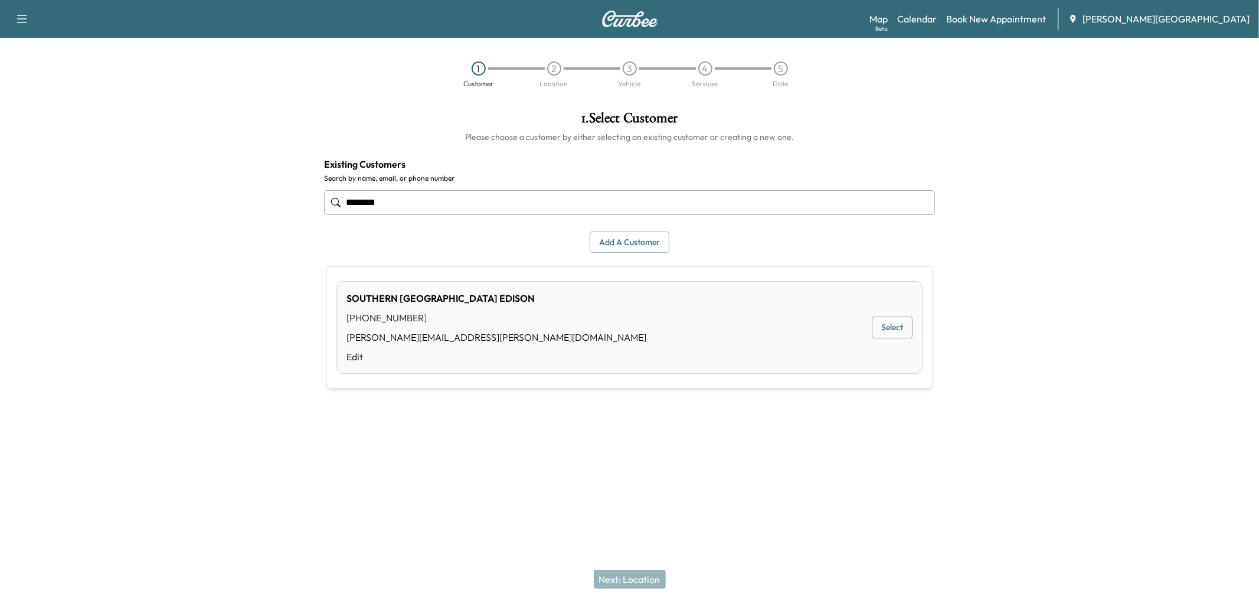
click at [482, 319] on div "[PHONE_NUMBER]" at bounding box center [496, 317] width 300 height 14
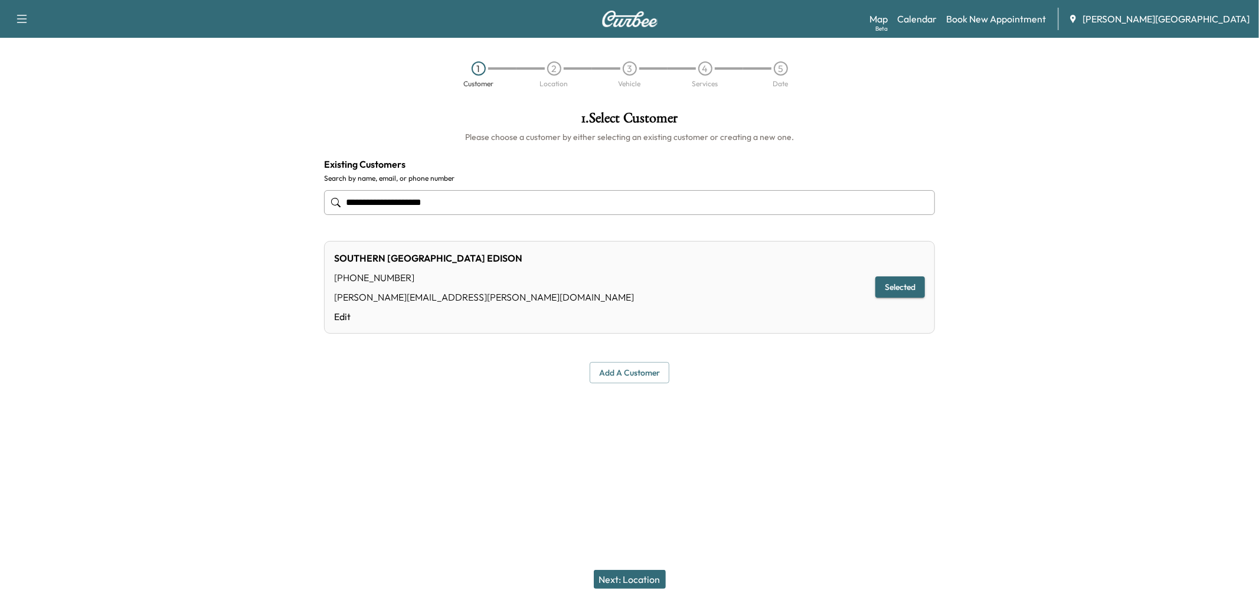
type input "**********"
click at [617, 571] on button "Next: Location" at bounding box center [630, 579] width 72 height 19
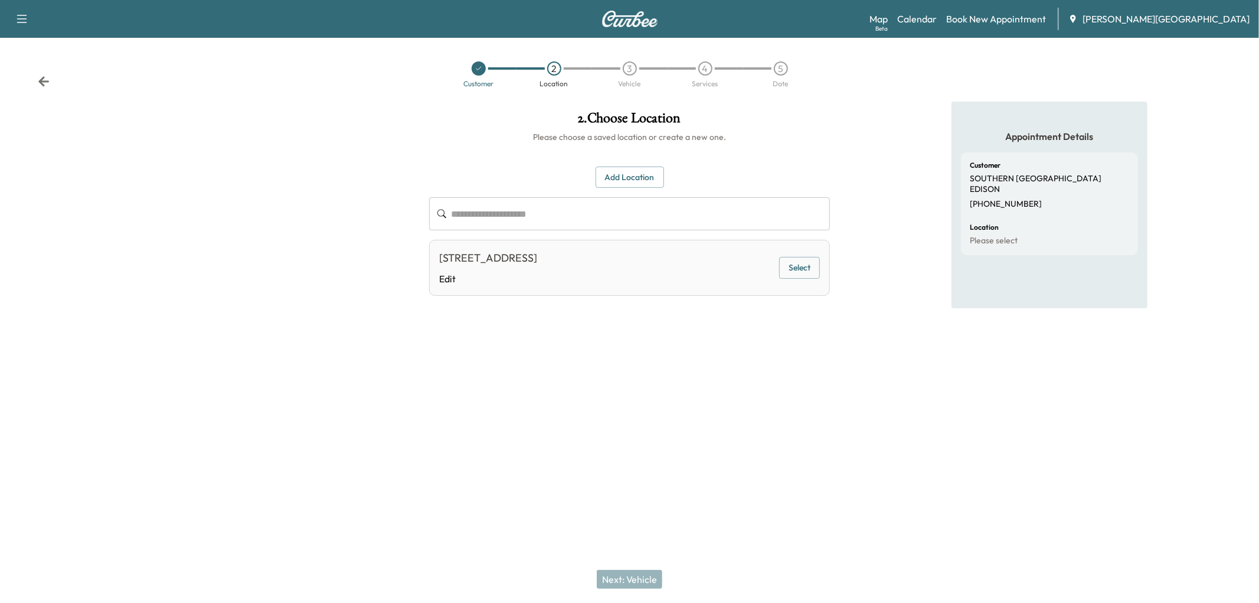
click at [783, 279] on button "Select" at bounding box center [799, 268] width 41 height 22
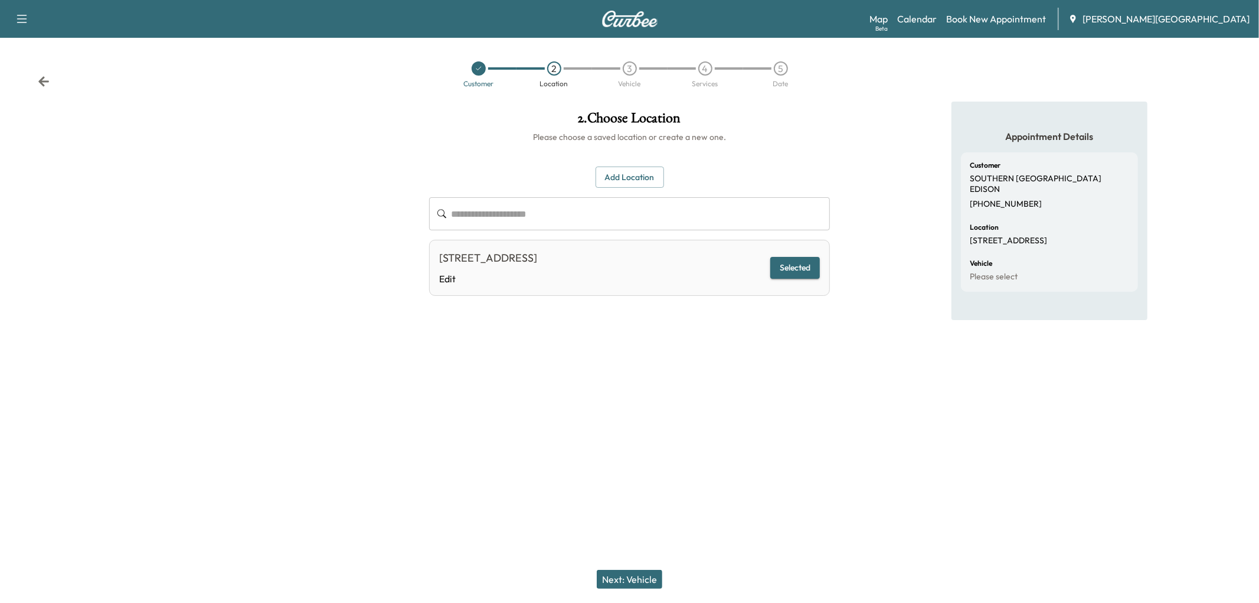
click at [654, 570] on button "Next: Vehicle" at bounding box center [630, 579] width 66 height 19
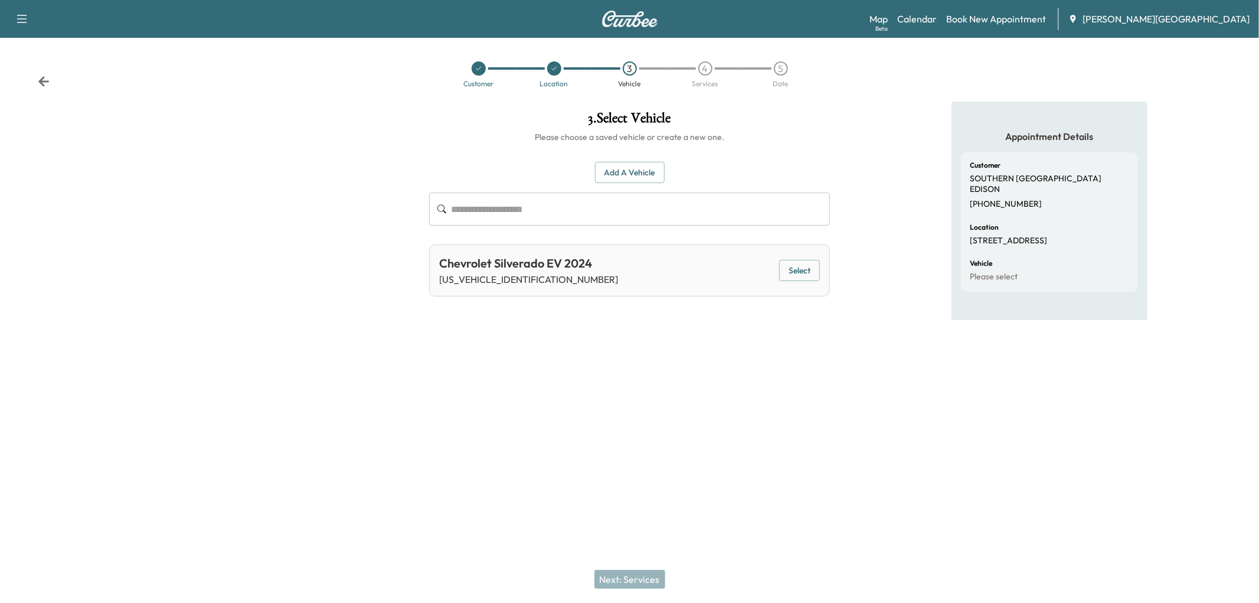
click at [810, 282] on button "Select" at bounding box center [799, 271] width 41 height 22
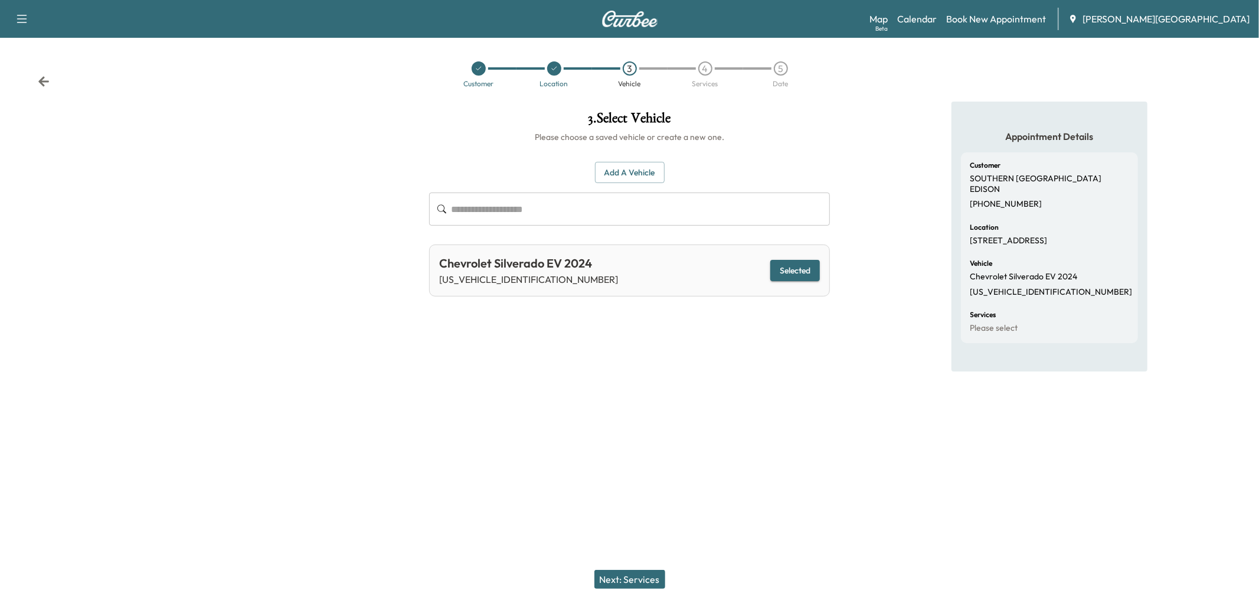
click at [655, 573] on button "Next: Services" at bounding box center [629, 579] width 71 height 19
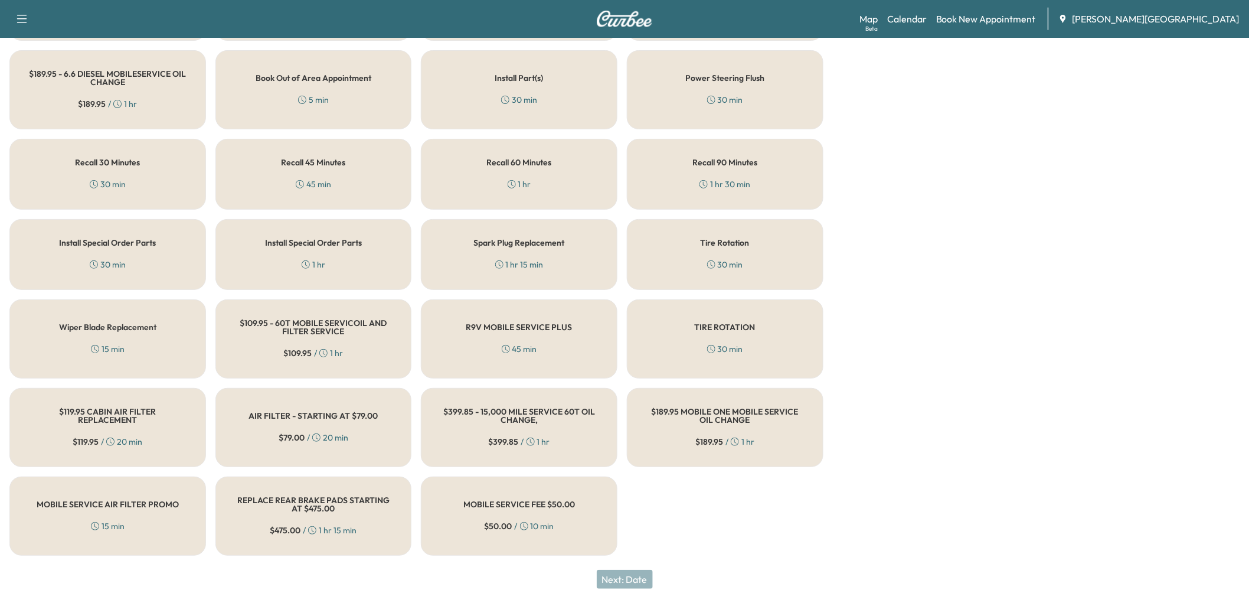
scroll to position [524, 0]
click at [527, 210] on div "Recall 60 Minutes 1 hr" at bounding box center [519, 174] width 197 height 71
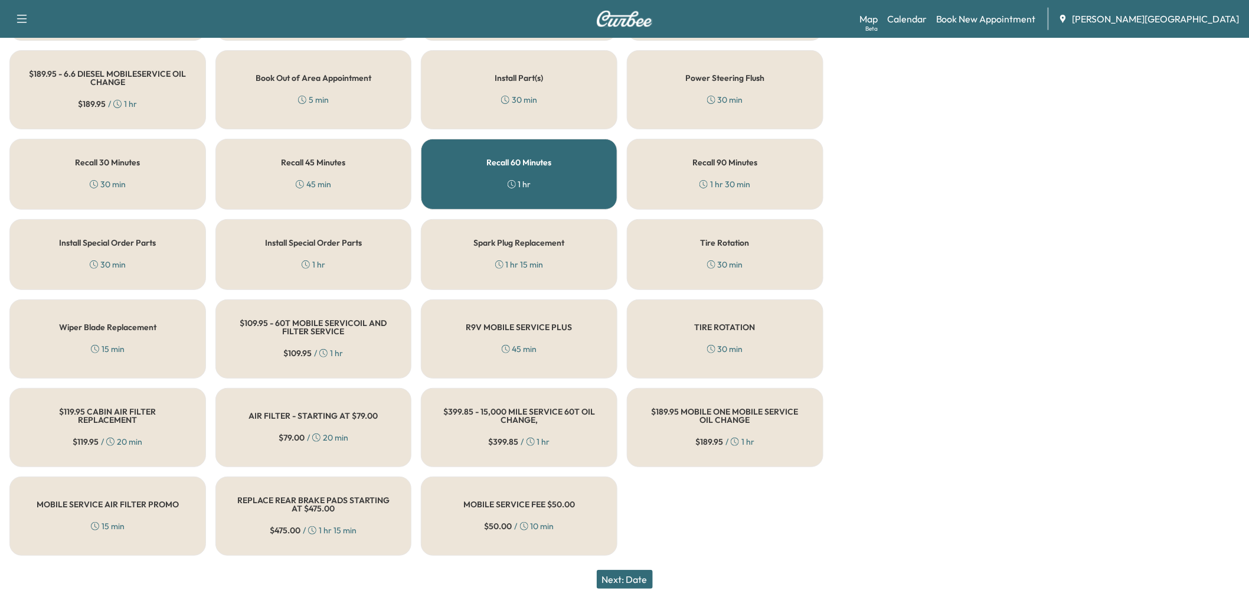
click at [644, 577] on button "Next: Date" at bounding box center [625, 579] width 56 height 19
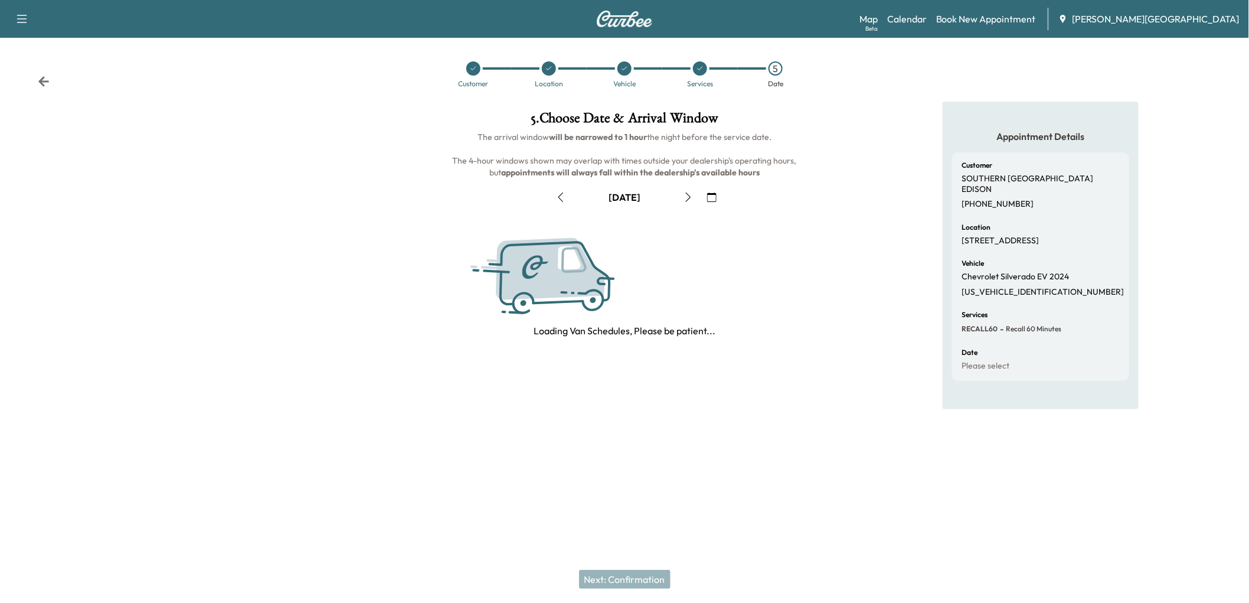
scroll to position [0, 0]
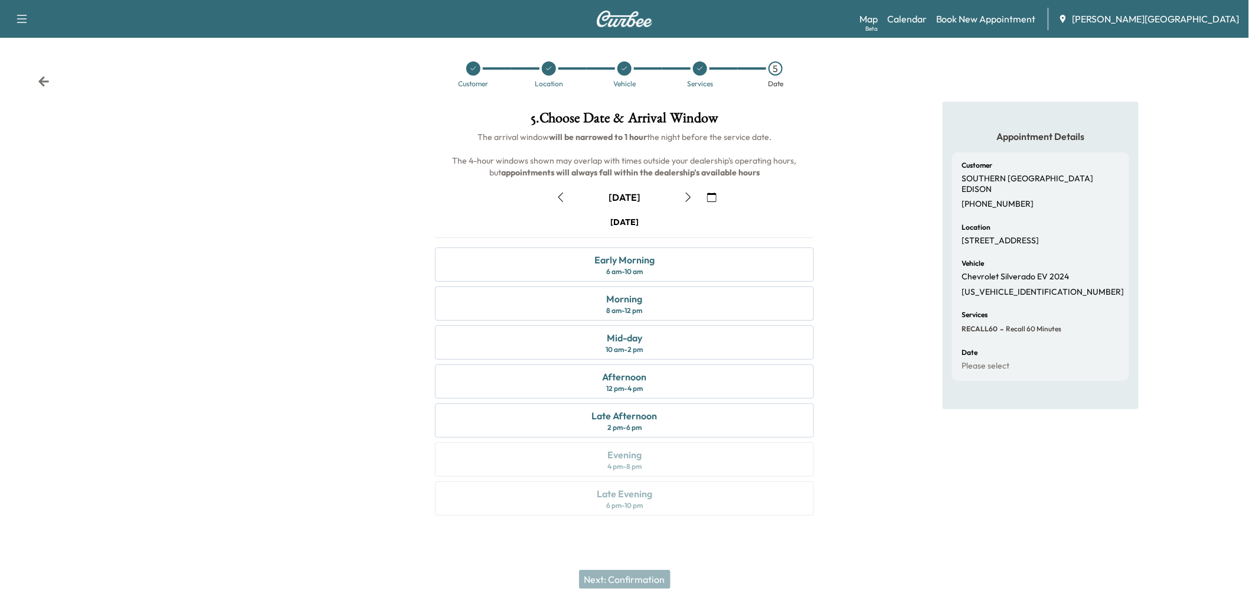
click at [565, 202] on icon "button" at bounding box center [560, 196] width 9 height 9
click at [648, 476] on div "Evening 4 pm - 8 pm" at bounding box center [624, 459] width 378 height 34
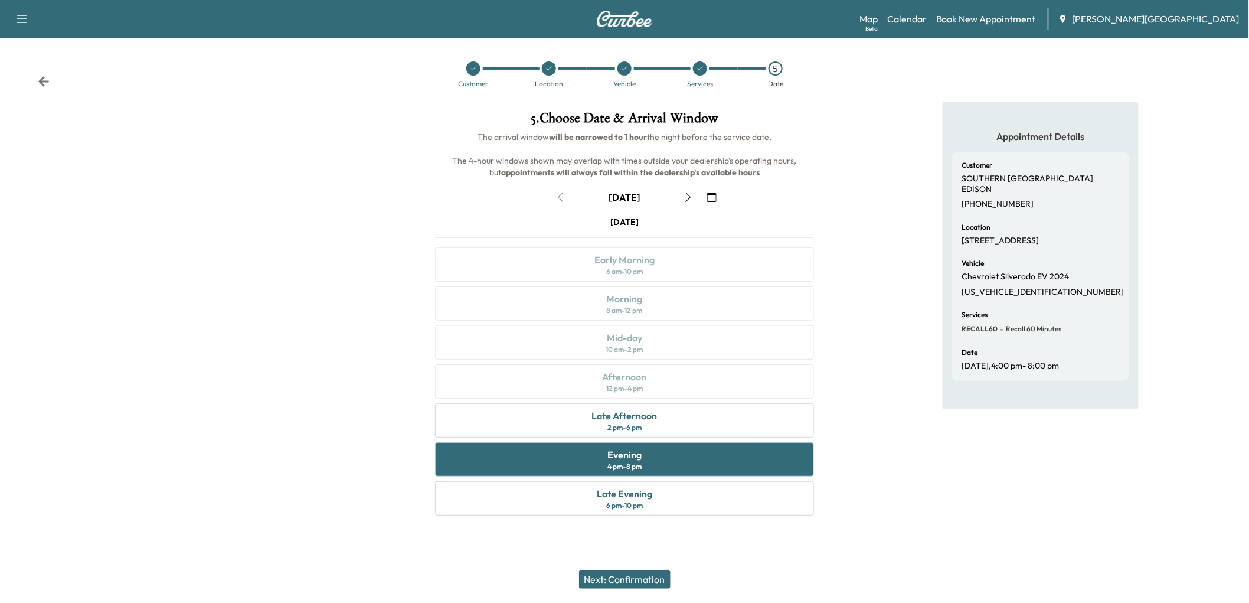
click at [646, 570] on button "Next: Confirmation" at bounding box center [624, 579] width 91 height 19
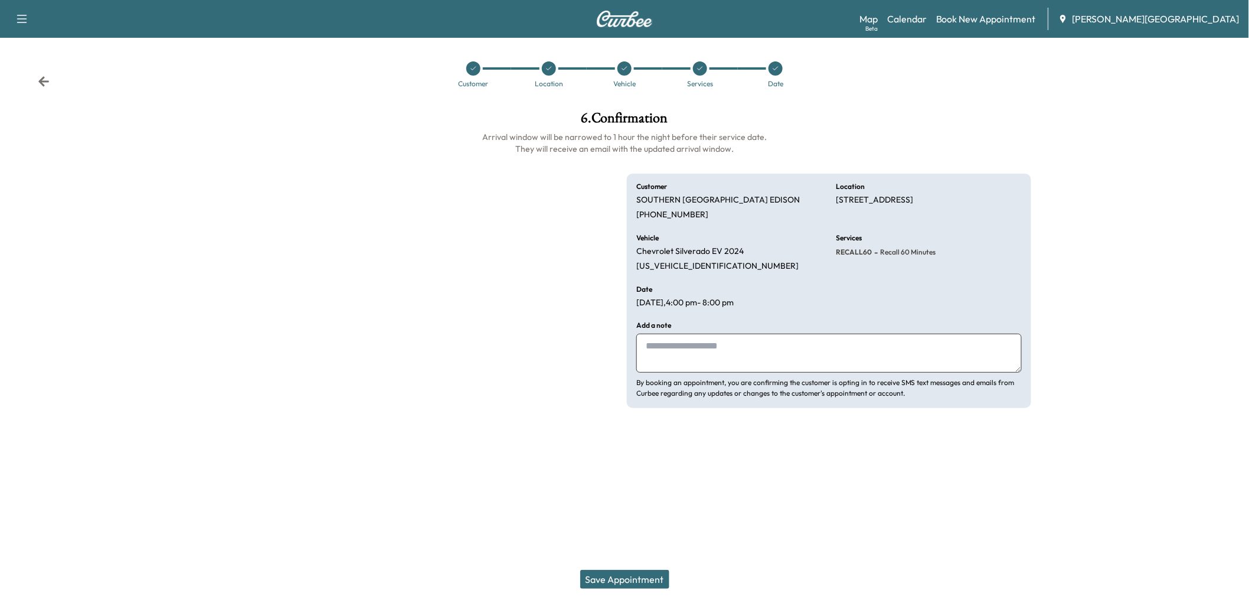
scroll to position [0, 0]
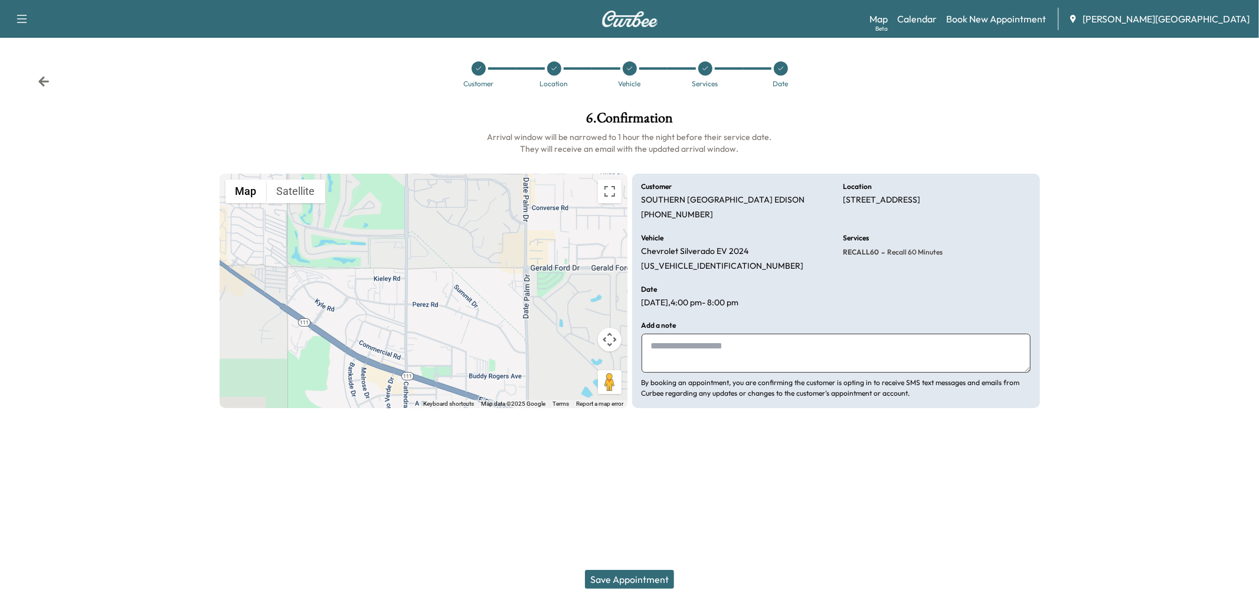
click at [688, 372] on textarea at bounding box center [836, 353] width 389 height 39
click at [645, 574] on button "Save Appointment" at bounding box center [629, 579] width 89 height 19
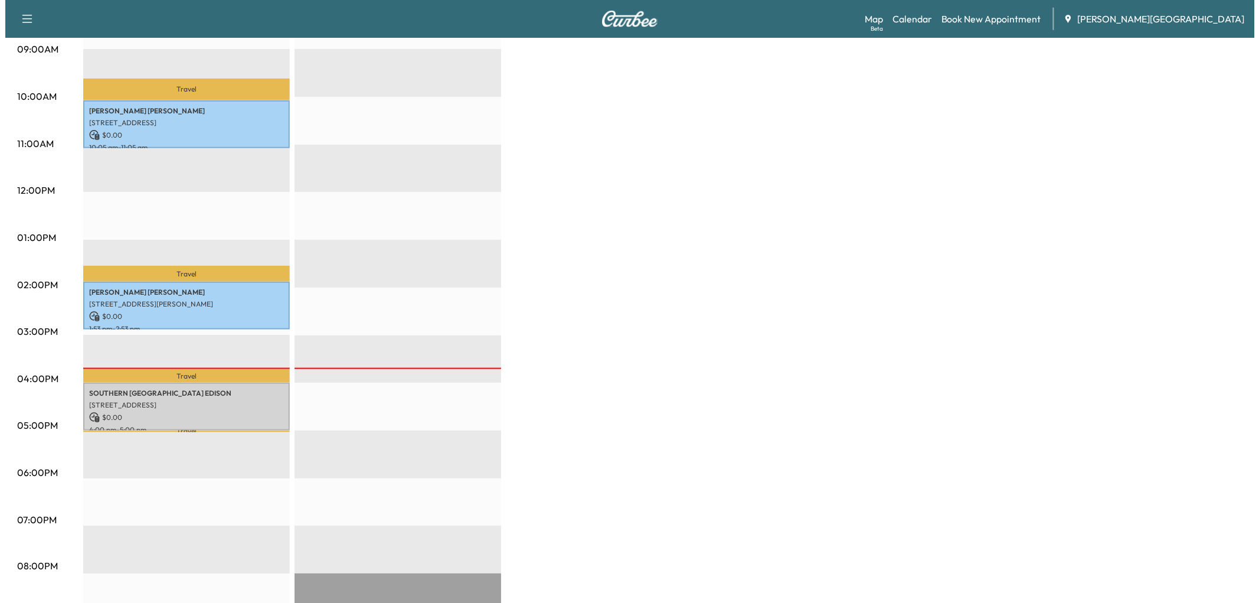
scroll to position [459, 0]
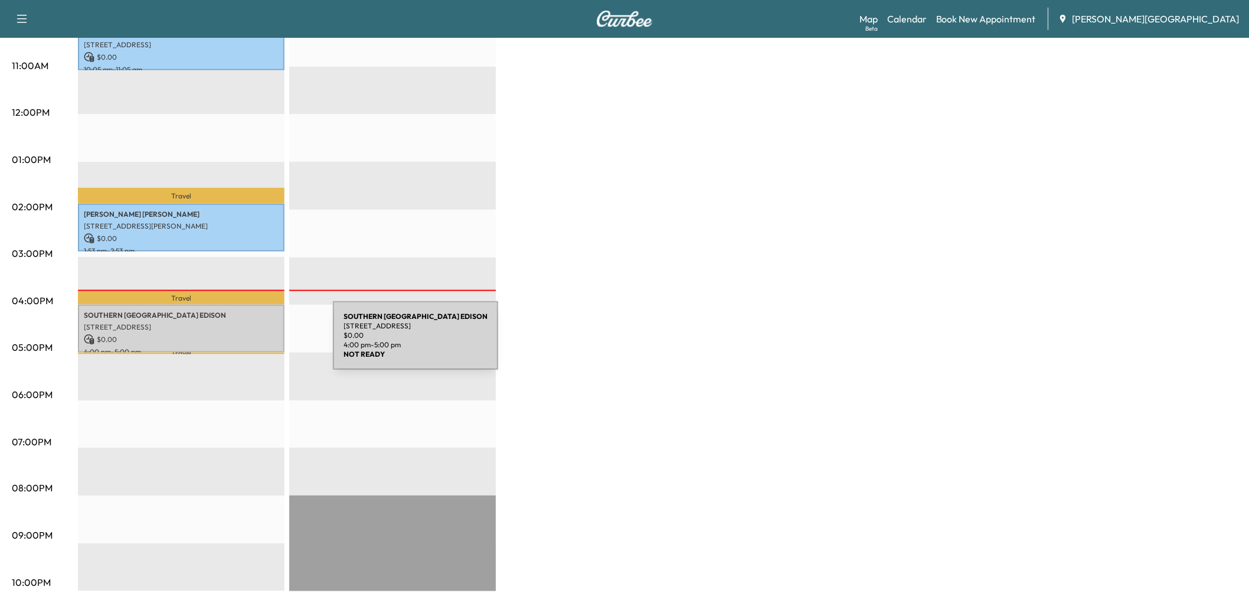
click at [244, 332] on p "[STREET_ADDRESS]" at bounding box center [181, 326] width 195 height 9
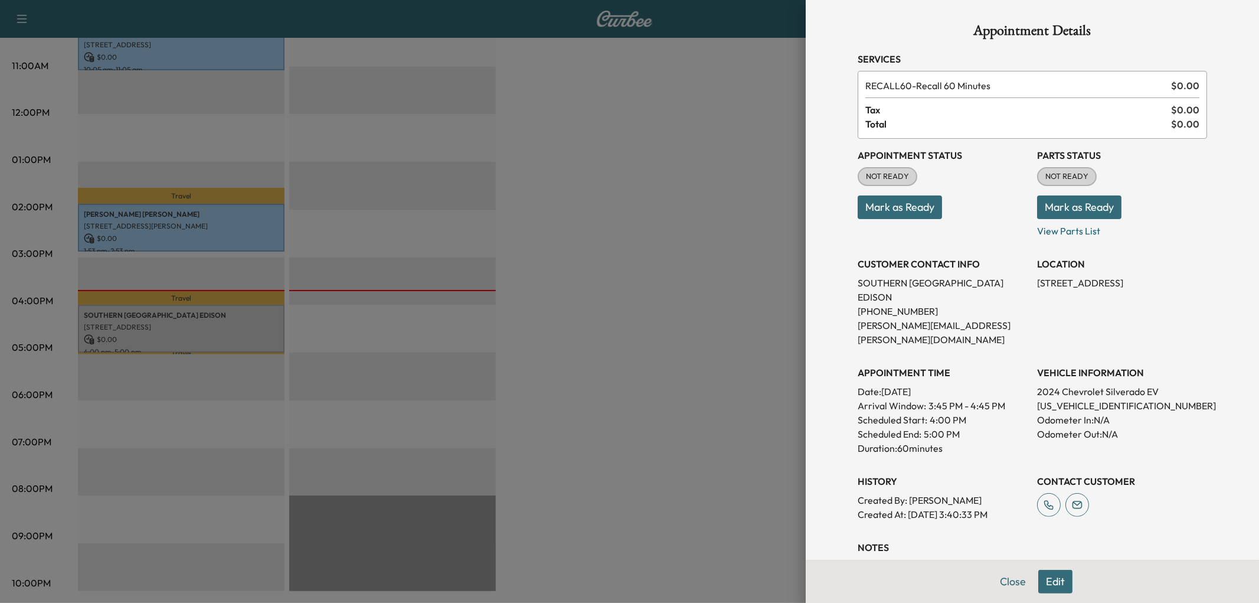
click at [869, 219] on button "Mark as Ready" at bounding box center [900, 207] width 84 height 24
